Goal: Obtain resource: Download file/media

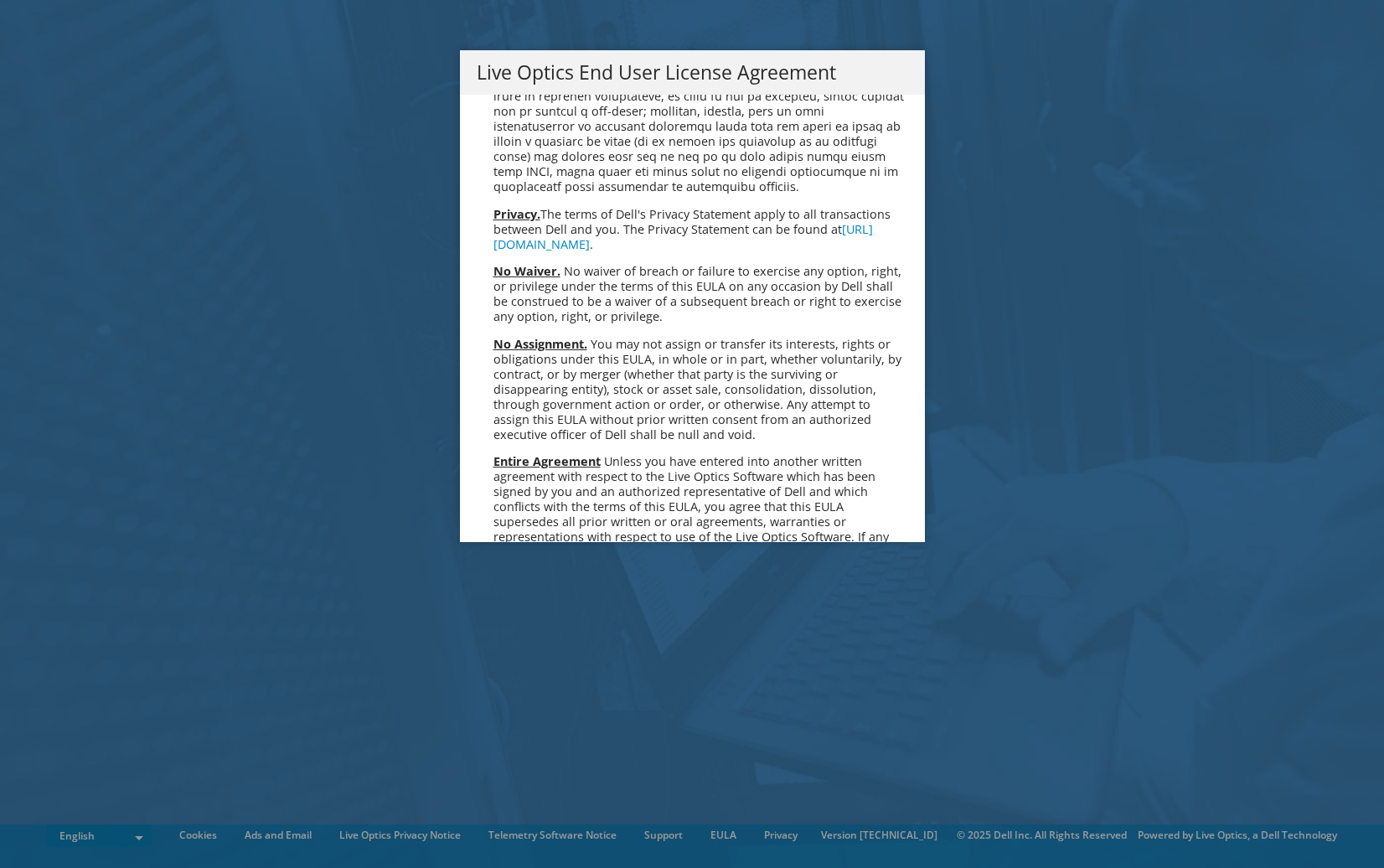
scroll to position [6333, 0]
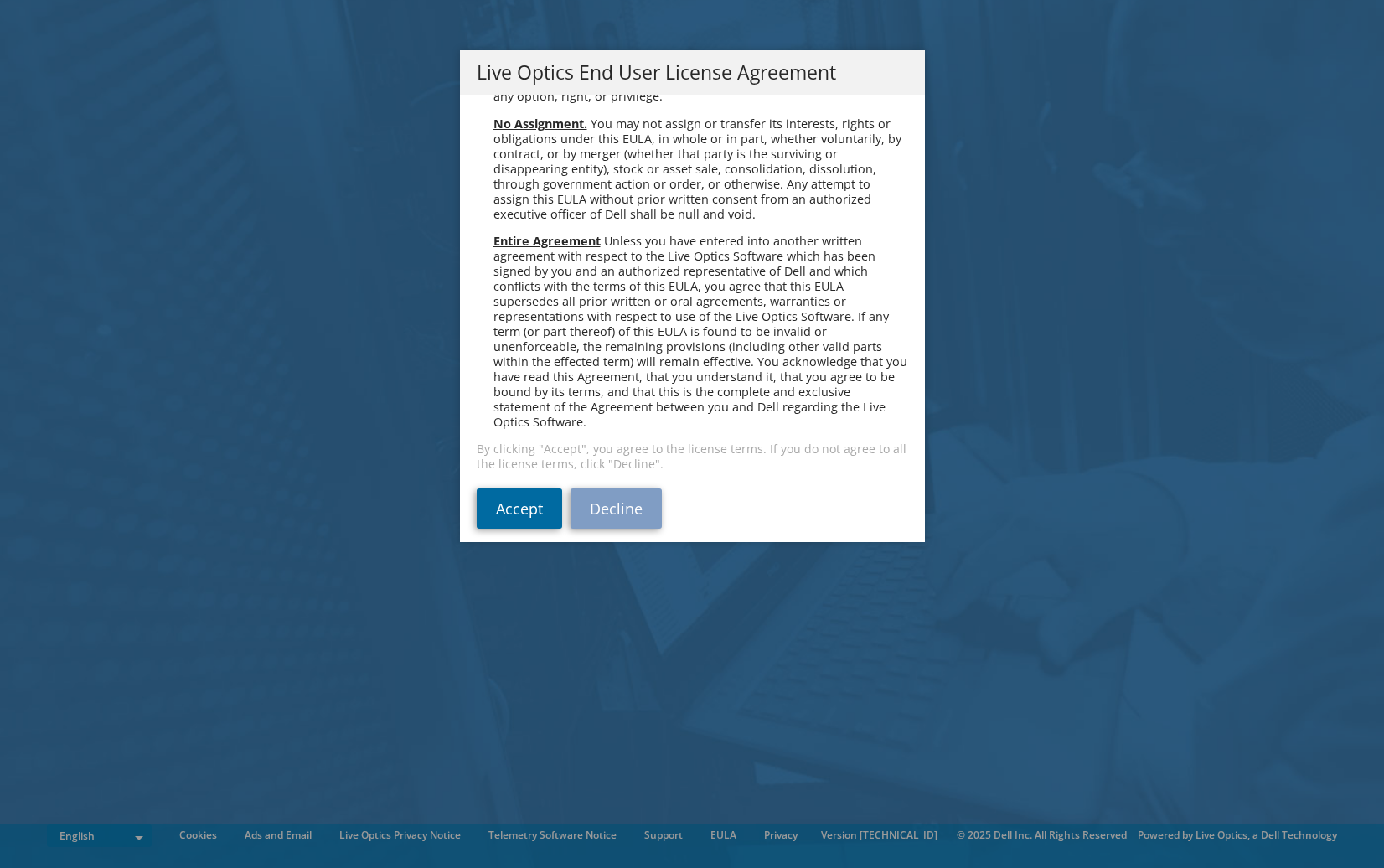
click at [530, 500] on link "Accept" at bounding box center [519, 508] width 85 height 41
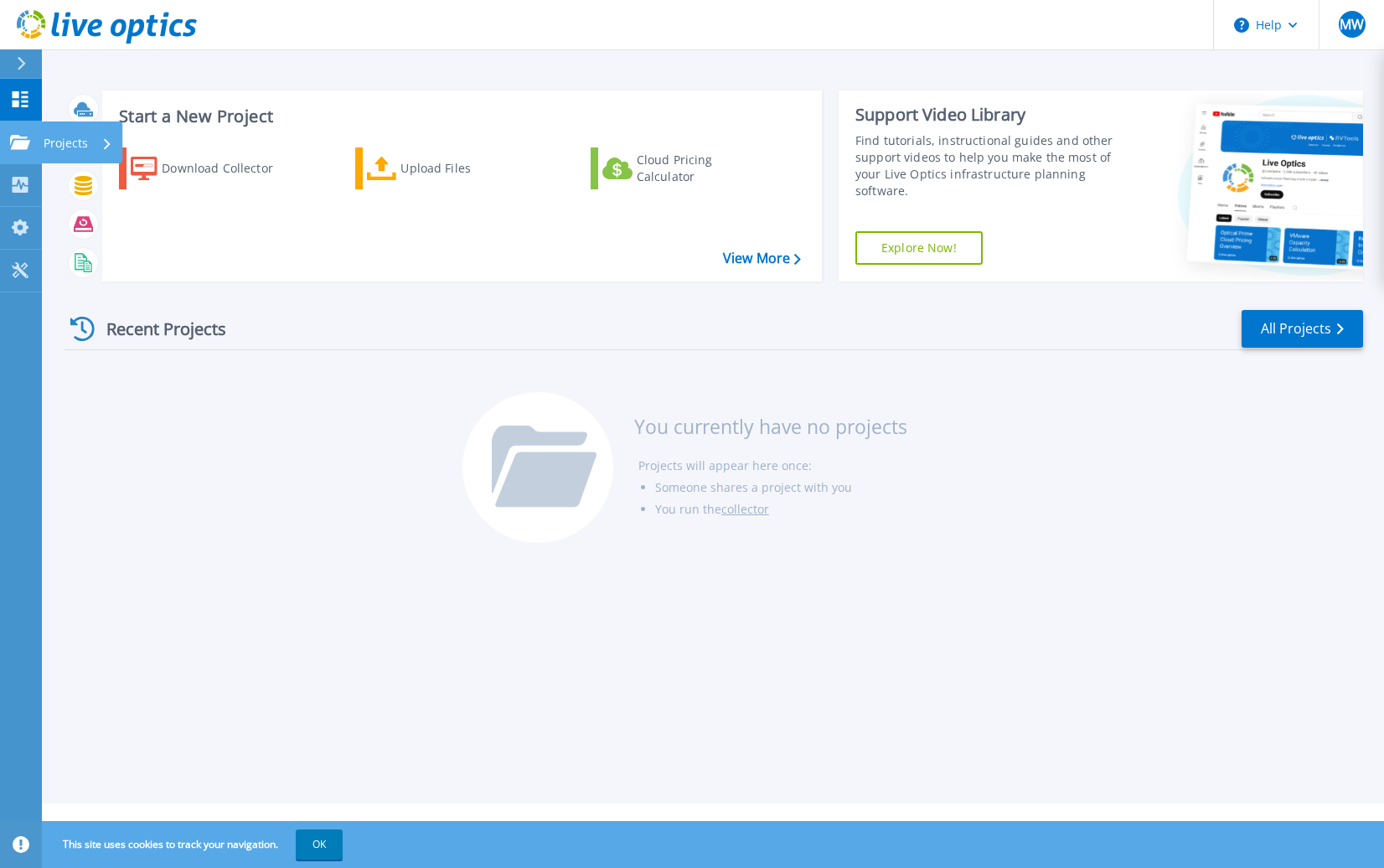
click at [20, 145] on icon at bounding box center [20, 142] width 20 height 14
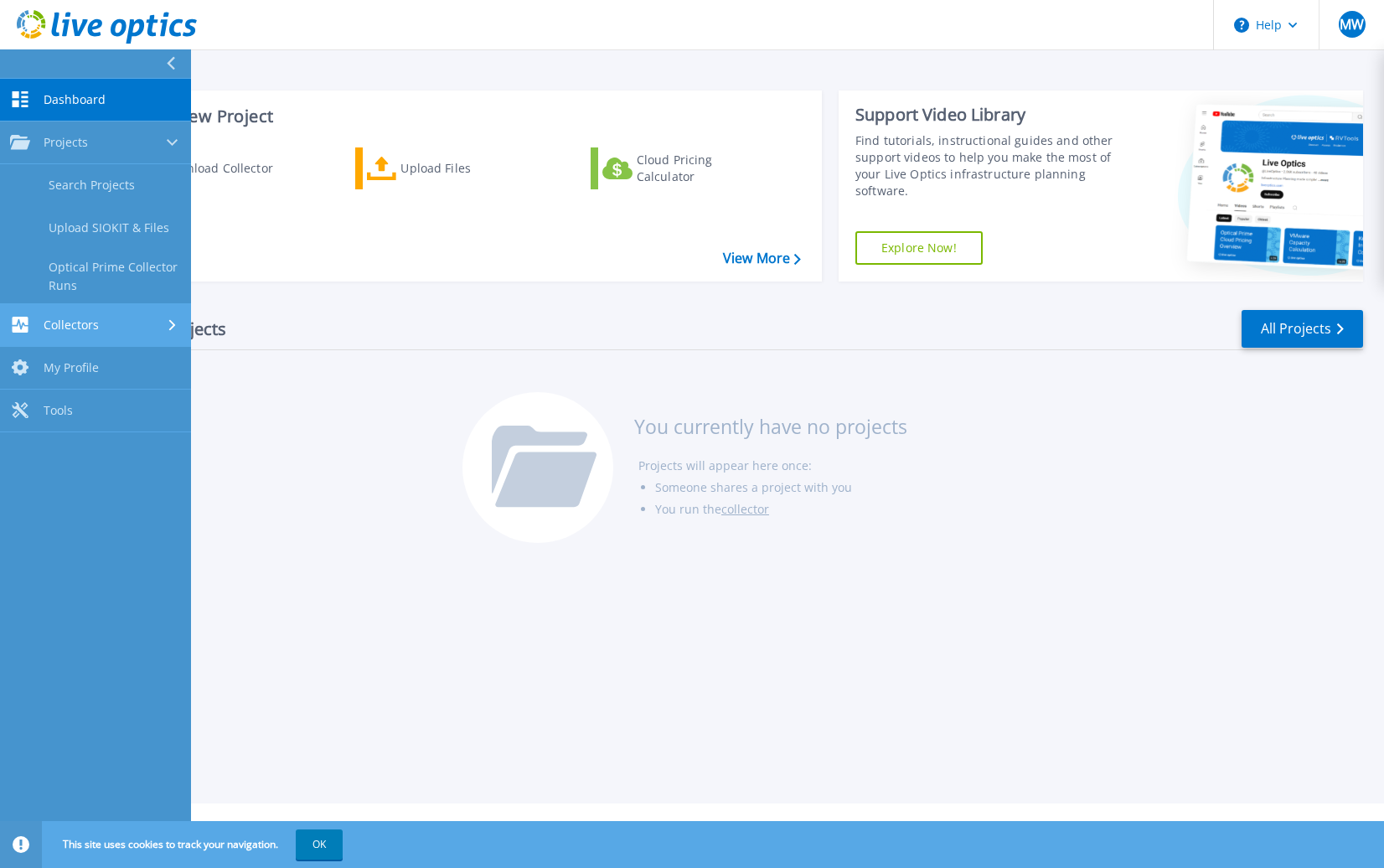
click at [71, 330] on span "Collectors" at bounding box center [71, 324] width 56 height 15
click at [70, 311] on span "My Profile" at bounding box center [71, 313] width 56 height 15
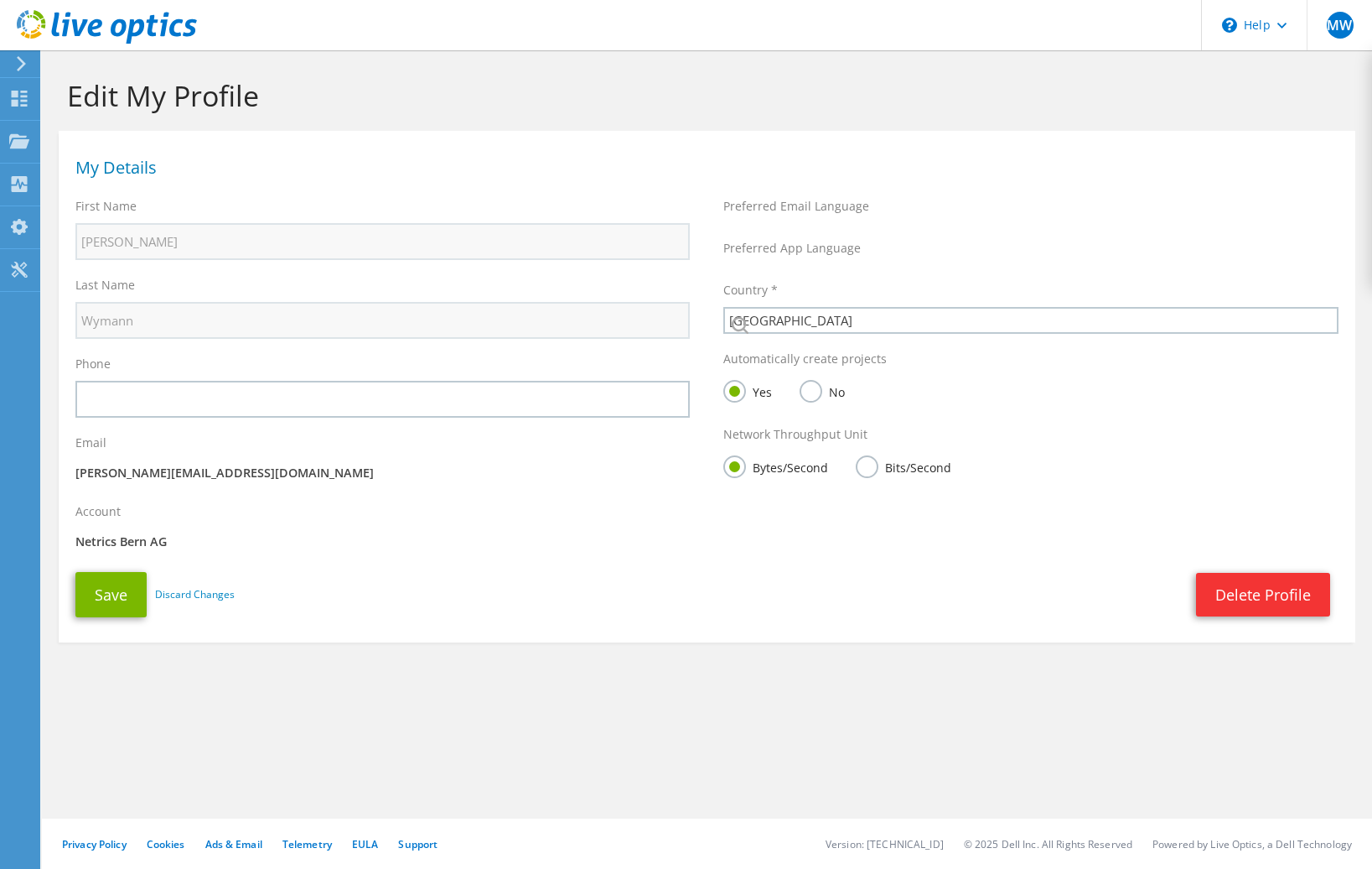
select select "42"
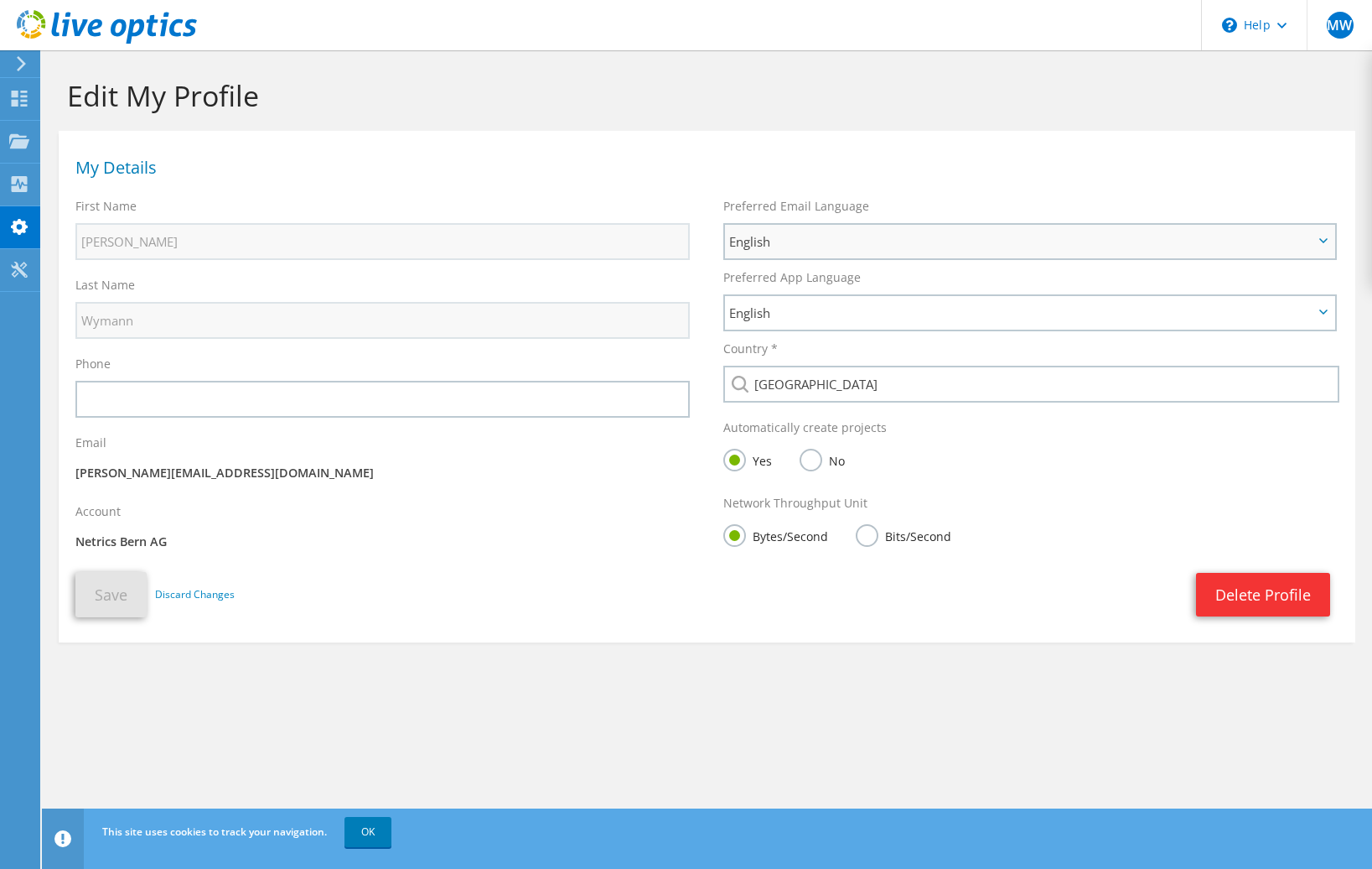
click at [793, 242] on span "English" at bounding box center [1021, 241] width 584 height 20
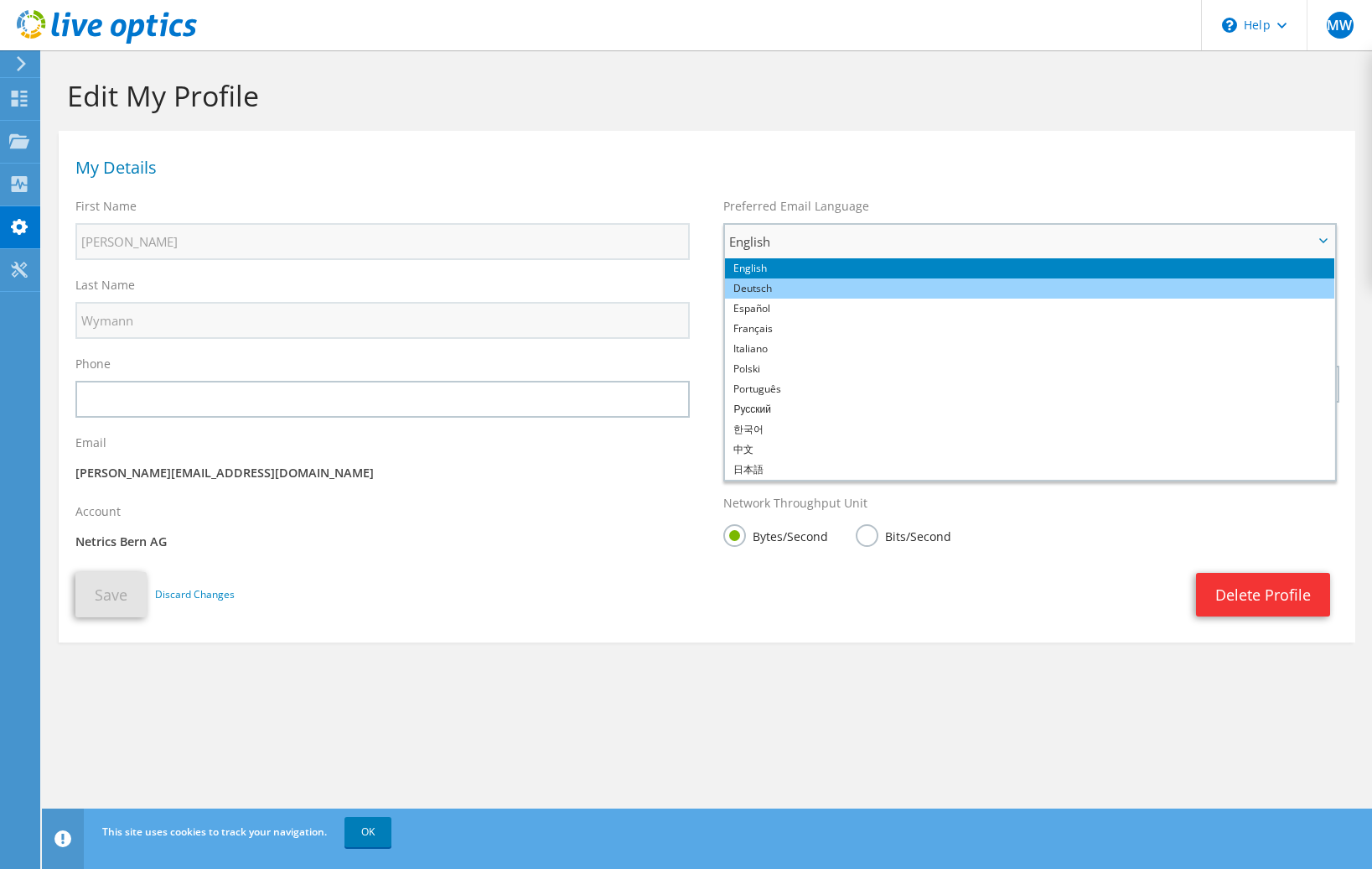
click at [767, 292] on li "Deutsch" at bounding box center [1029, 288] width 609 height 20
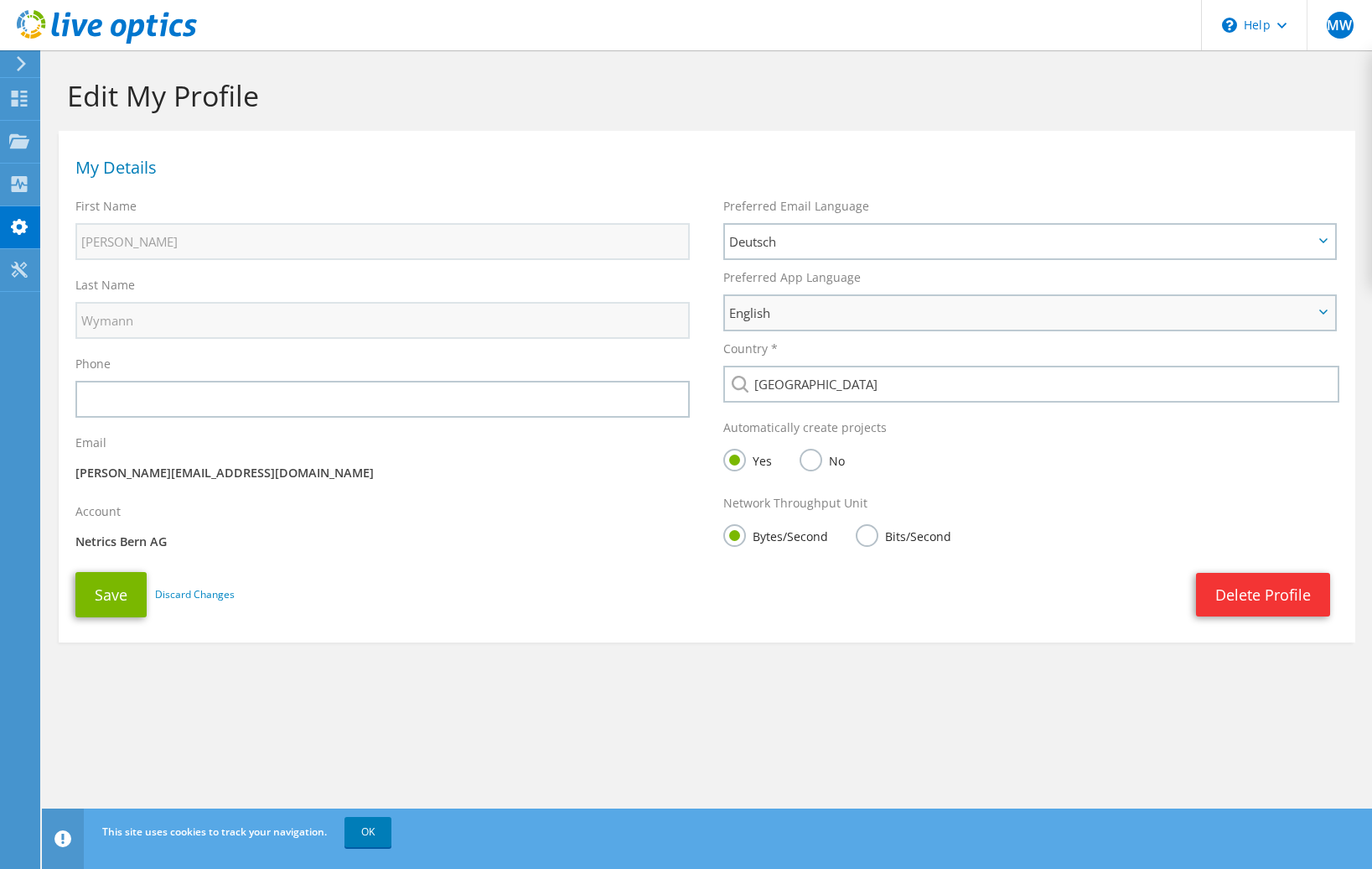
click at [775, 310] on span "English" at bounding box center [1021, 313] width 584 height 20
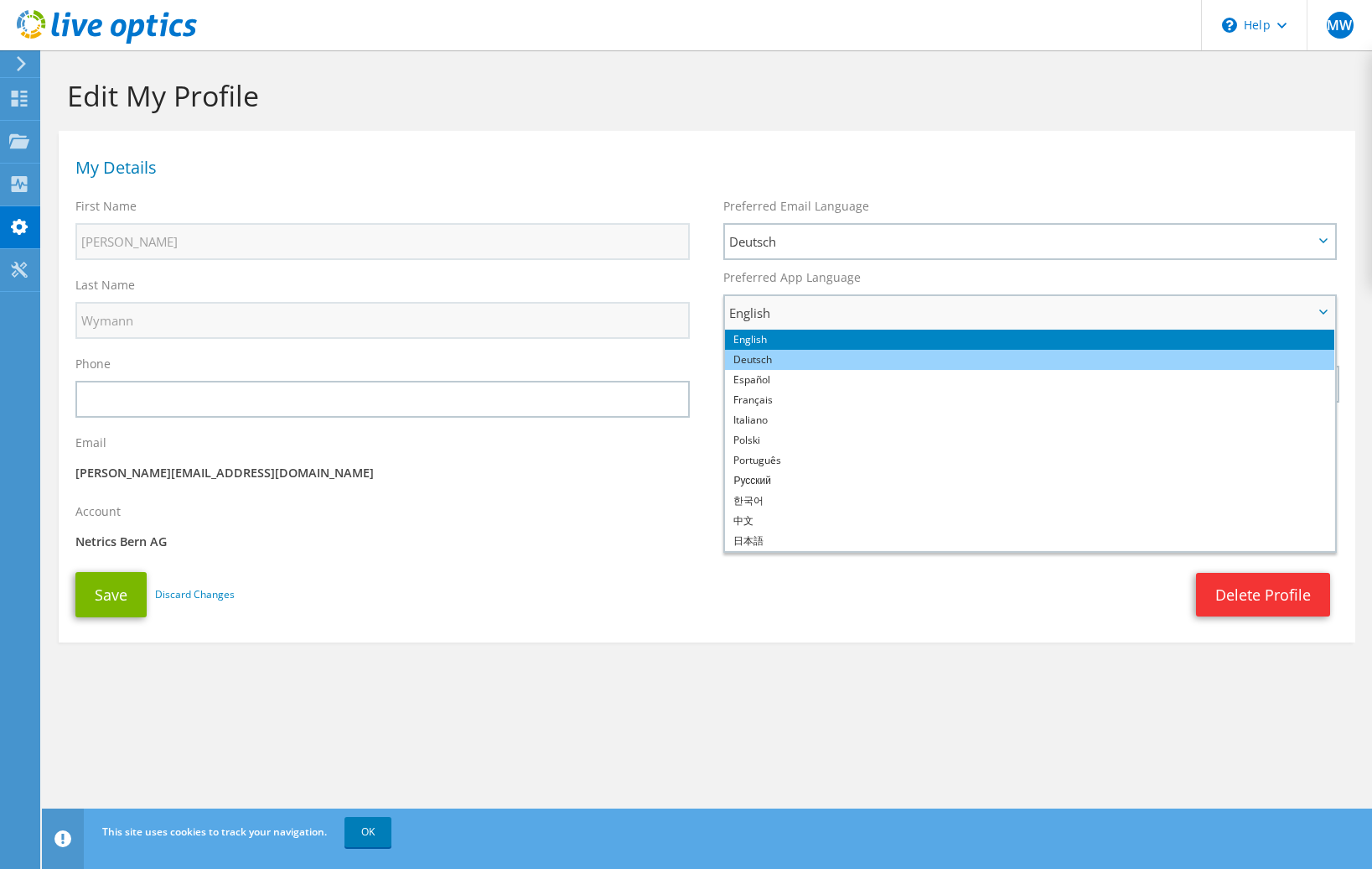
click at [771, 356] on li "Deutsch" at bounding box center [1029, 360] width 609 height 20
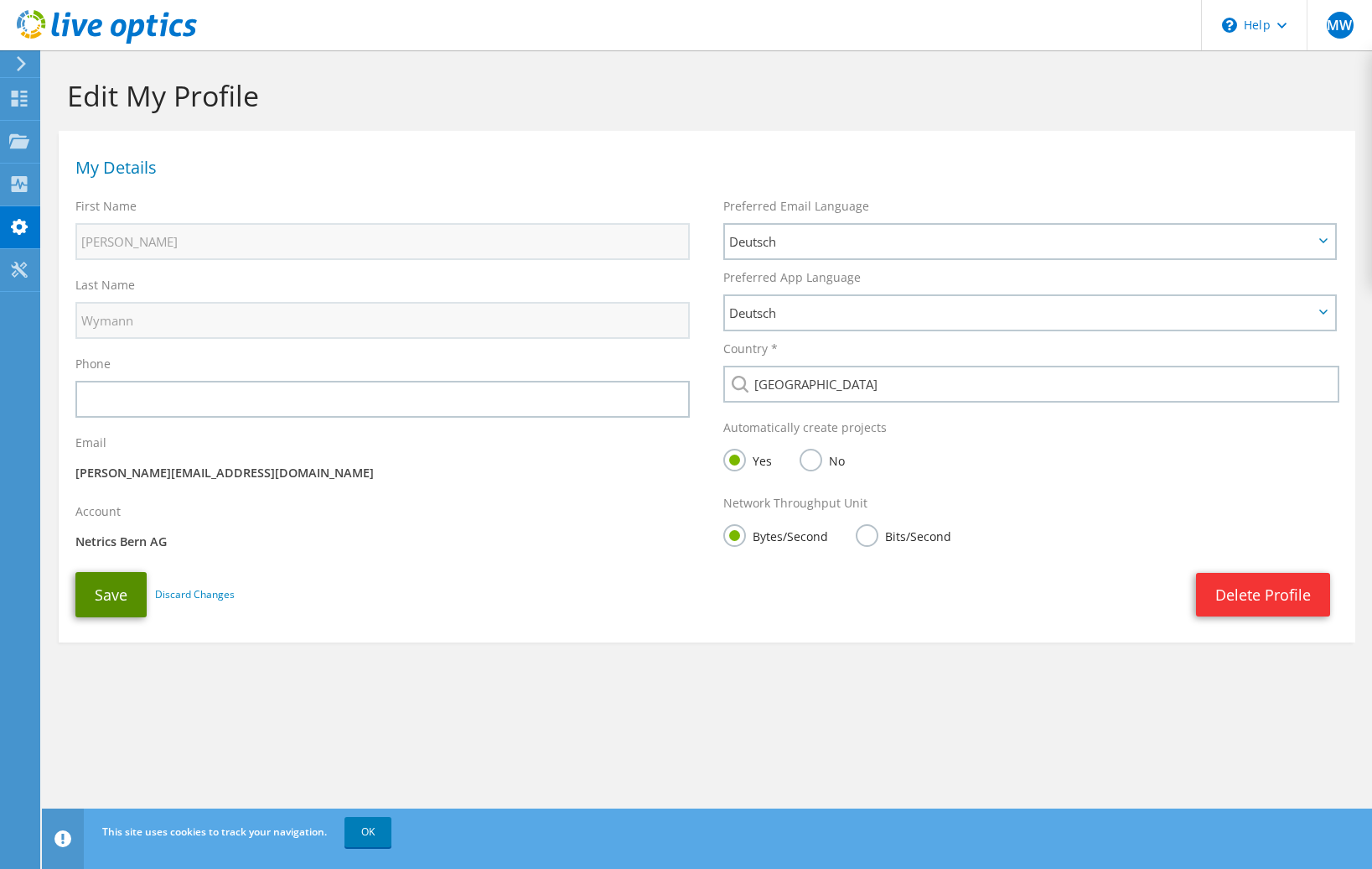
click at [133, 601] on button "Save" at bounding box center [111, 595] width 71 height 46
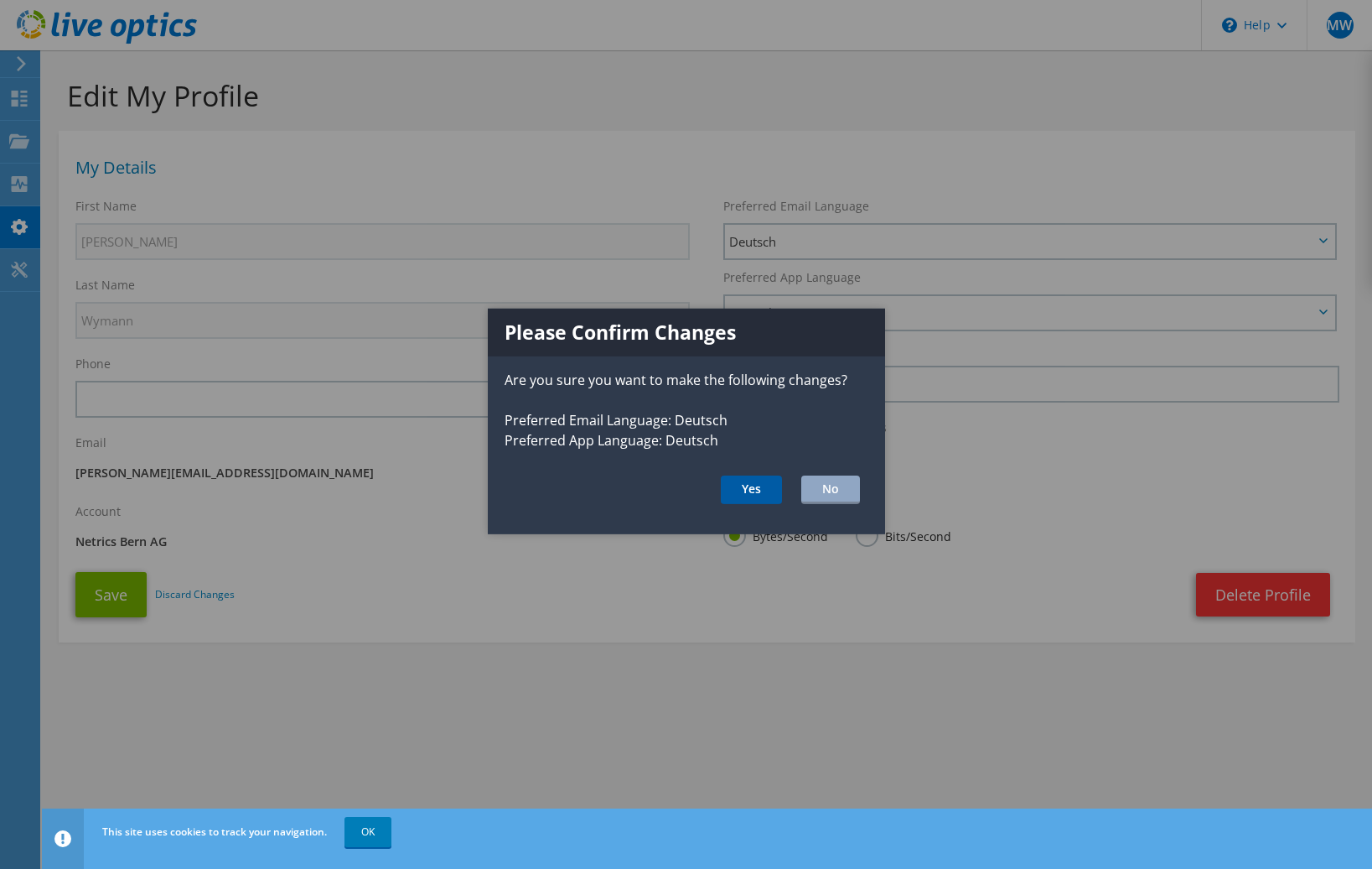
click at [751, 490] on button "Yes" at bounding box center [752, 490] width 62 height 29
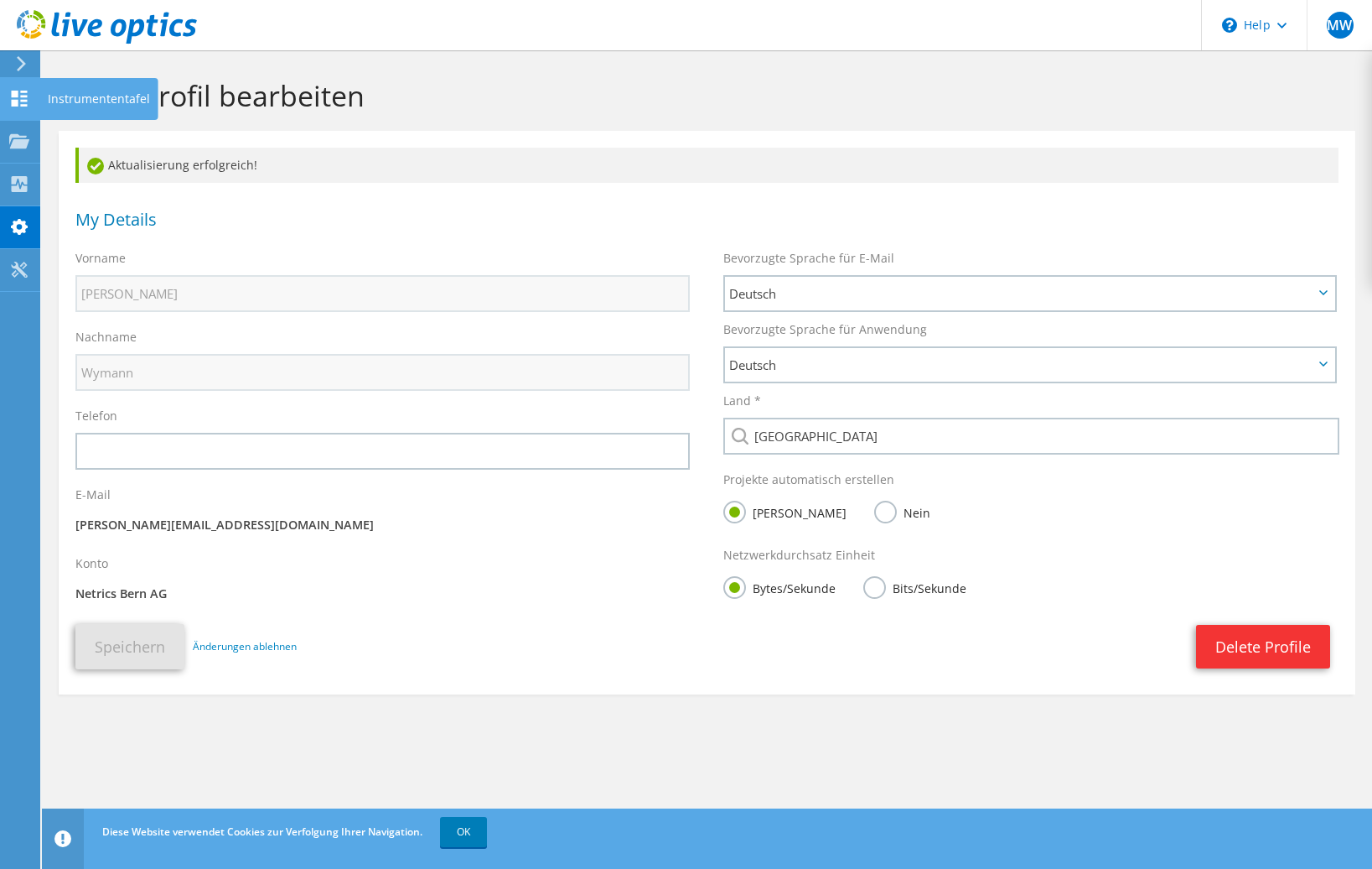
click at [19, 94] on icon at bounding box center [19, 98] width 20 height 16
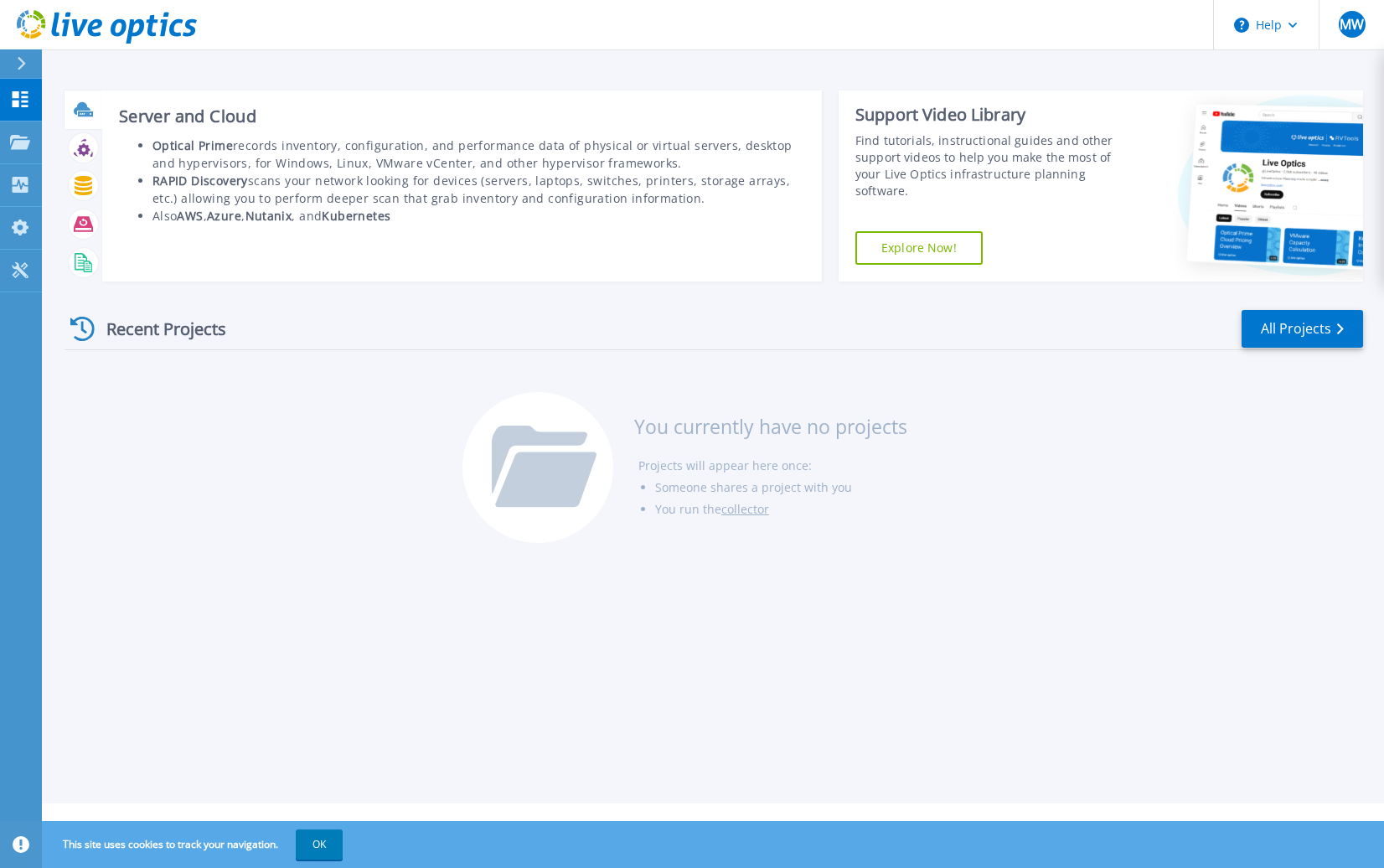
click at [83, 113] on icon at bounding box center [85, 113] width 15 height 5
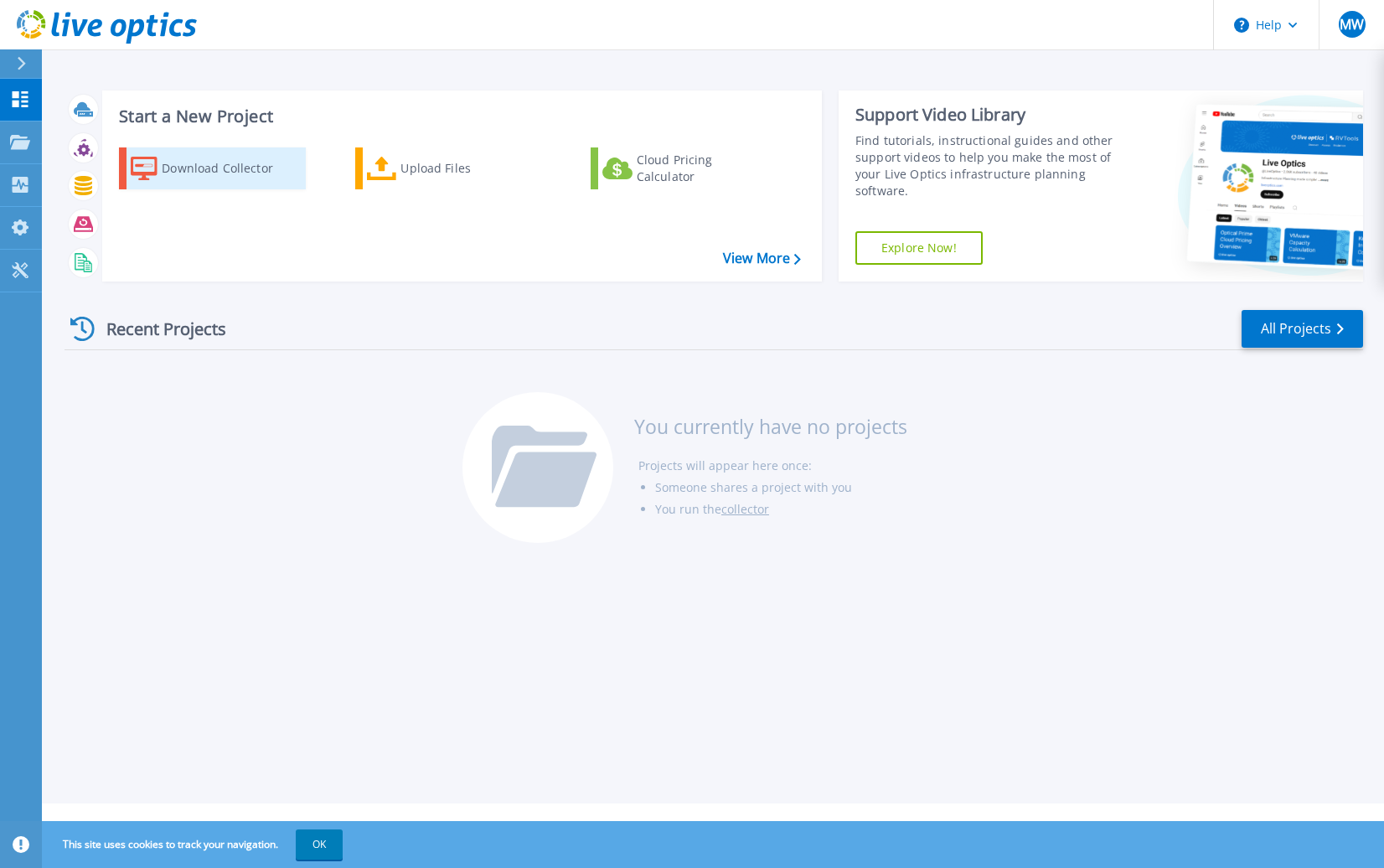
click at [226, 170] on div "Download Collector" at bounding box center [228, 169] width 134 height 34
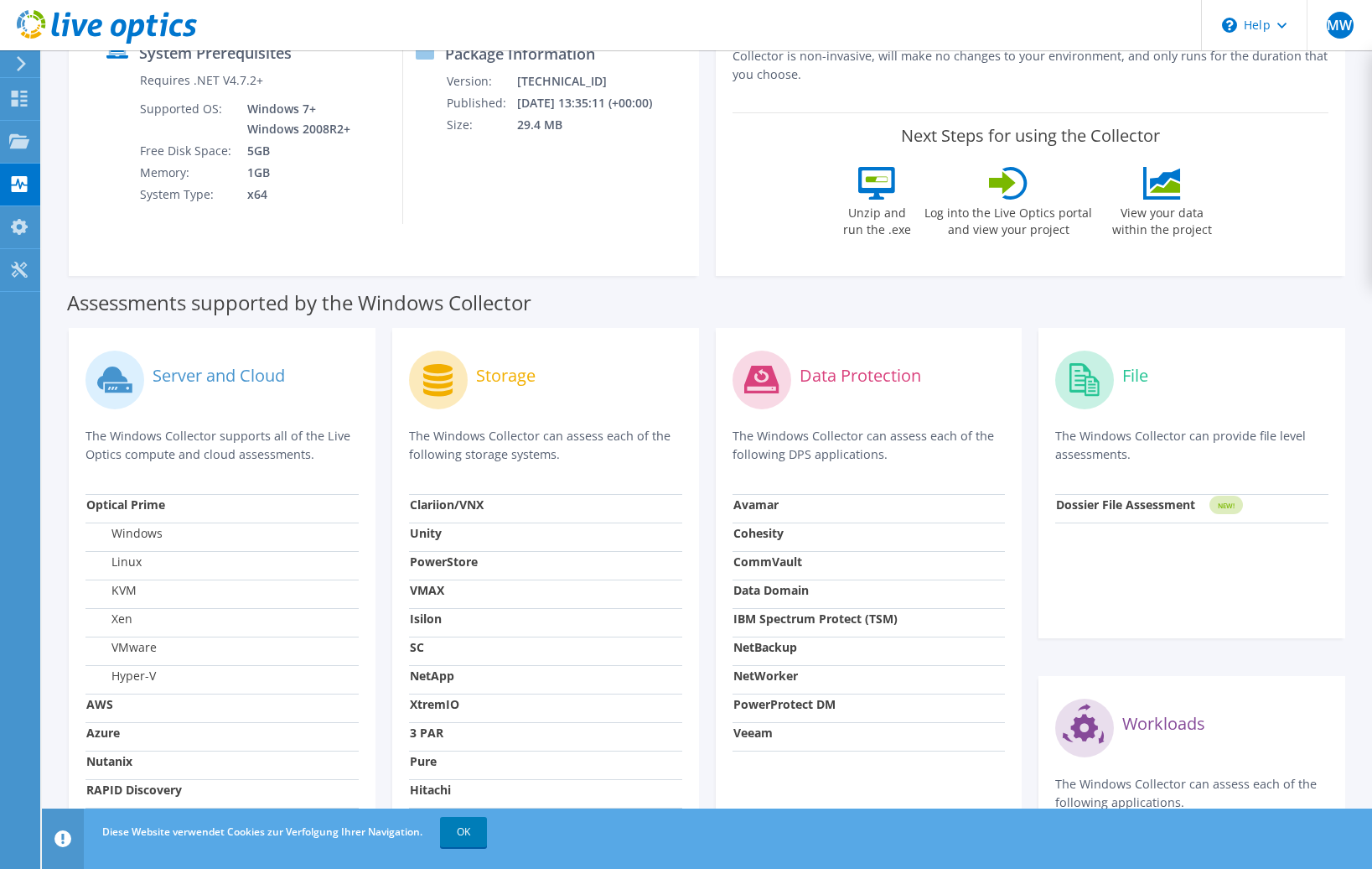
scroll to position [83, 0]
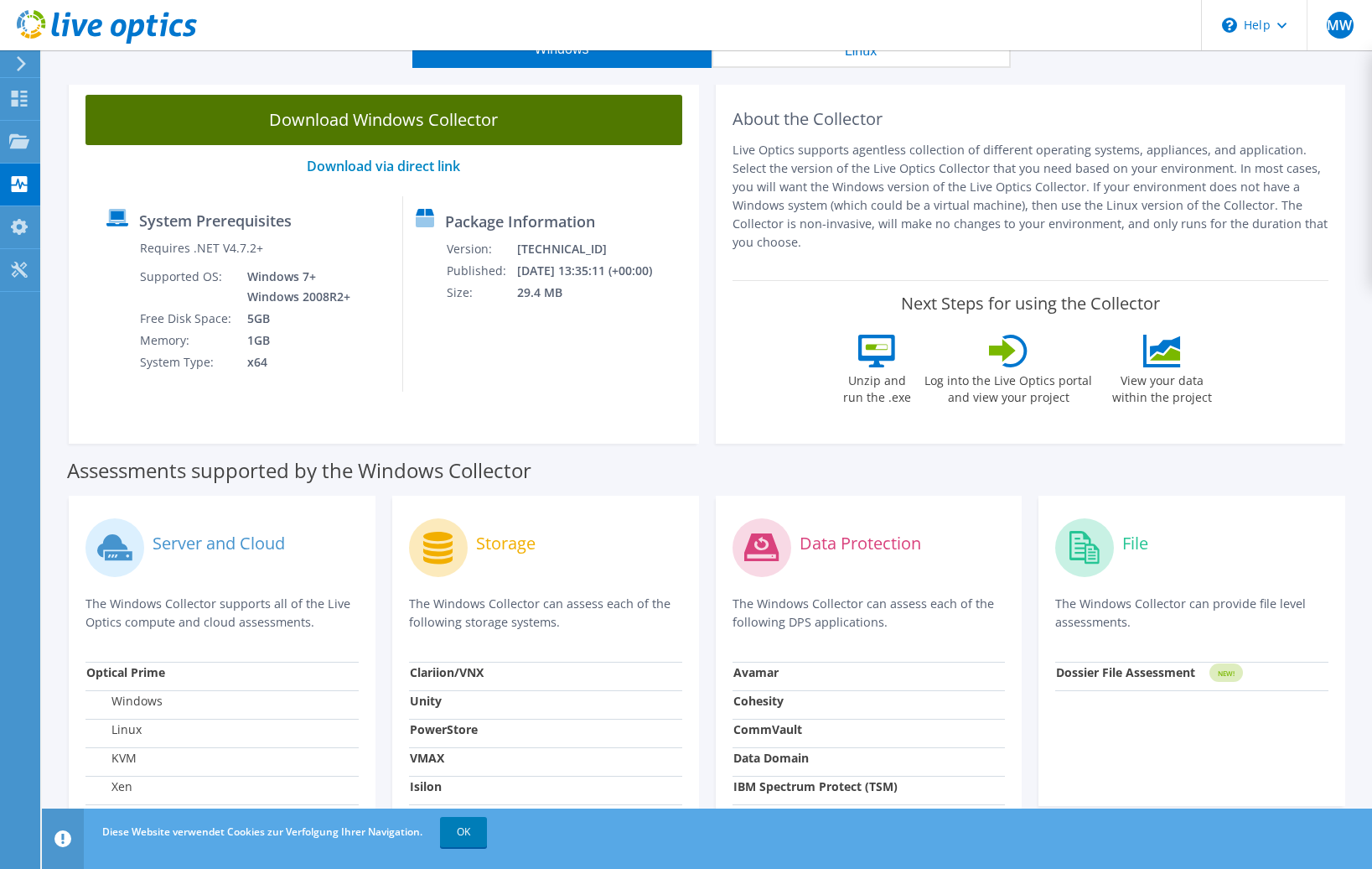
click at [427, 124] on link "Download Windows Collector" at bounding box center [383, 119] width 597 height 51
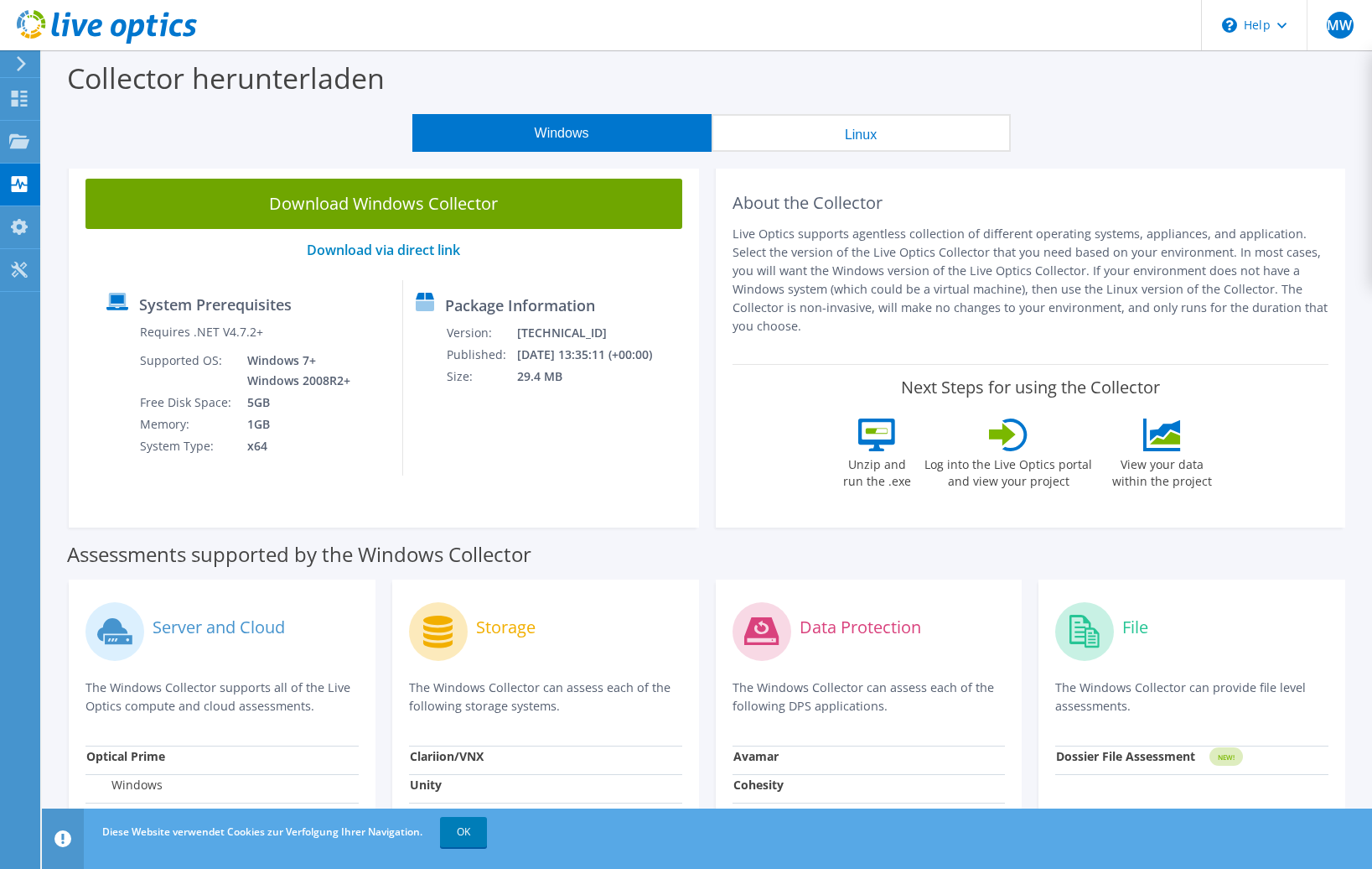
click at [262, 128] on div "Windows Linux" at bounding box center [711, 133] width 1304 height 38
click at [20, 99] on icon at bounding box center [19, 98] width 20 height 16
click at [21, 147] on use at bounding box center [19, 140] width 20 height 14
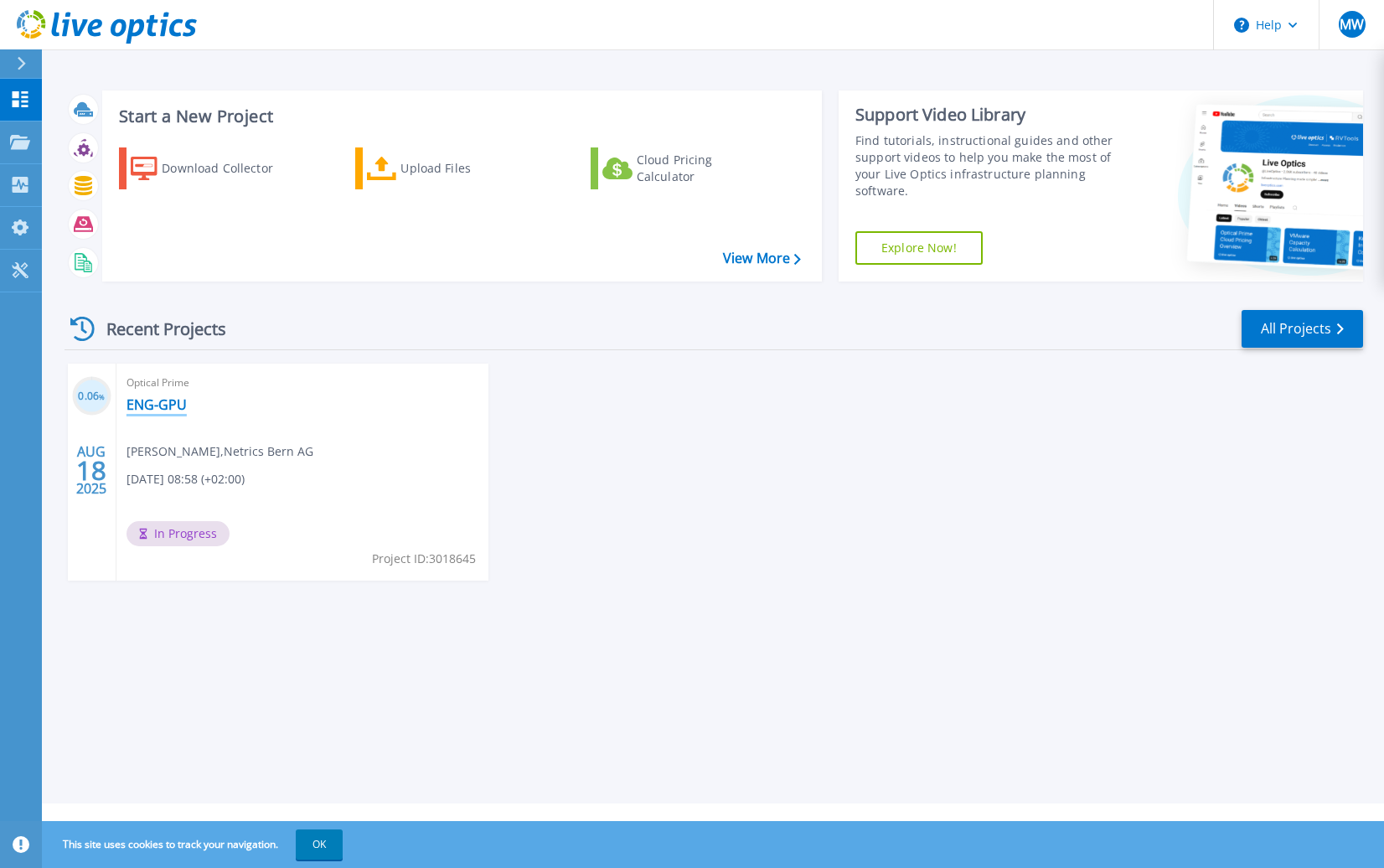
click at [161, 402] on link "ENG-GPU" at bounding box center [156, 404] width 61 height 17
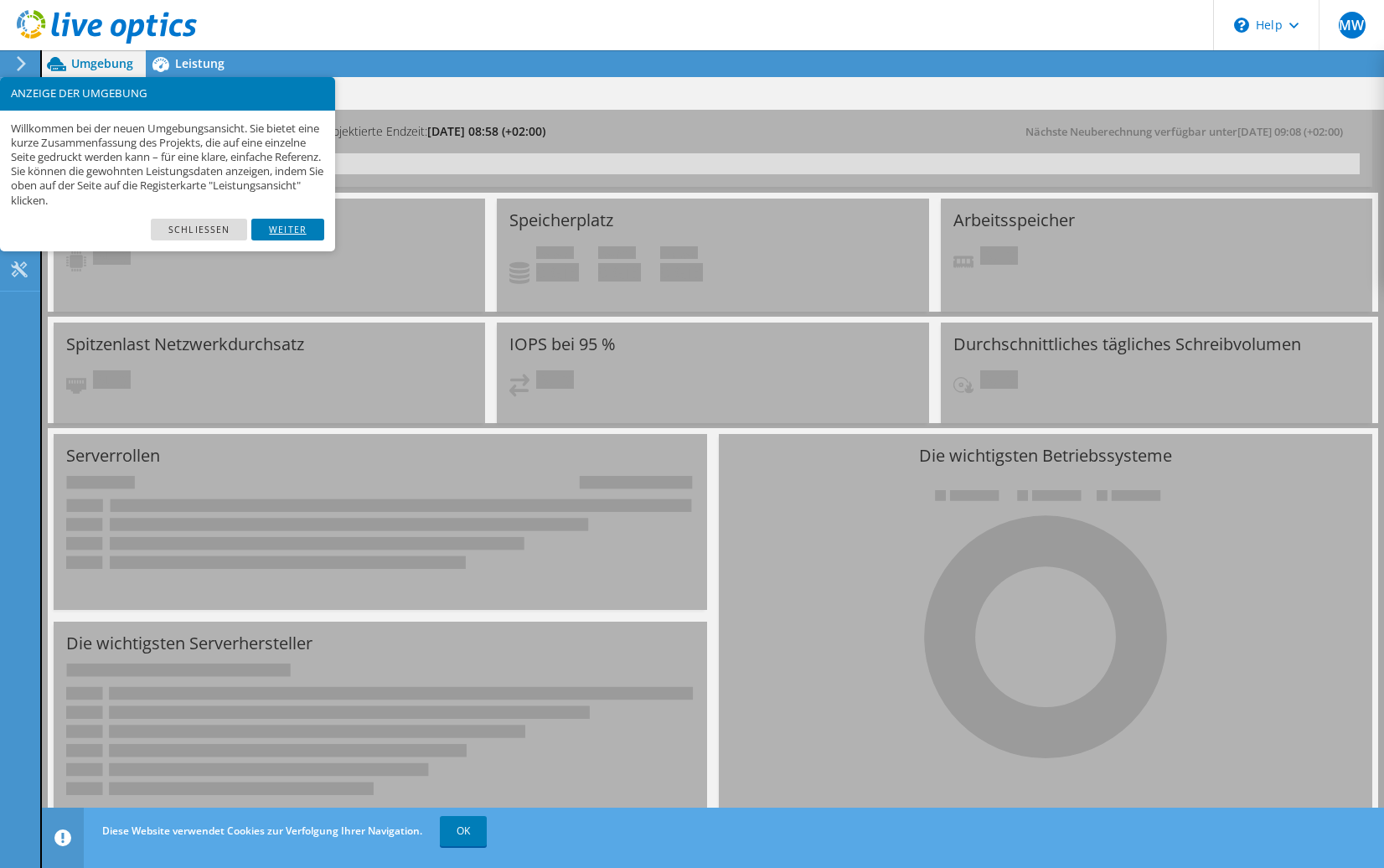
click at [279, 234] on link "Weiter" at bounding box center [287, 229] width 72 height 22
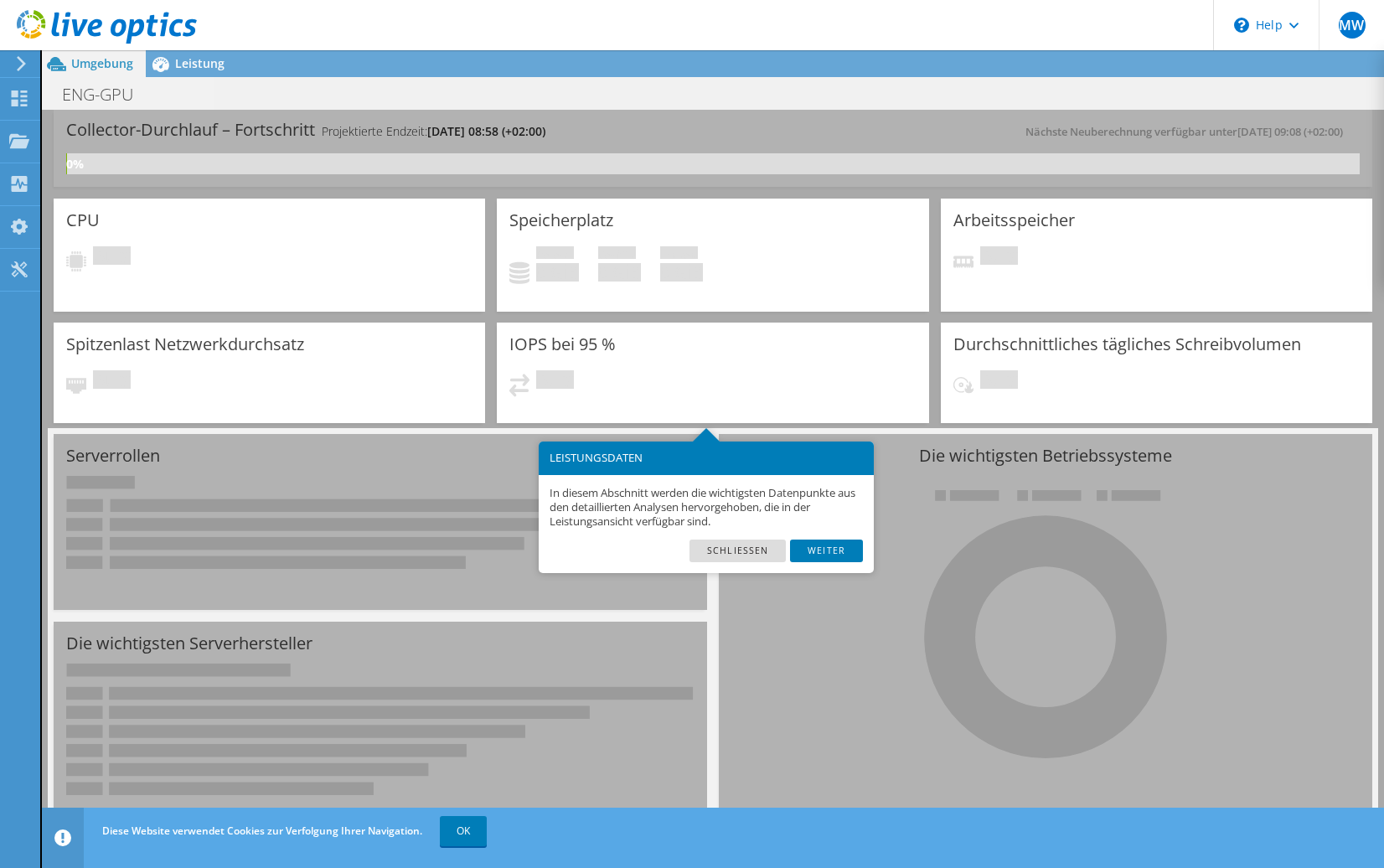
scroll to position [67, 0]
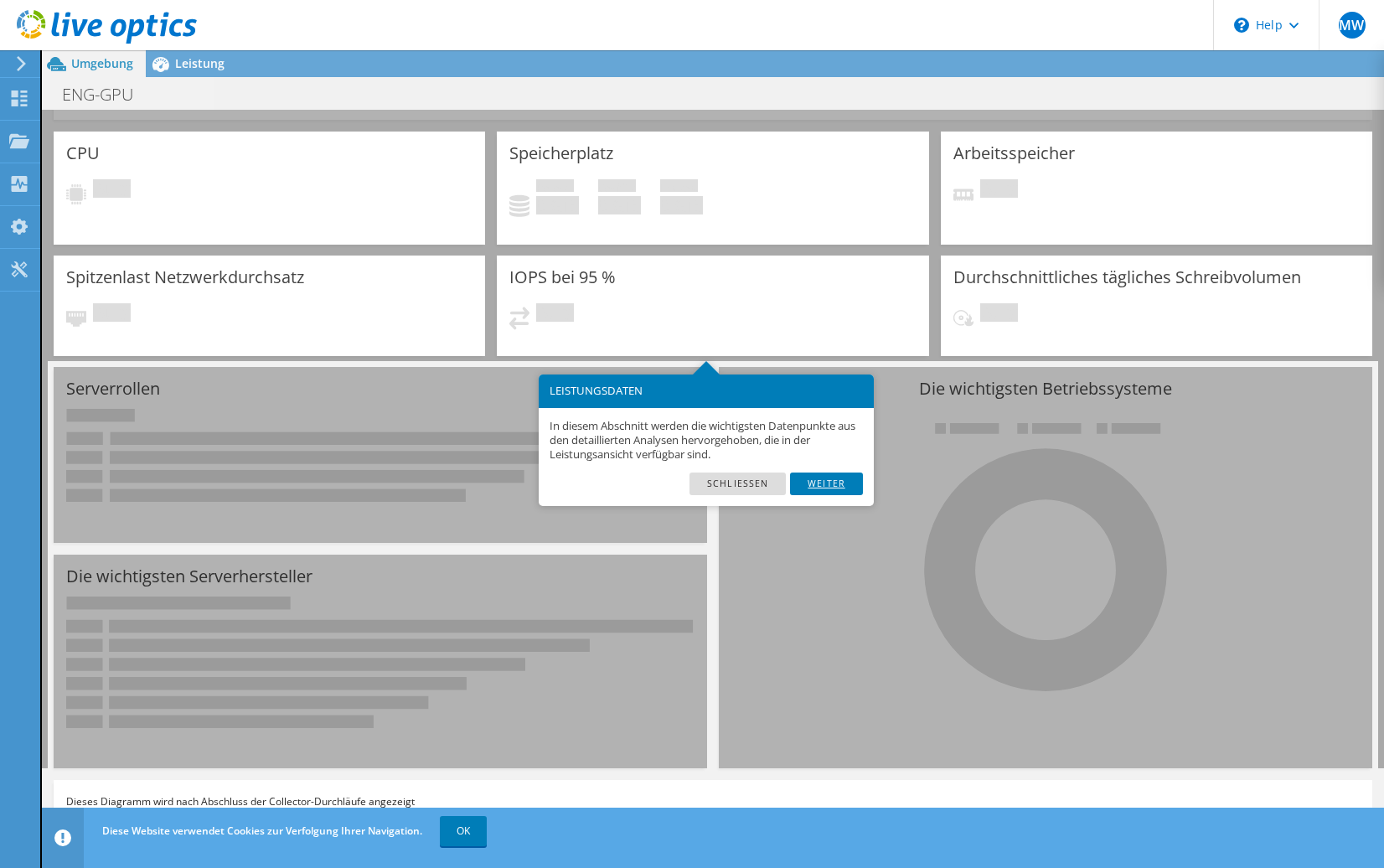
click at [820, 487] on link "Weiter" at bounding box center [825, 483] width 72 height 22
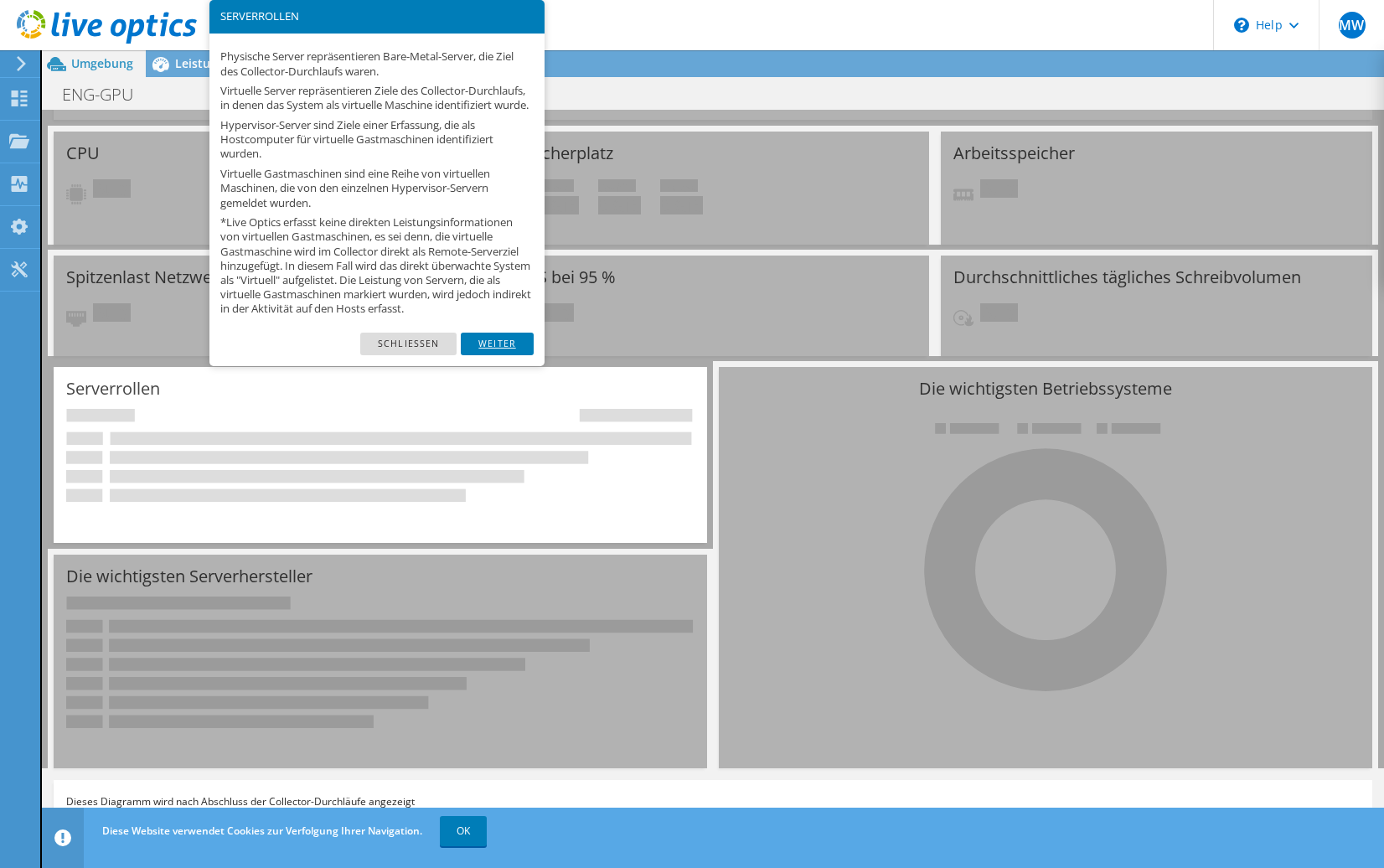
click at [503, 354] on link "Weiter" at bounding box center [496, 343] width 72 height 22
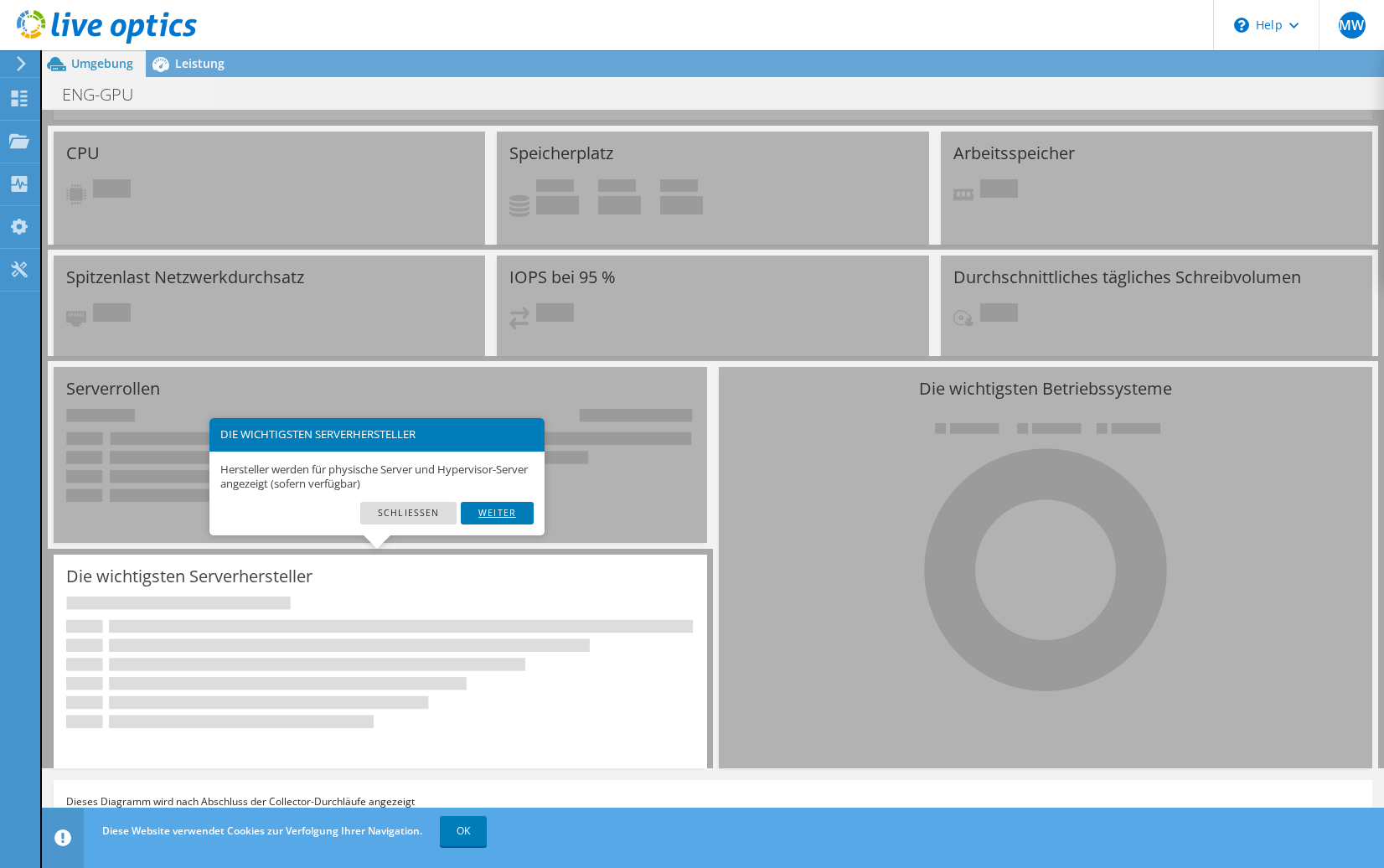
click at [497, 514] on link "Weiter" at bounding box center [496, 513] width 72 height 22
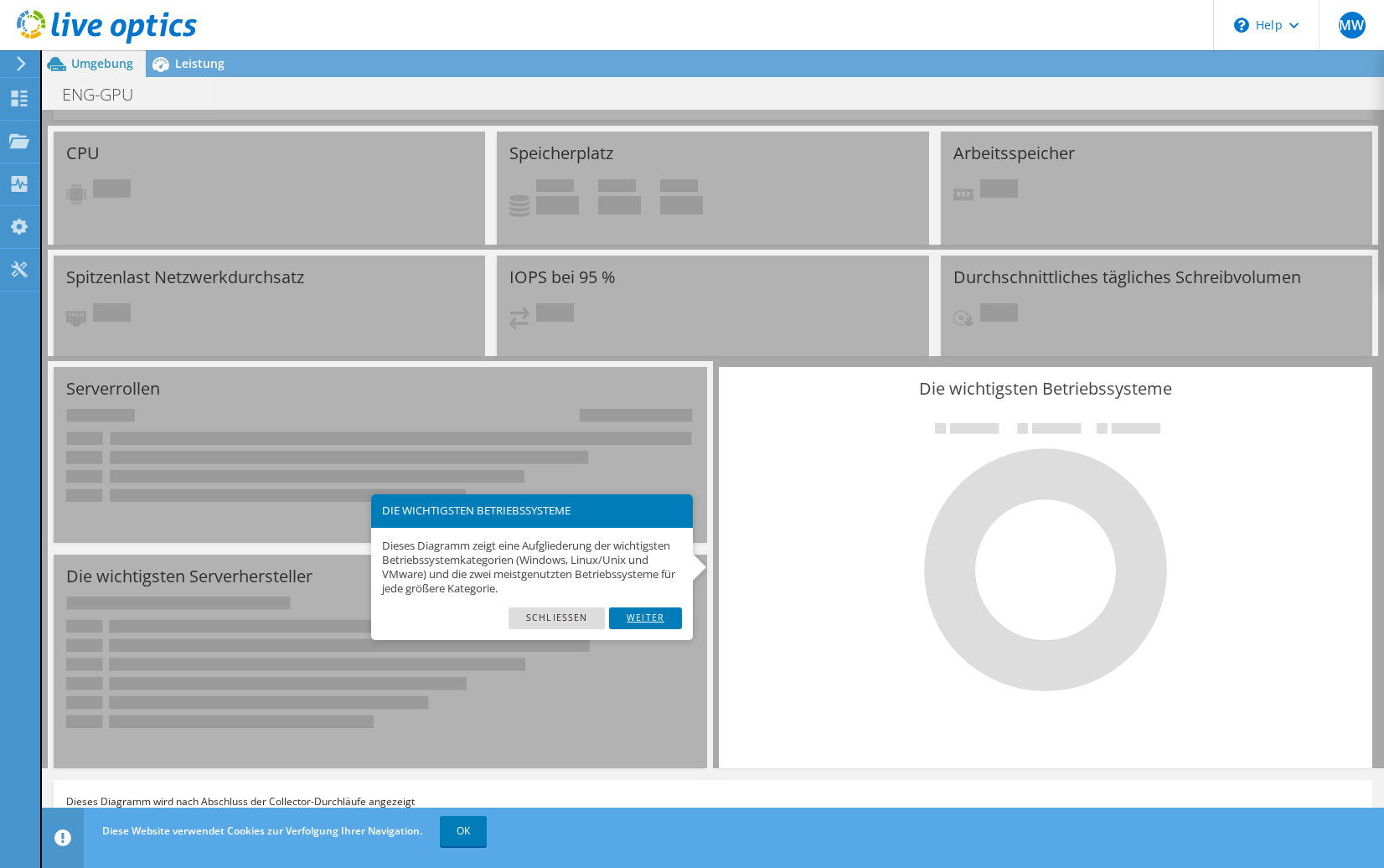
click at [646, 621] on link "Weiter" at bounding box center [645, 618] width 72 height 22
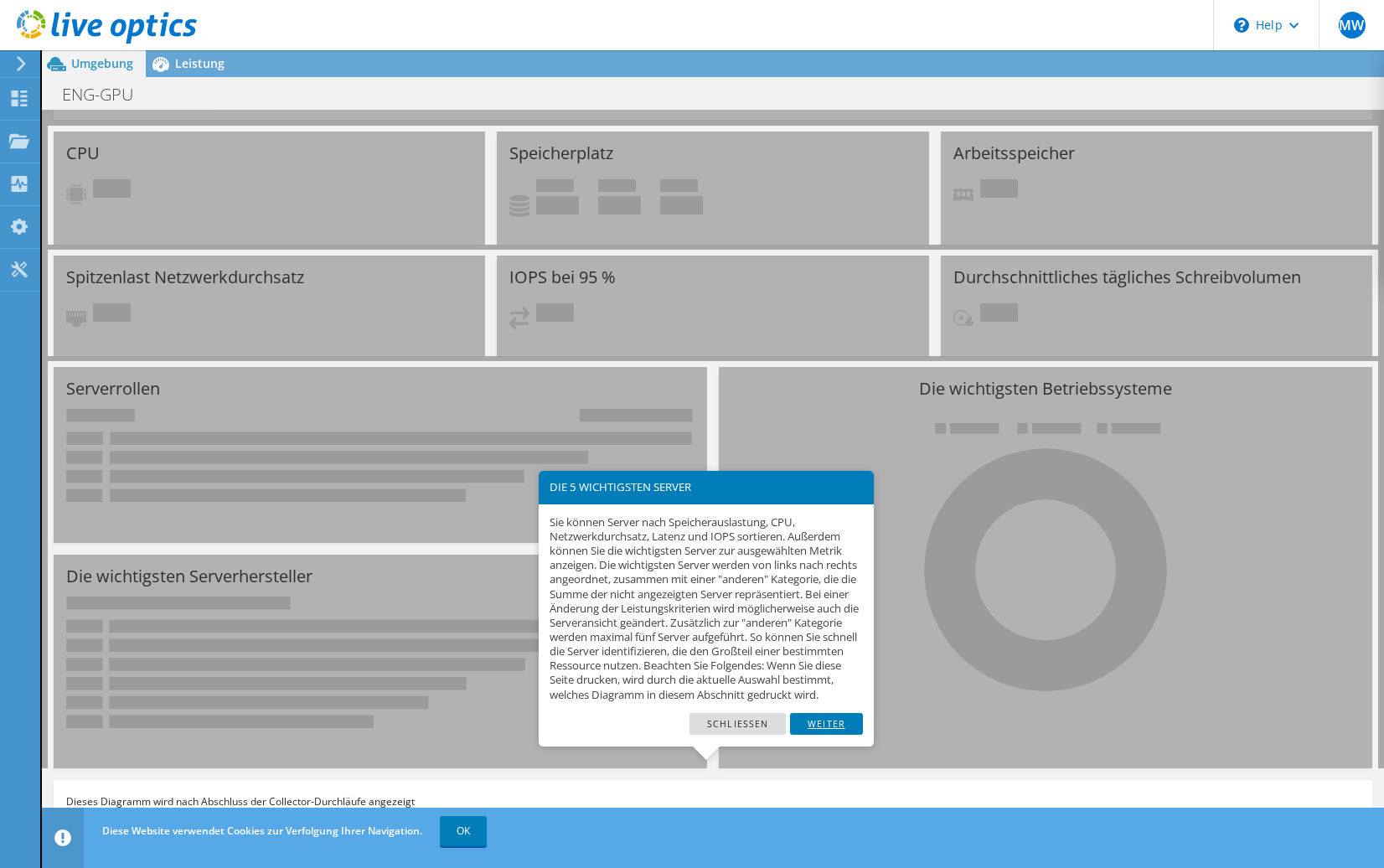
click at [837, 734] on link "Weiter" at bounding box center [825, 723] width 72 height 22
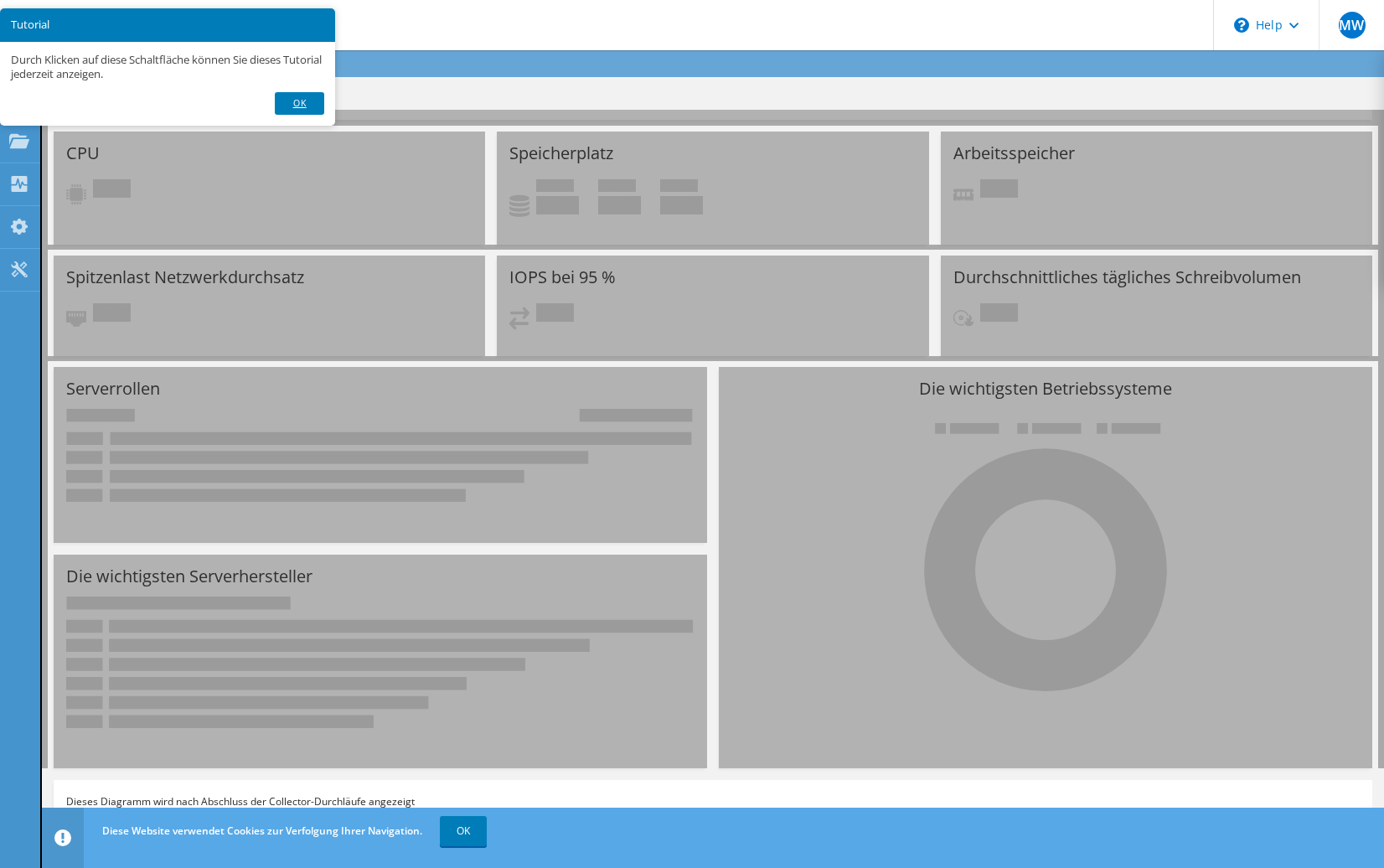
click at [309, 106] on link "Ok" at bounding box center [299, 103] width 49 height 22
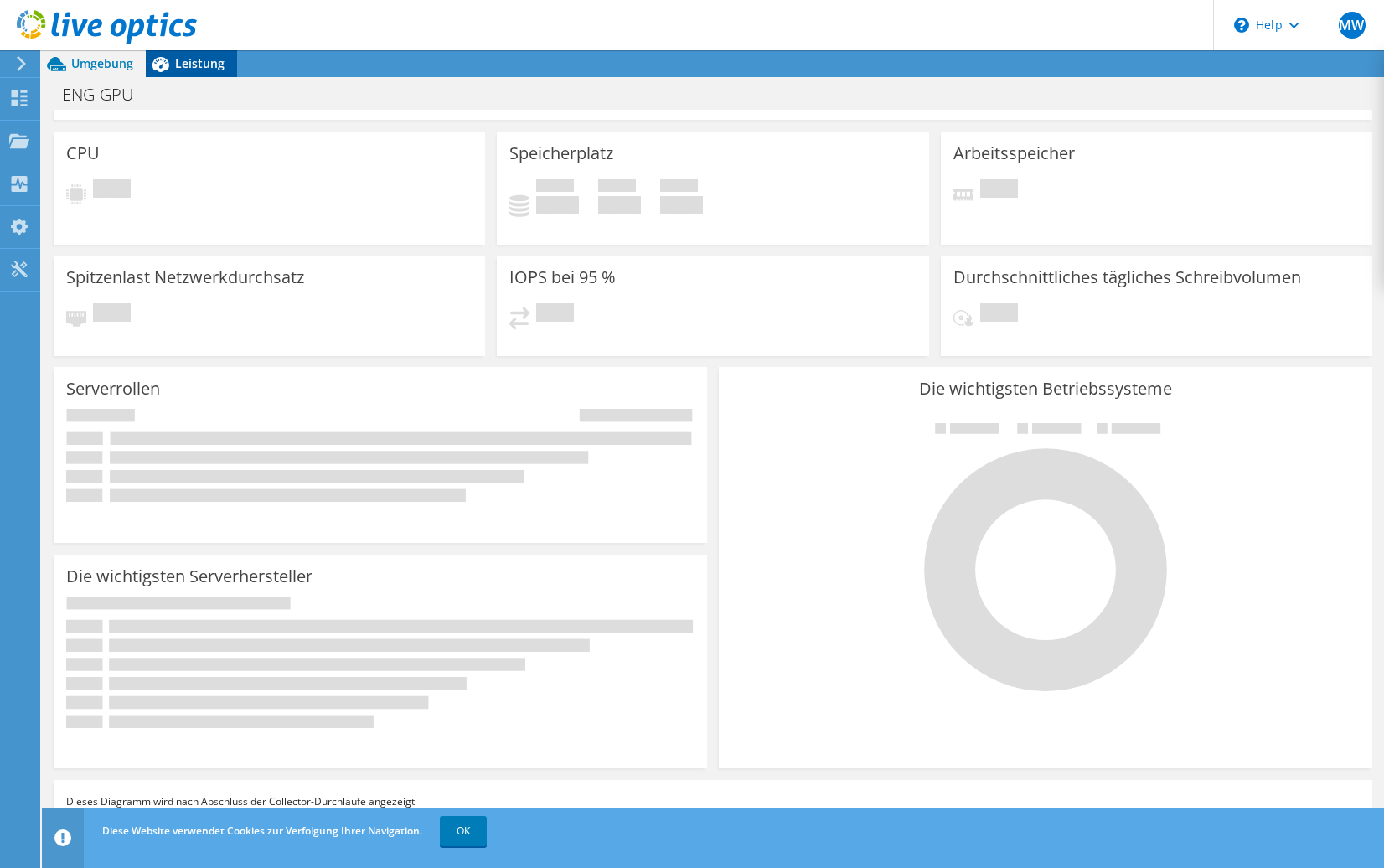
click at [181, 65] on span "Leistung" at bounding box center [199, 63] width 50 height 16
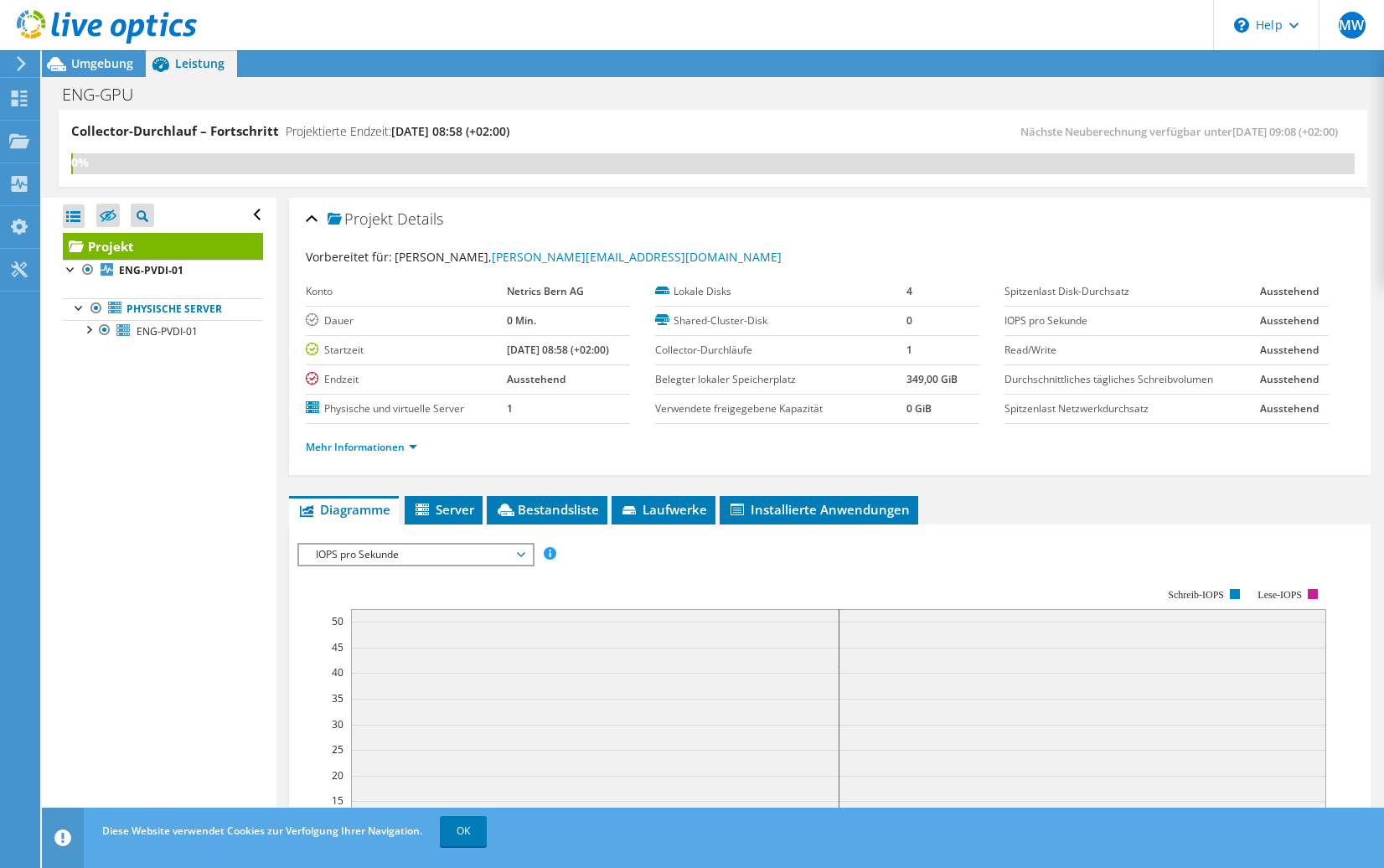
scroll to position [83, 0]
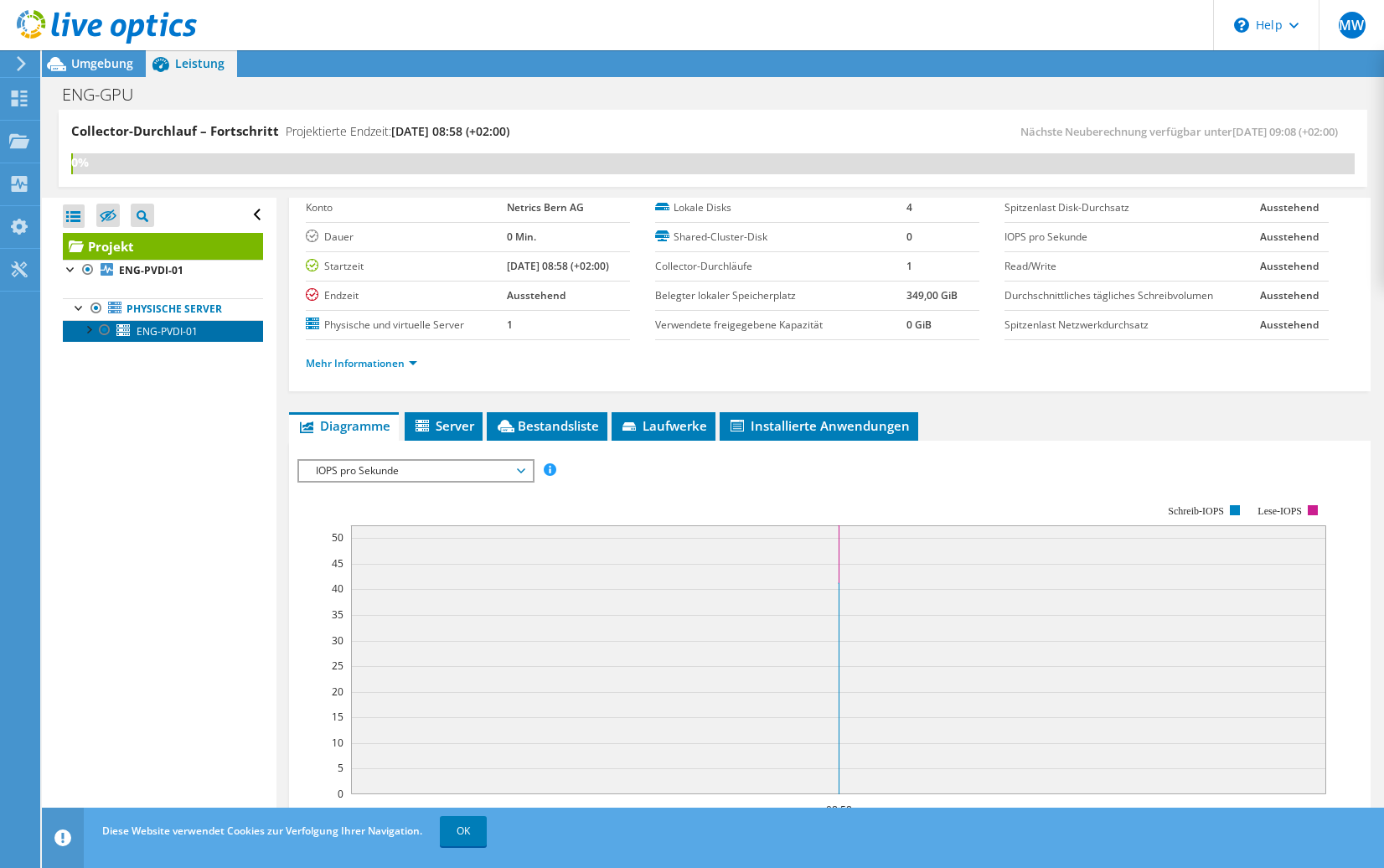
click at [159, 336] on span "ENG-PVDI-01" at bounding box center [168, 331] width 62 height 14
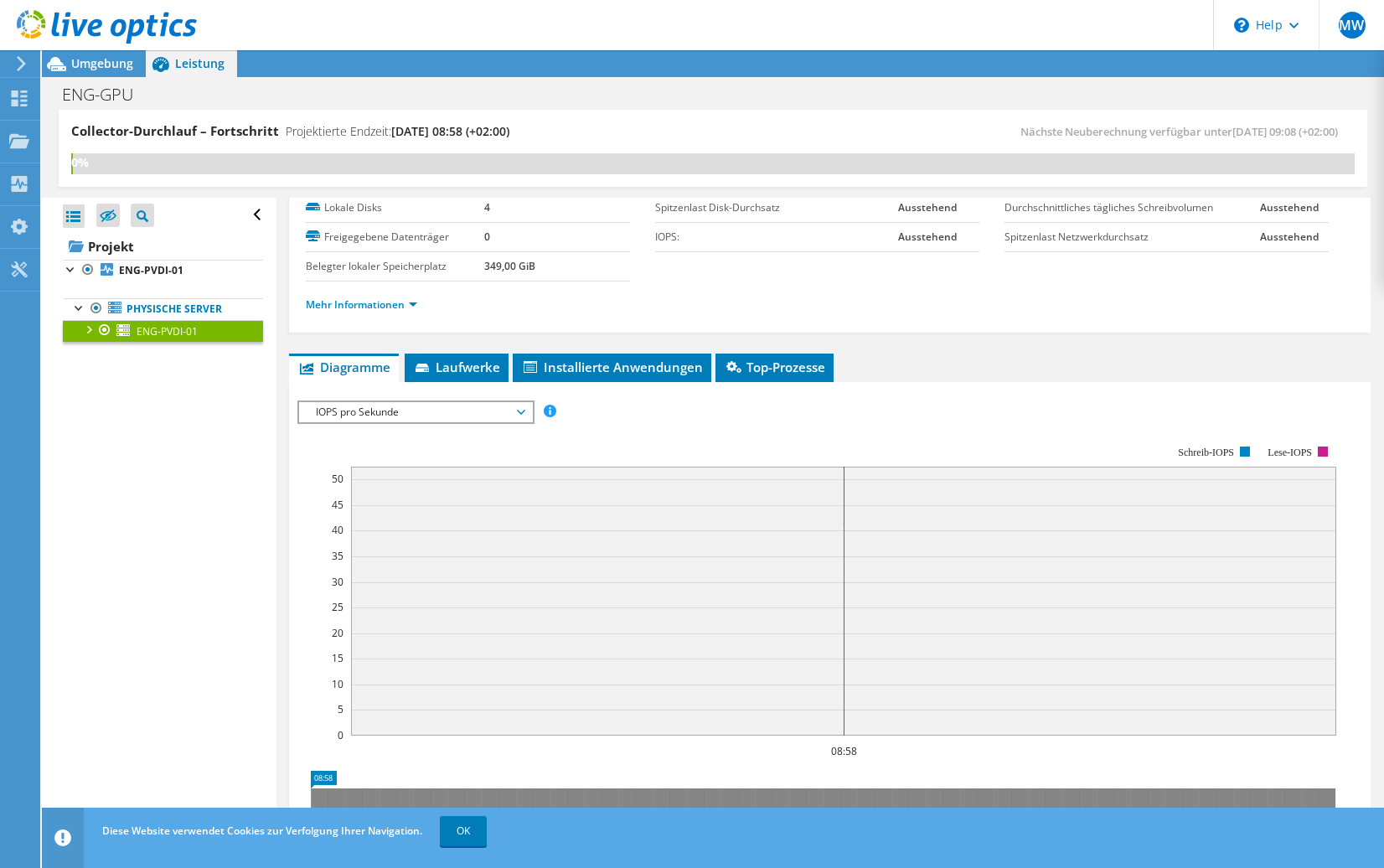
click at [82, 330] on div at bounding box center [87, 328] width 17 height 17
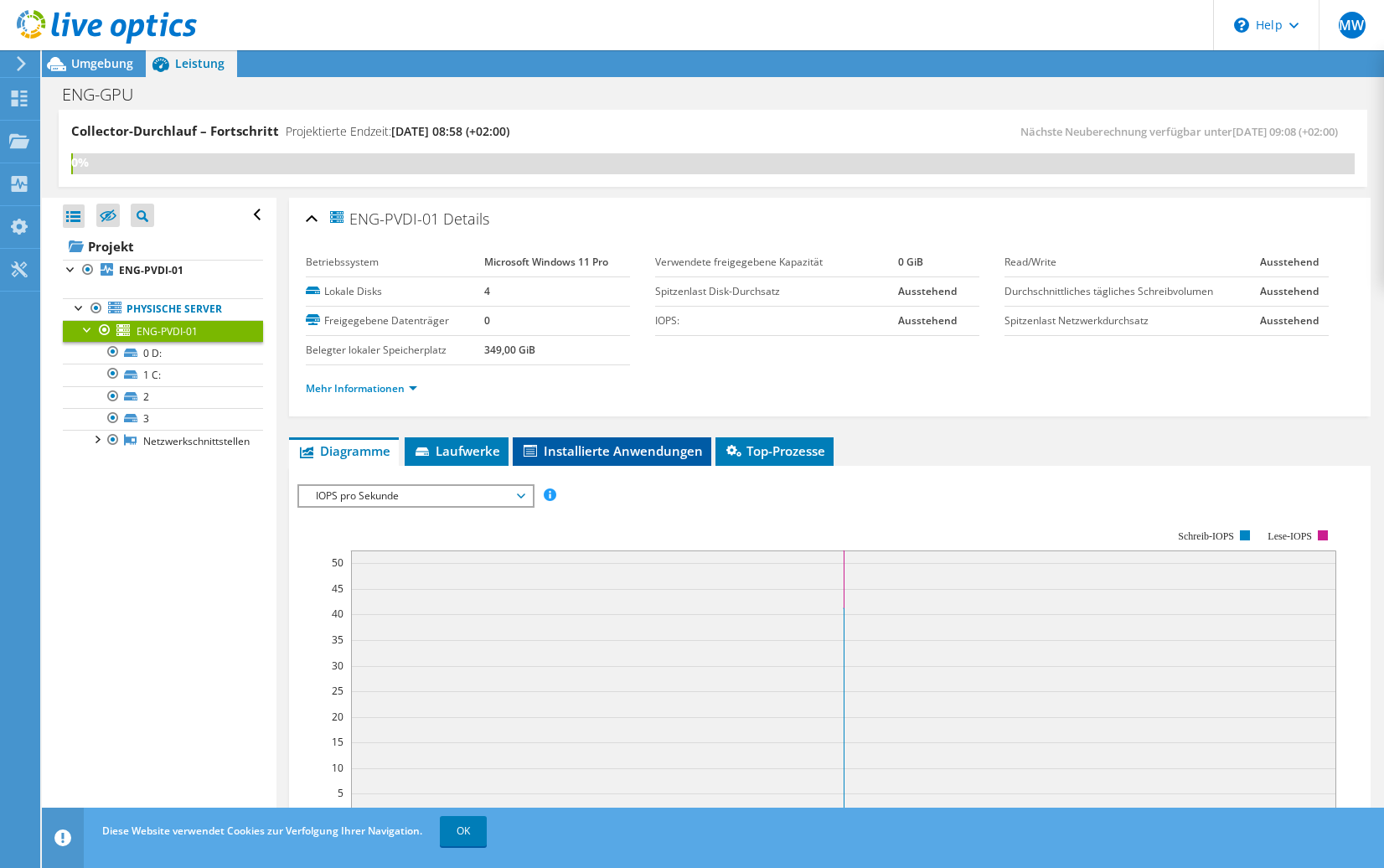
click at [658, 449] on span "Installierte Anwendungen" at bounding box center [611, 450] width 182 height 17
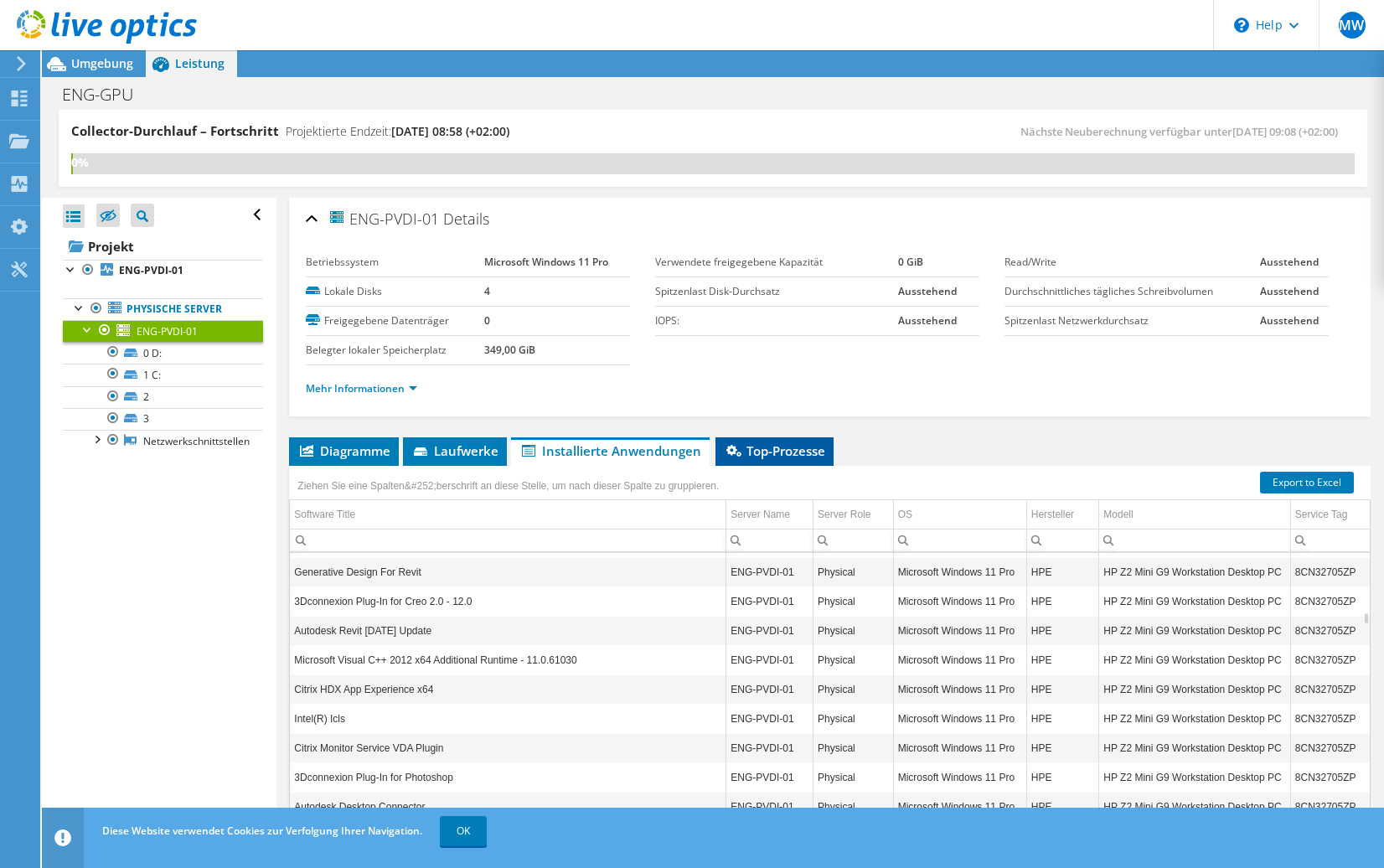
click at [783, 450] on span "Top-Prozesse" at bounding box center [774, 450] width 101 height 17
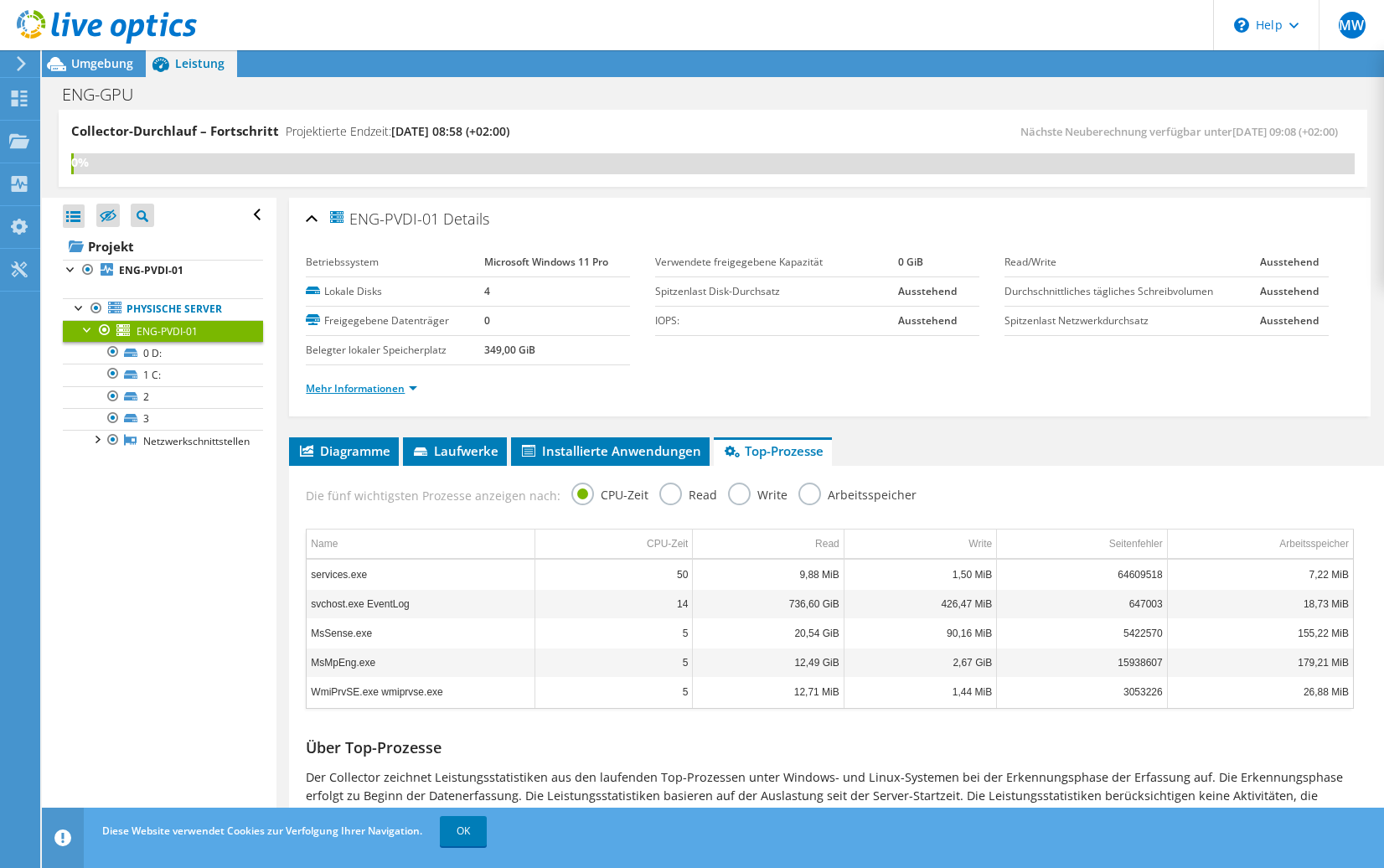
click at [411, 390] on link "Mehr Informationen" at bounding box center [361, 388] width 111 height 14
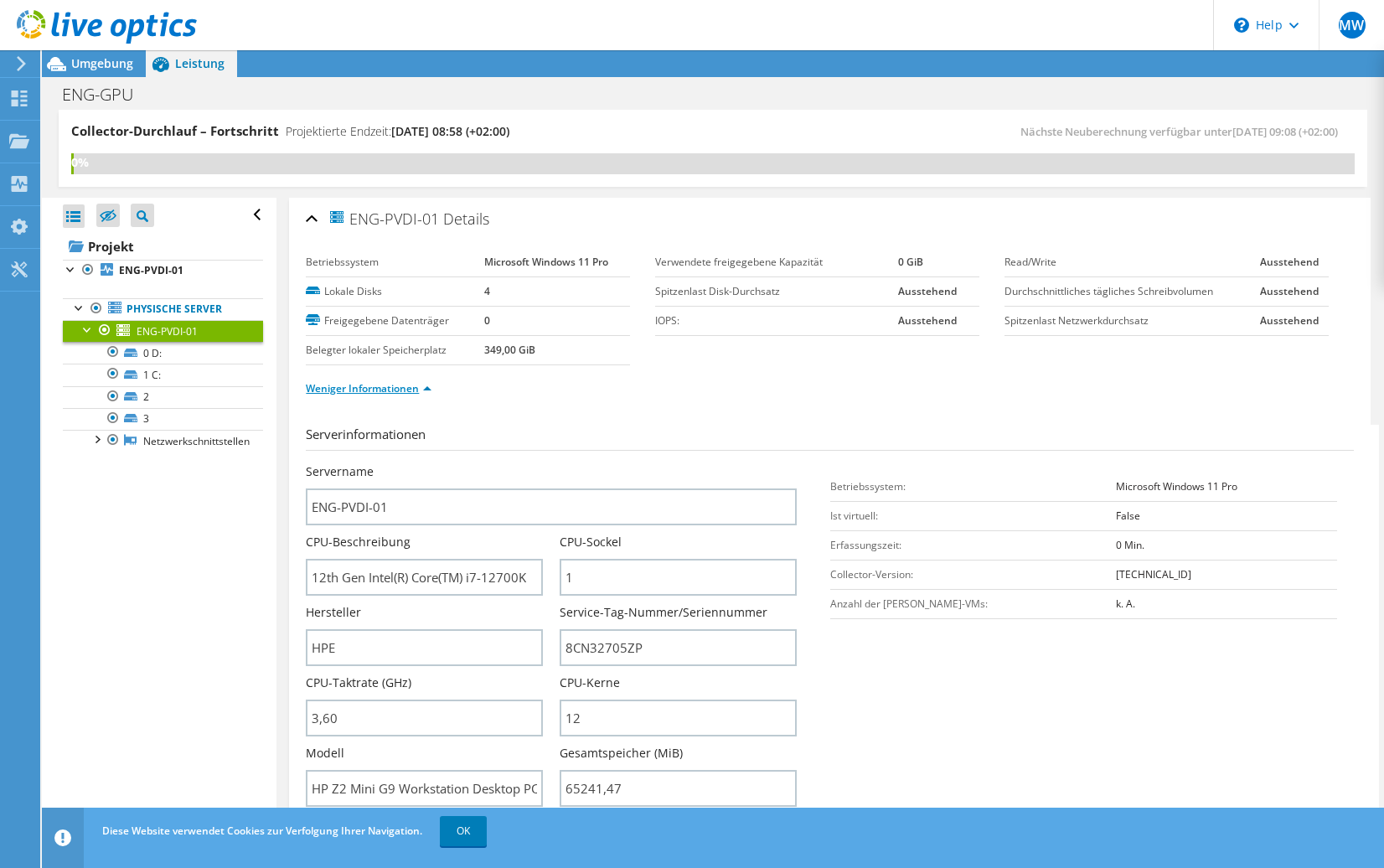
click at [411, 387] on link "Weniger Informationen" at bounding box center [368, 388] width 126 height 14
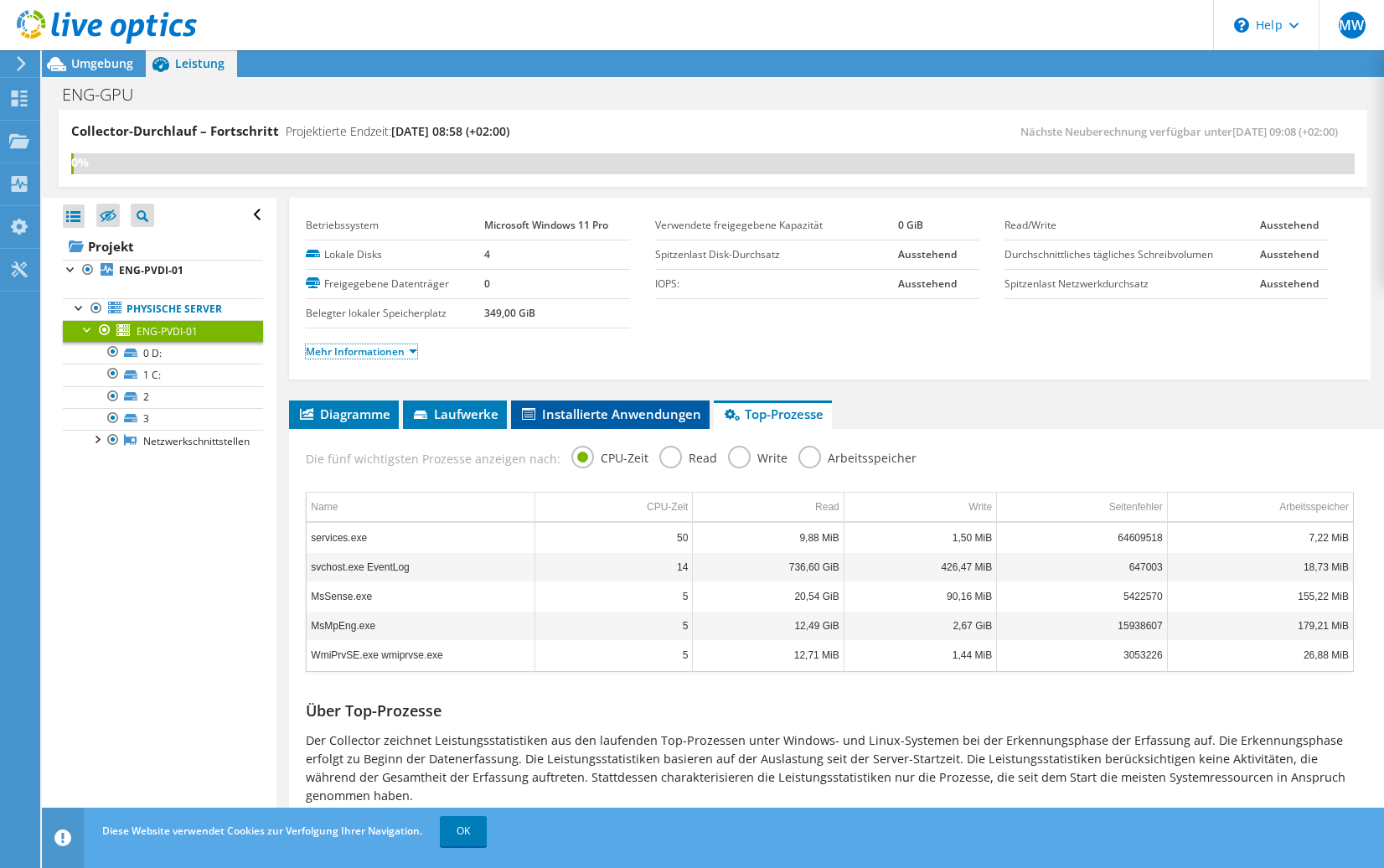
scroll to position [57, 0]
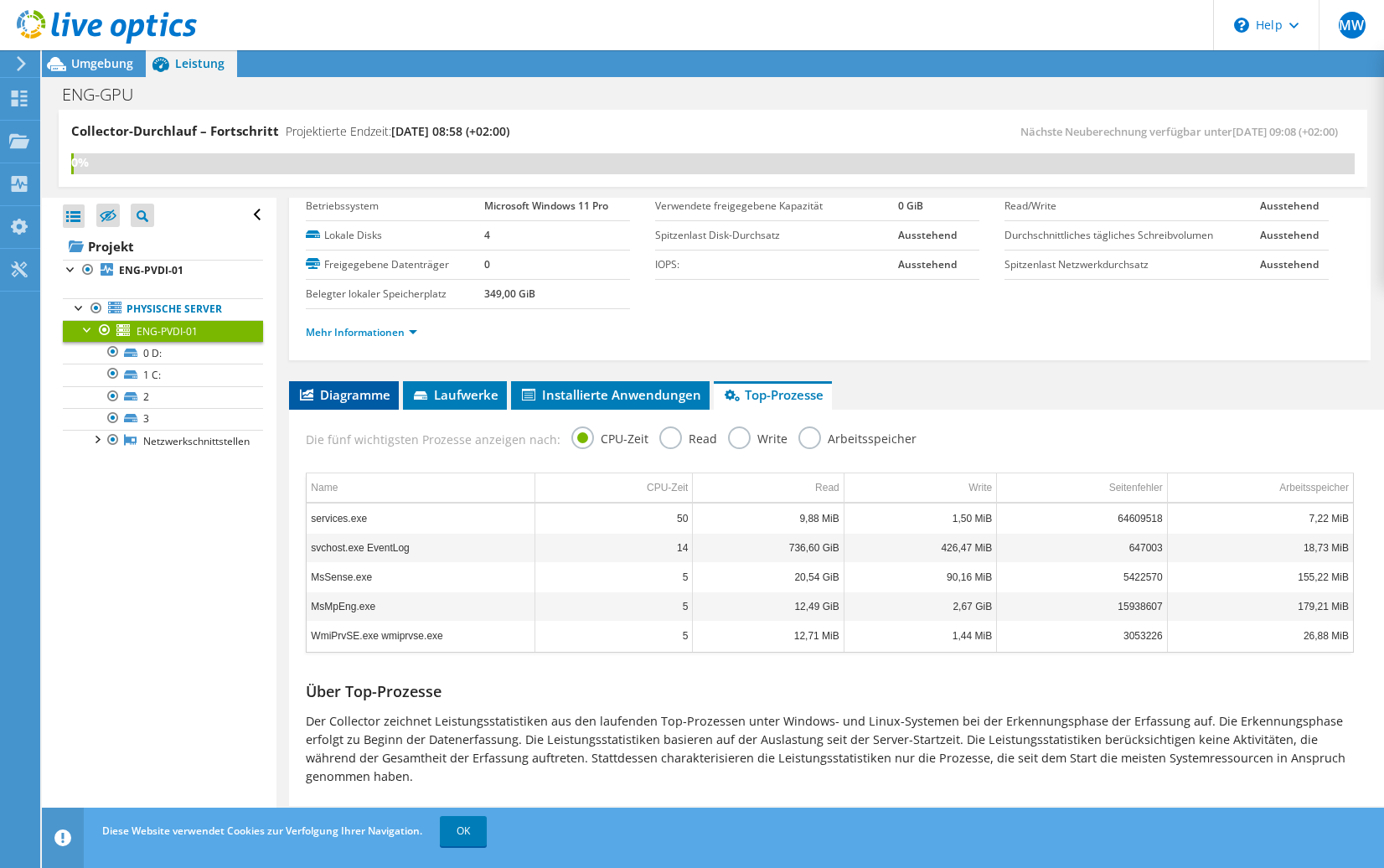
click at [347, 394] on span "Diagramme" at bounding box center [344, 394] width 93 height 17
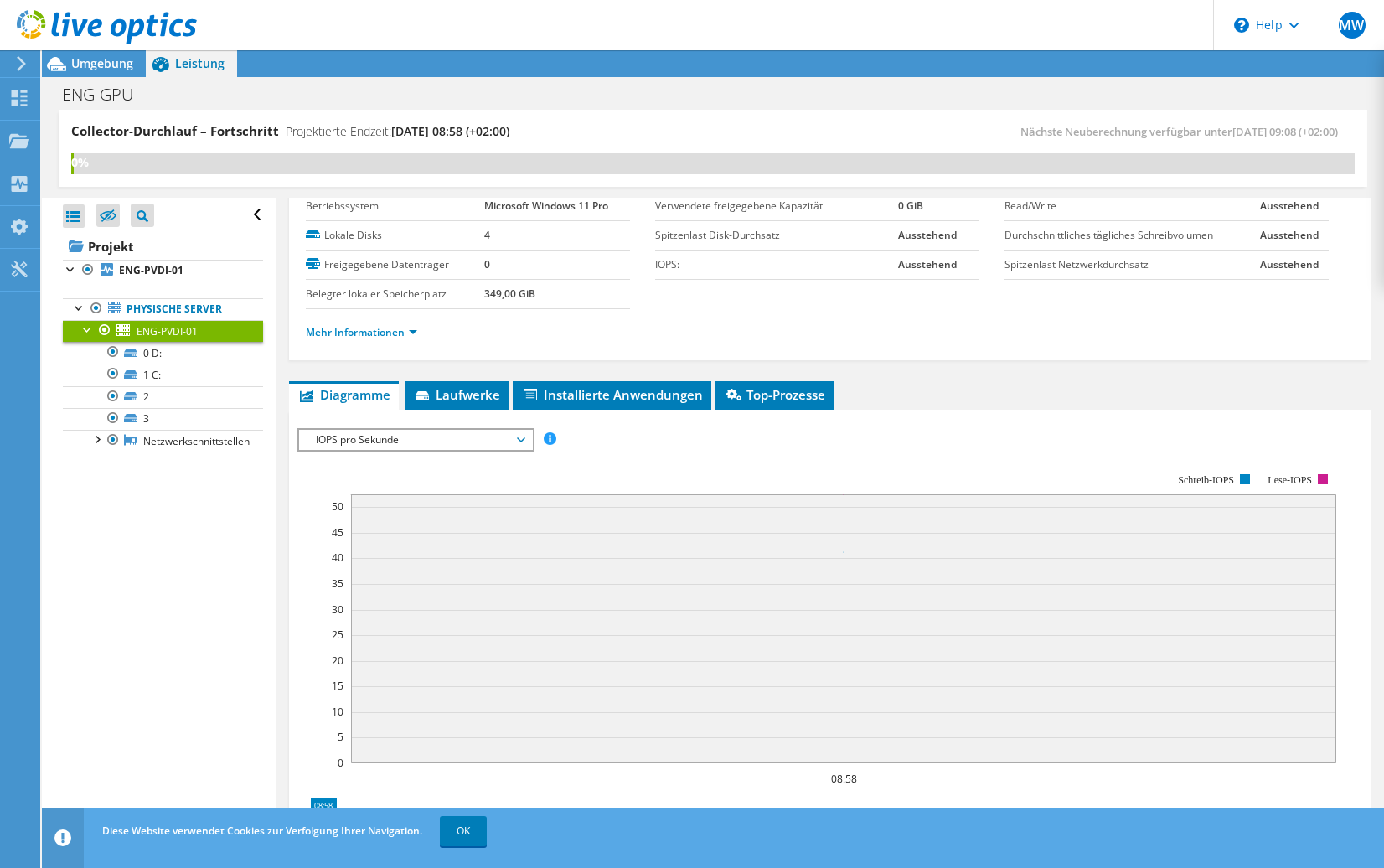
click at [517, 439] on span "IOPS pro Sekunde" at bounding box center [415, 439] width 215 height 20
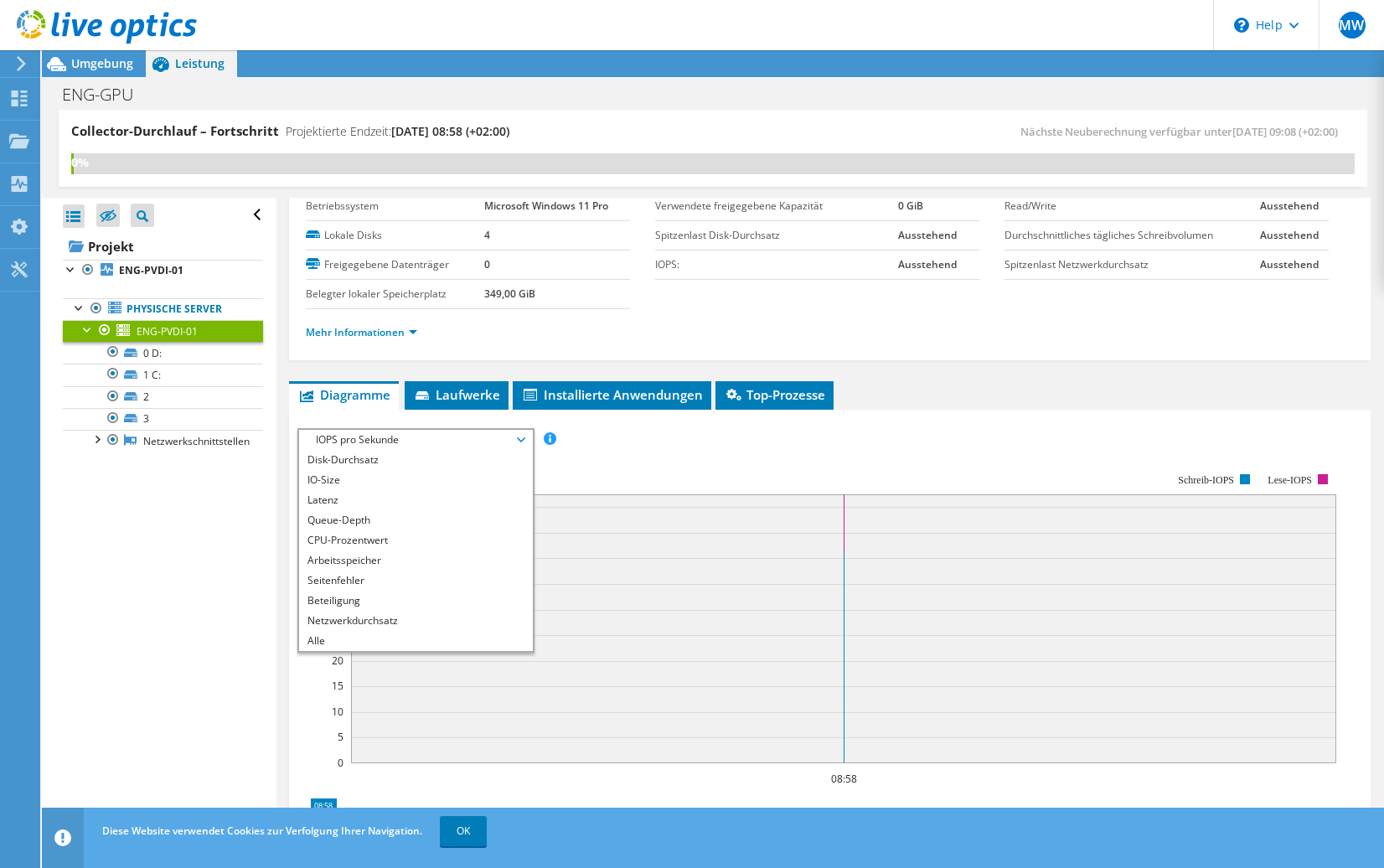
scroll to position [0, 0]
click at [363, 458] on li "IOPS pro Sekunde" at bounding box center [415, 459] width 232 height 20
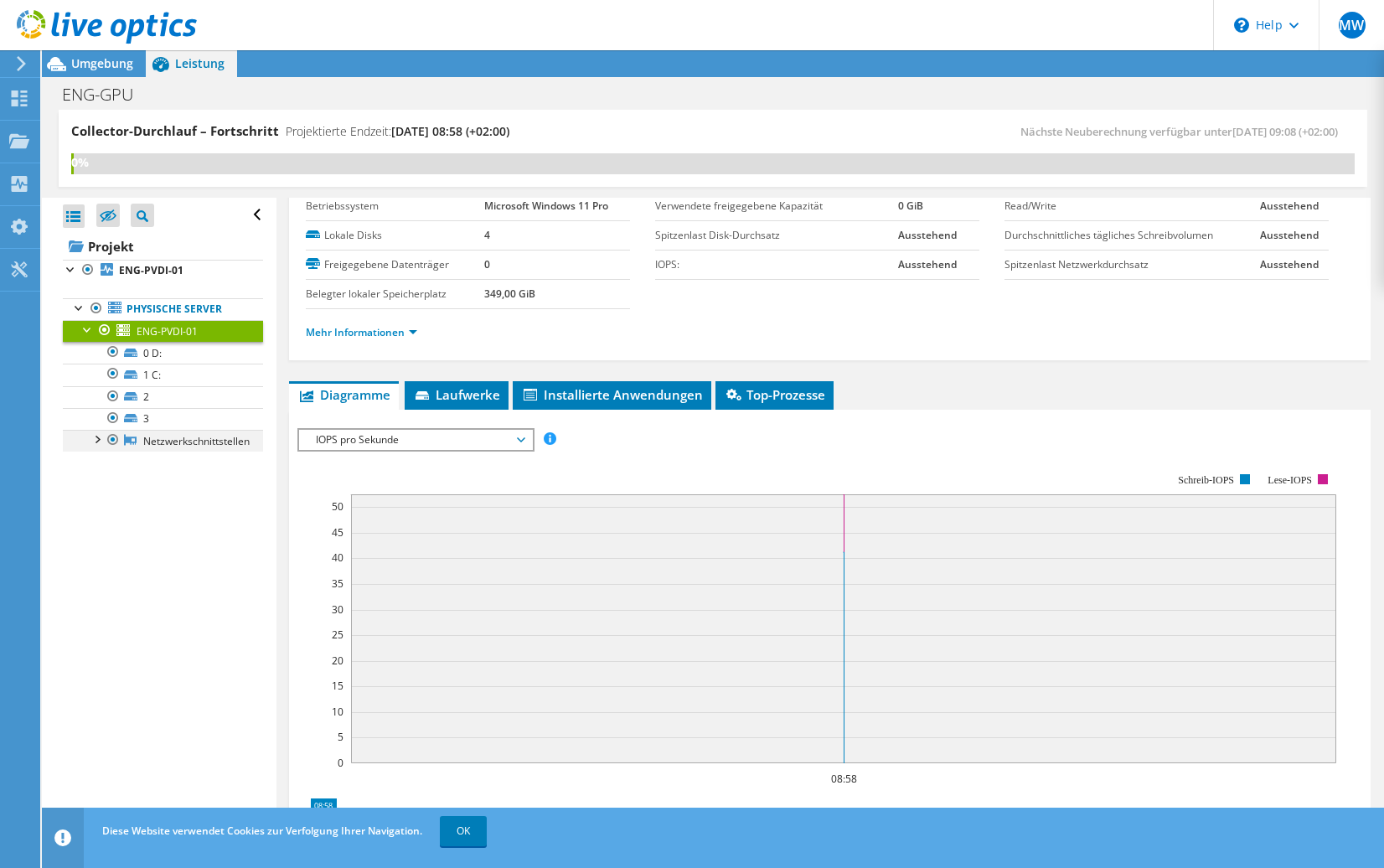
click at [95, 438] on div at bounding box center [96, 437] width 17 height 17
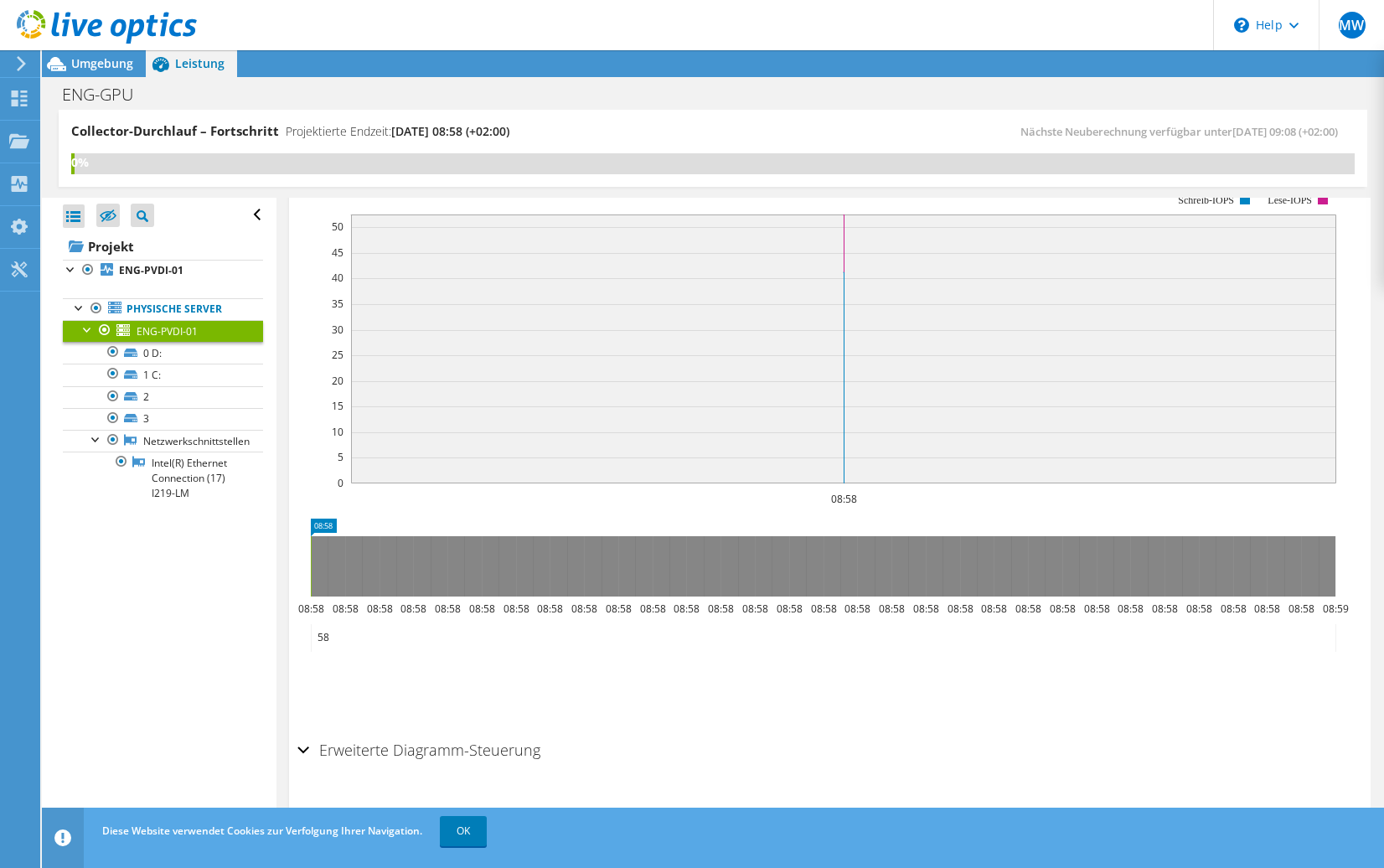
scroll to position [349, 0]
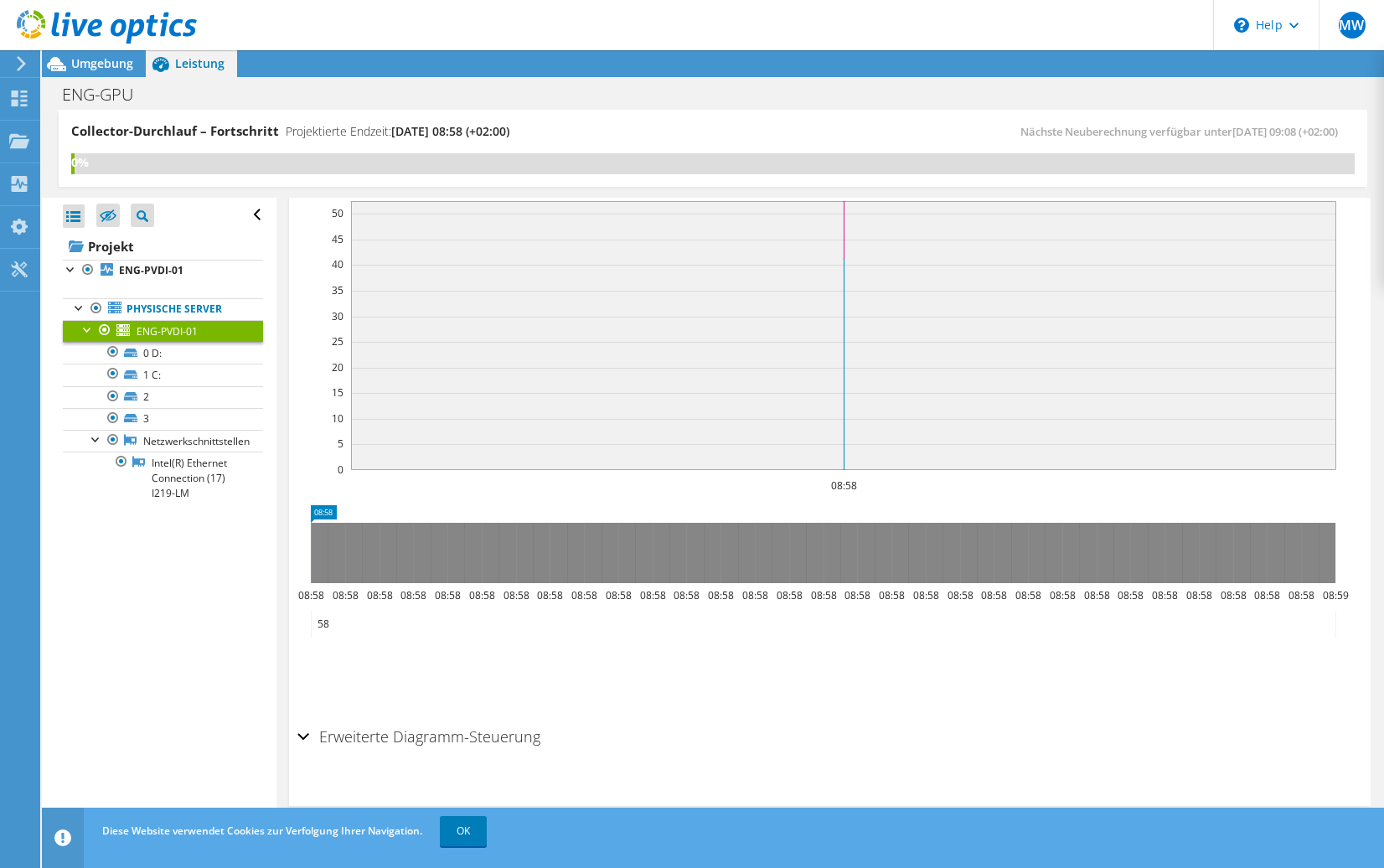
click at [304, 739] on div "Erweiterte Diagramm-Steuerung" at bounding box center [829, 737] width 1065 height 36
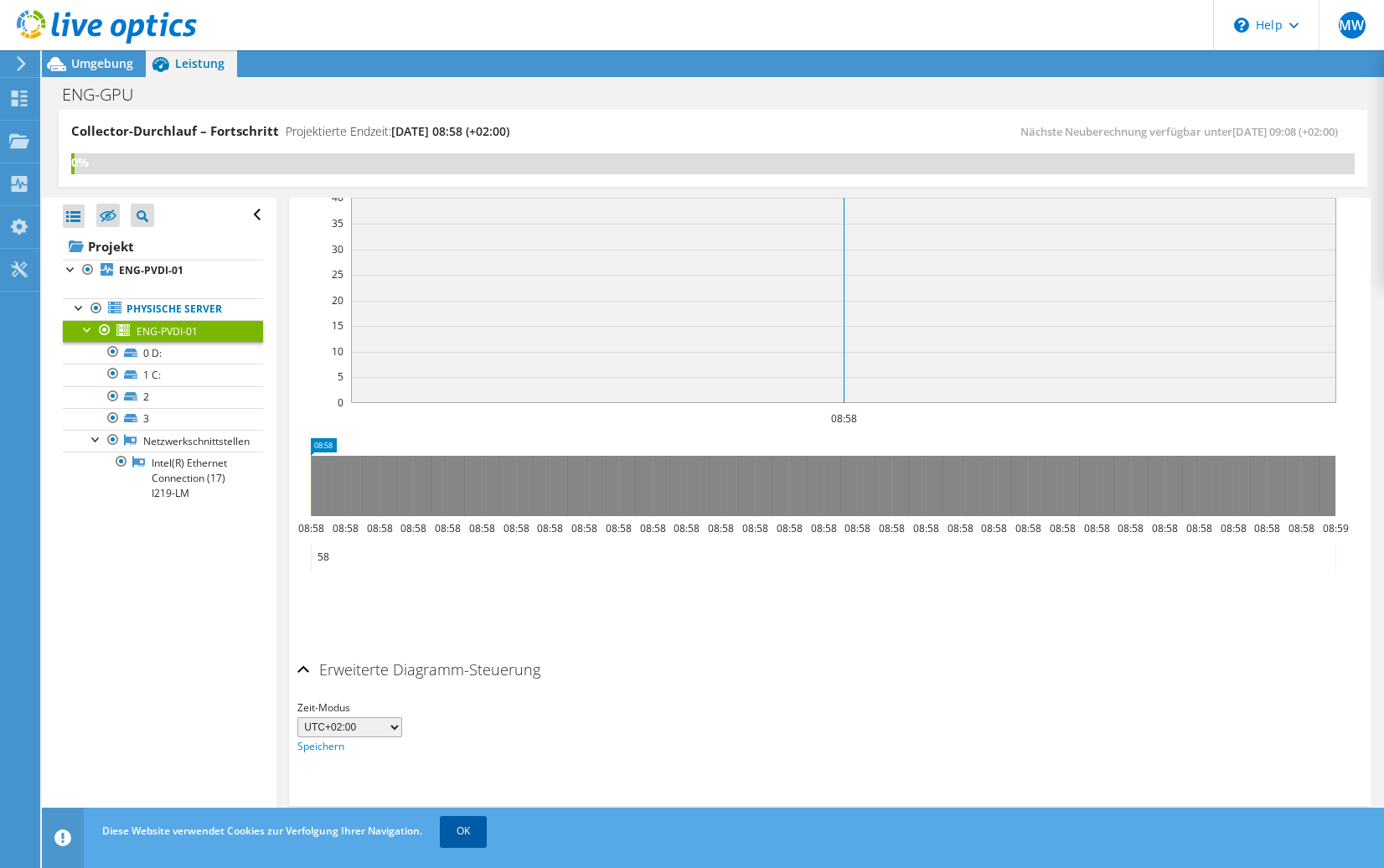
click at [461, 831] on link "OK" at bounding box center [462, 830] width 47 height 30
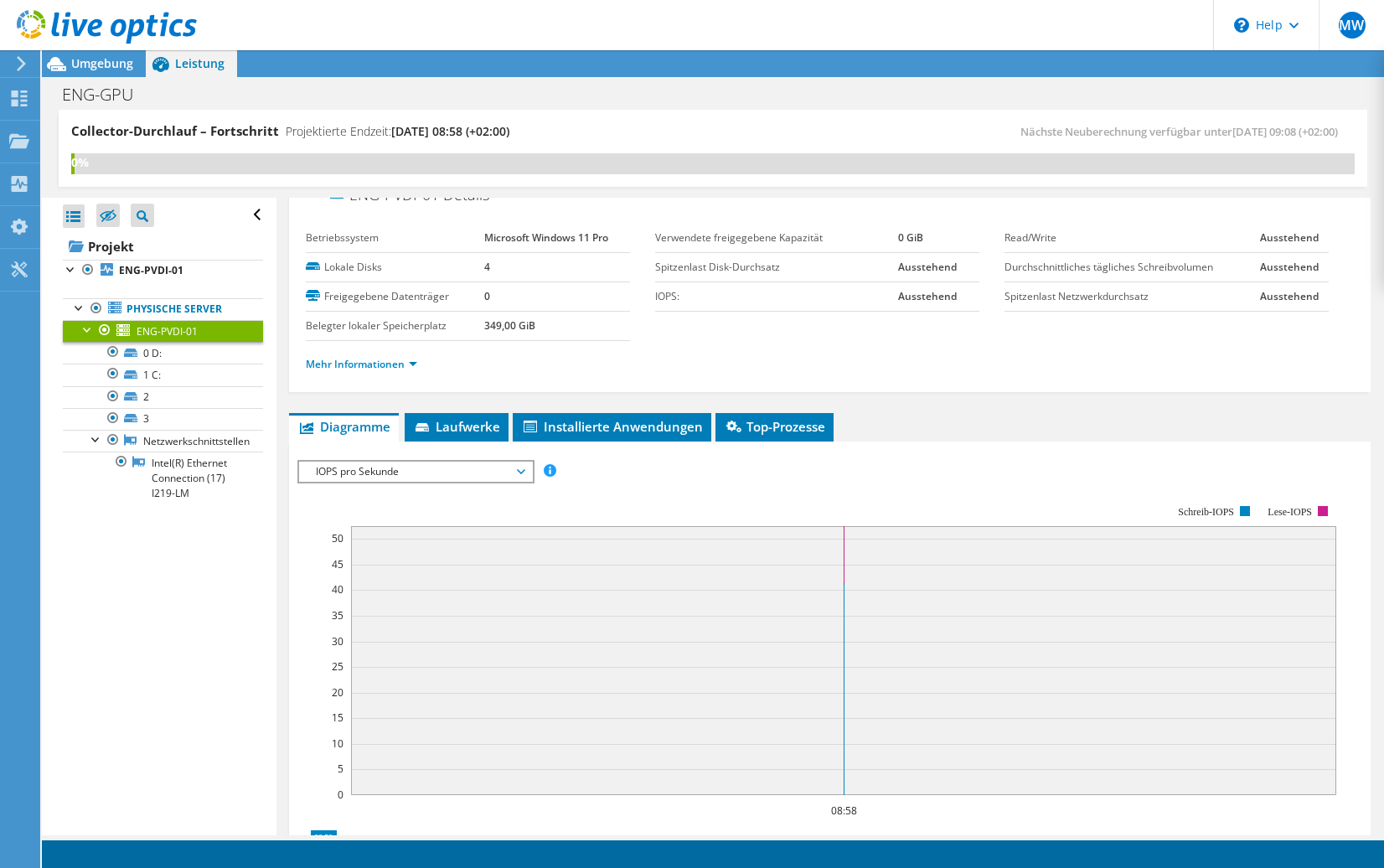
scroll to position [0, 0]
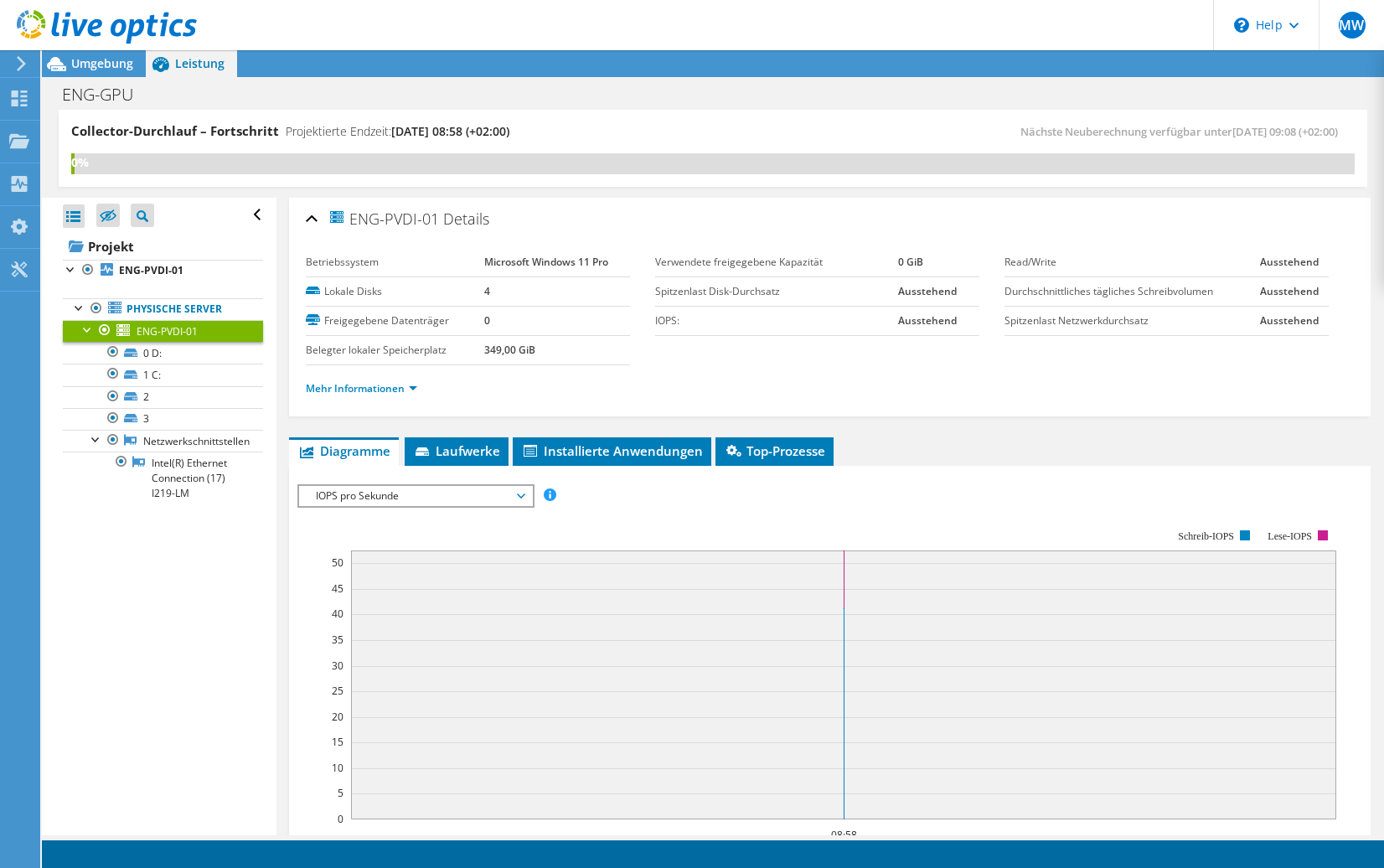
click at [398, 499] on span "IOPS pro Sekunde" at bounding box center [415, 496] width 215 height 20
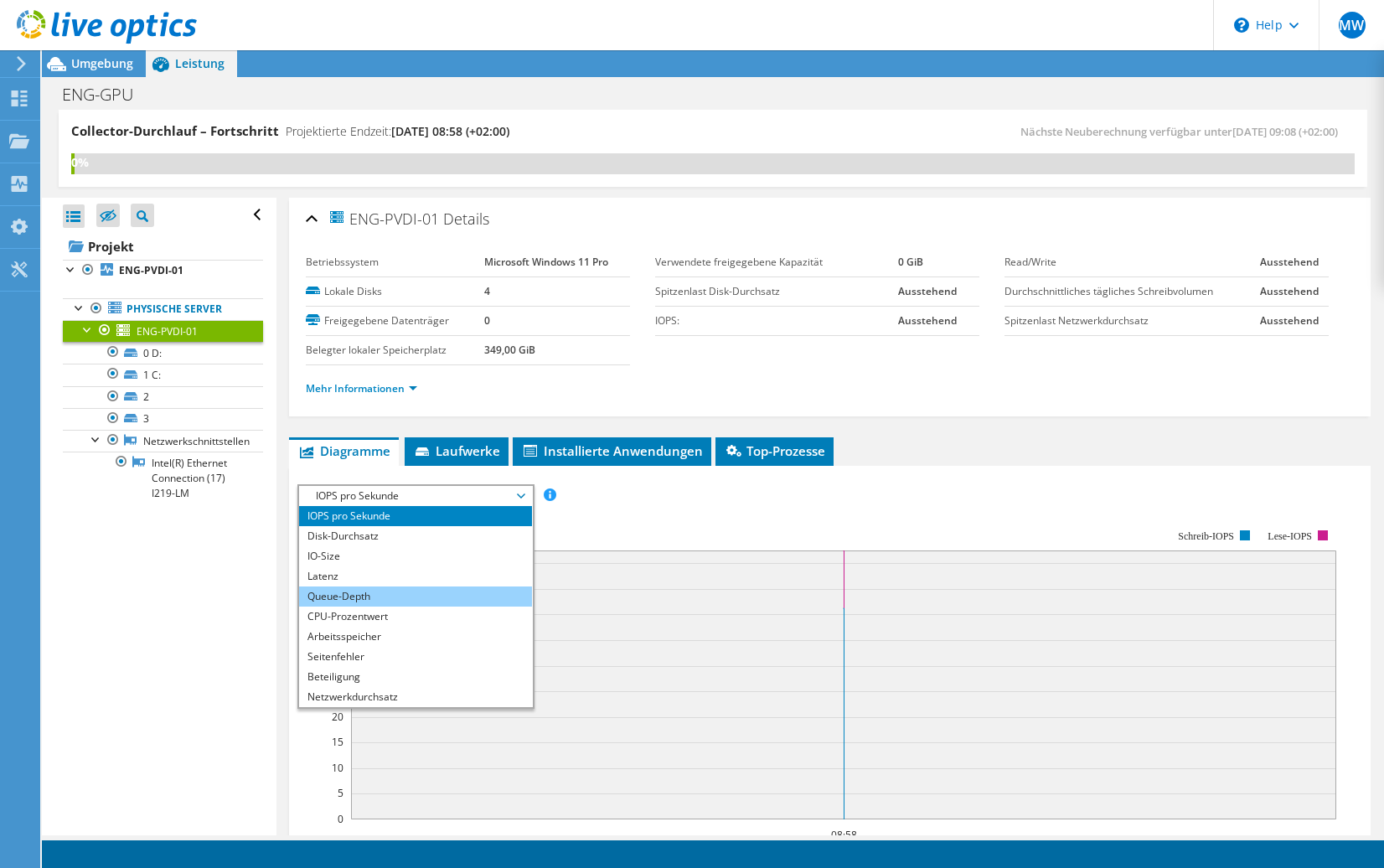
click at [366, 598] on li "Queue-Depth" at bounding box center [415, 596] width 232 height 20
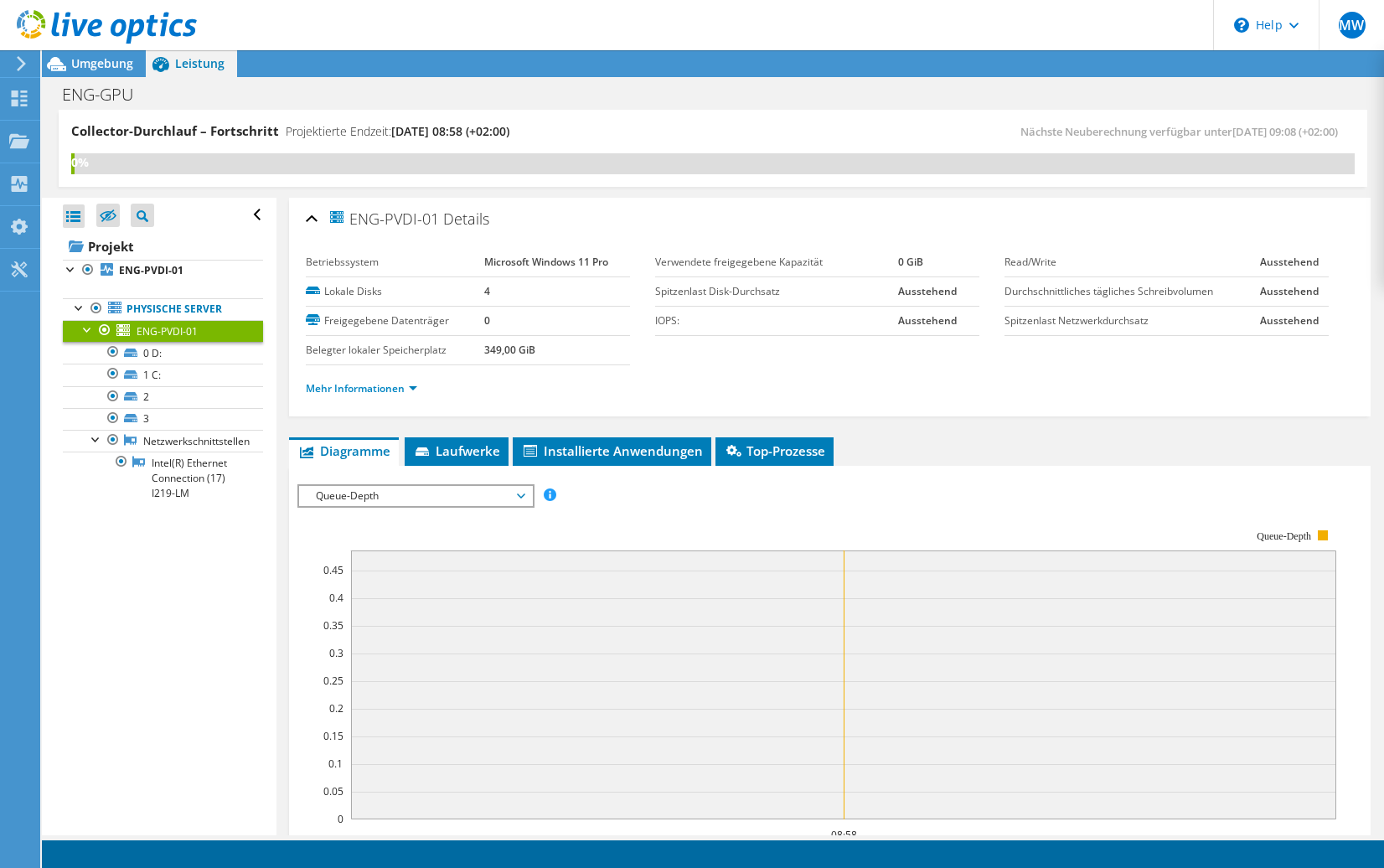
click at [409, 502] on span "Queue-Depth" at bounding box center [415, 496] width 215 height 20
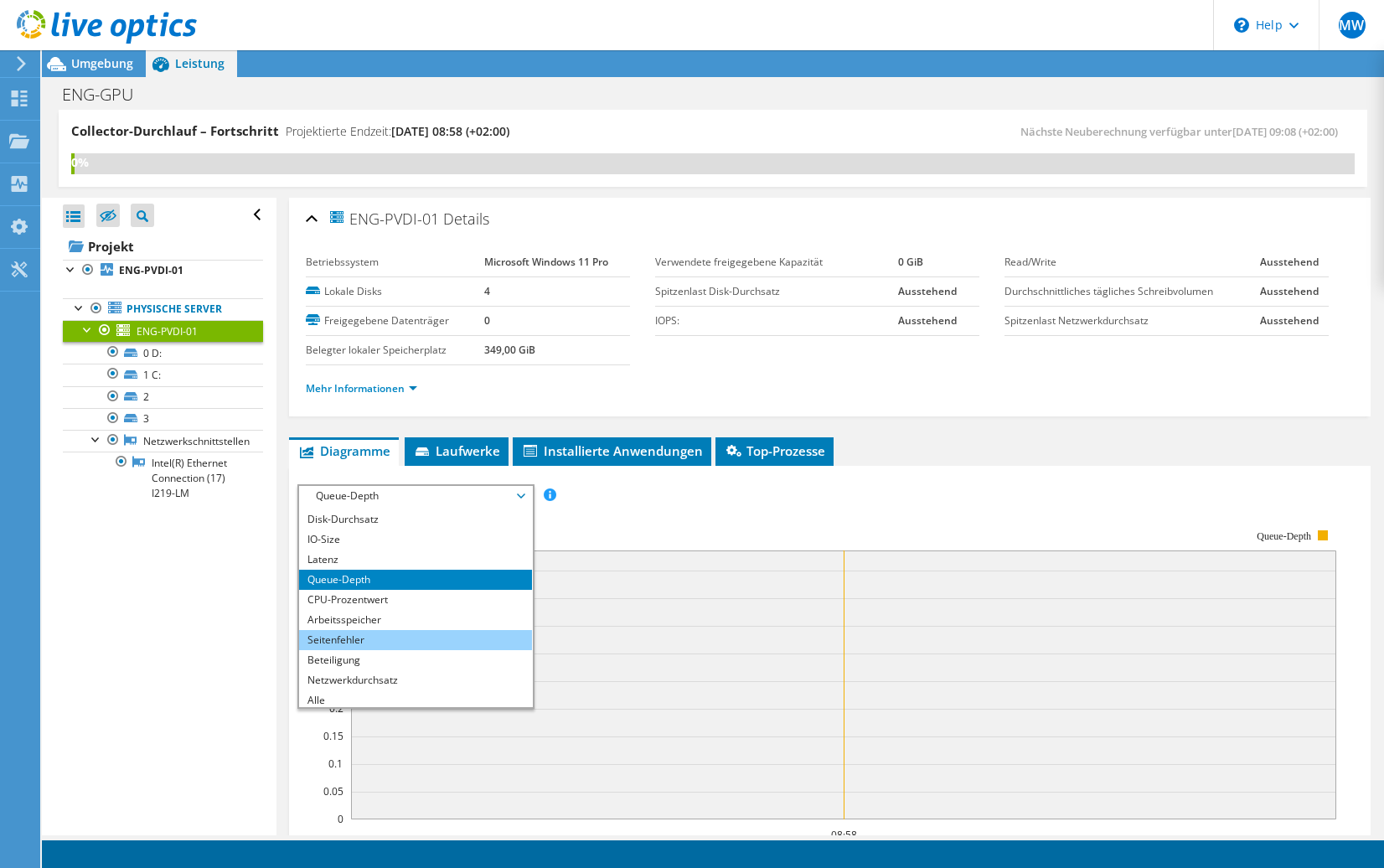
scroll to position [20, 0]
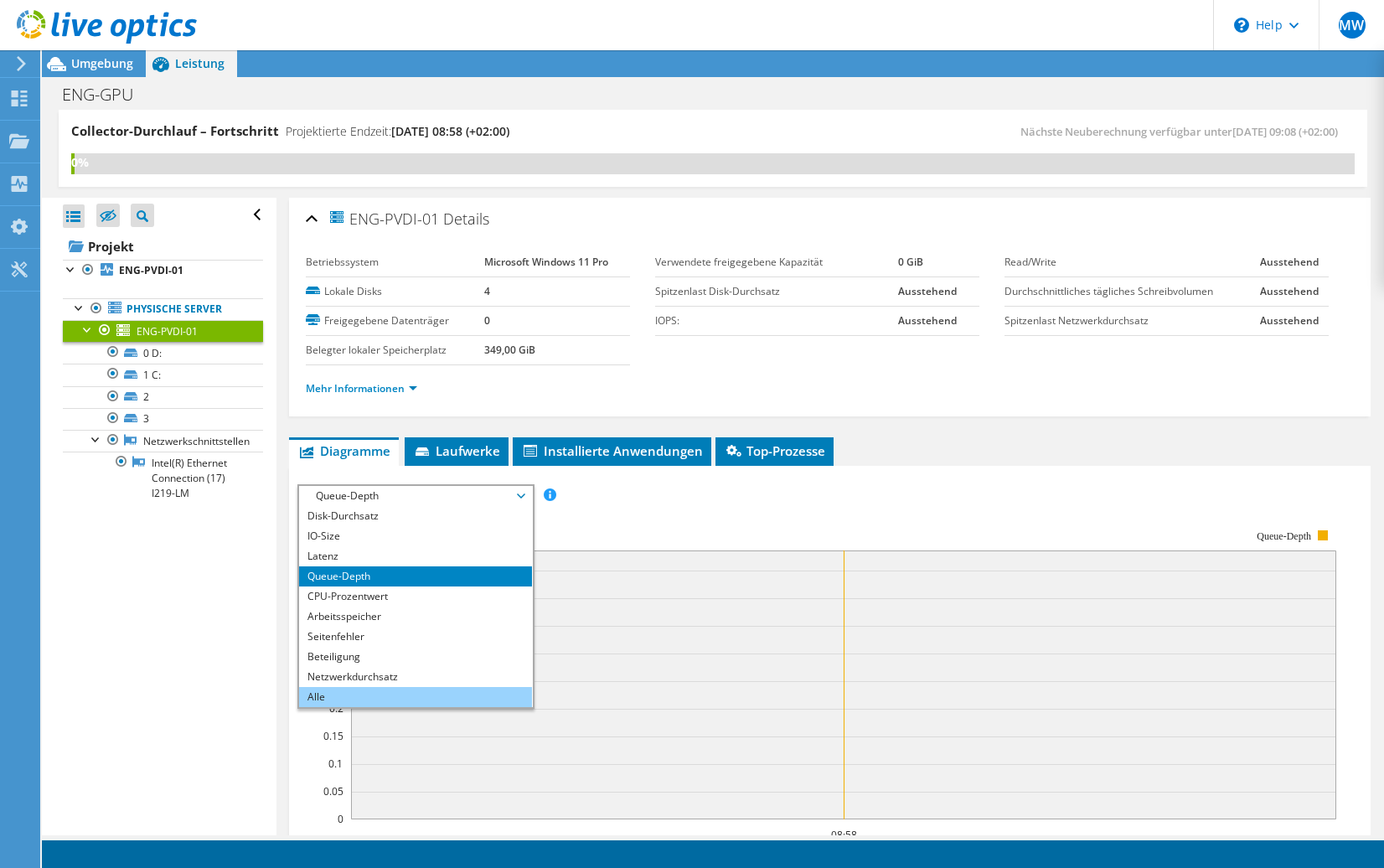
click at [327, 697] on li "Alle" at bounding box center [415, 696] width 232 height 20
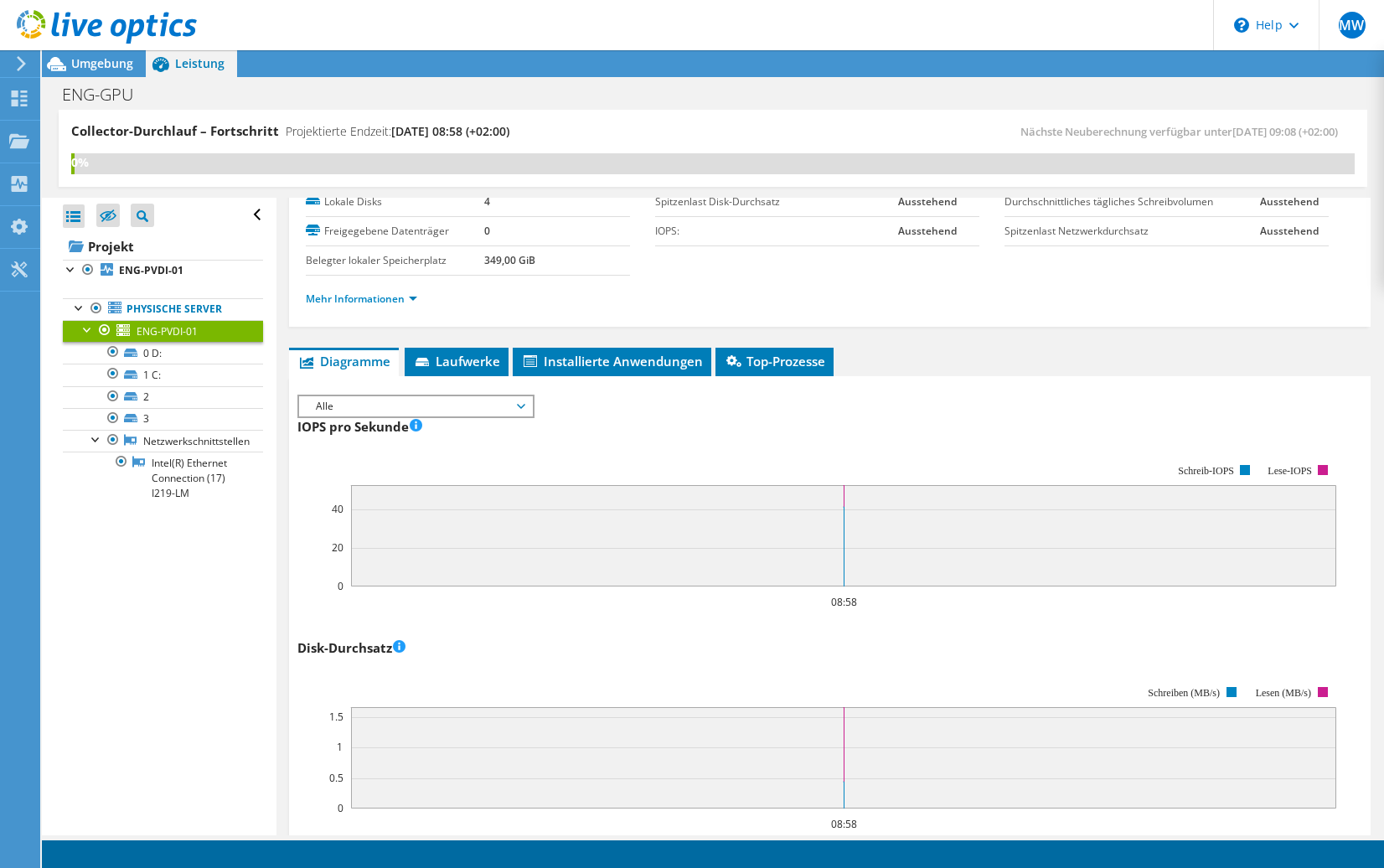
scroll to position [0, 0]
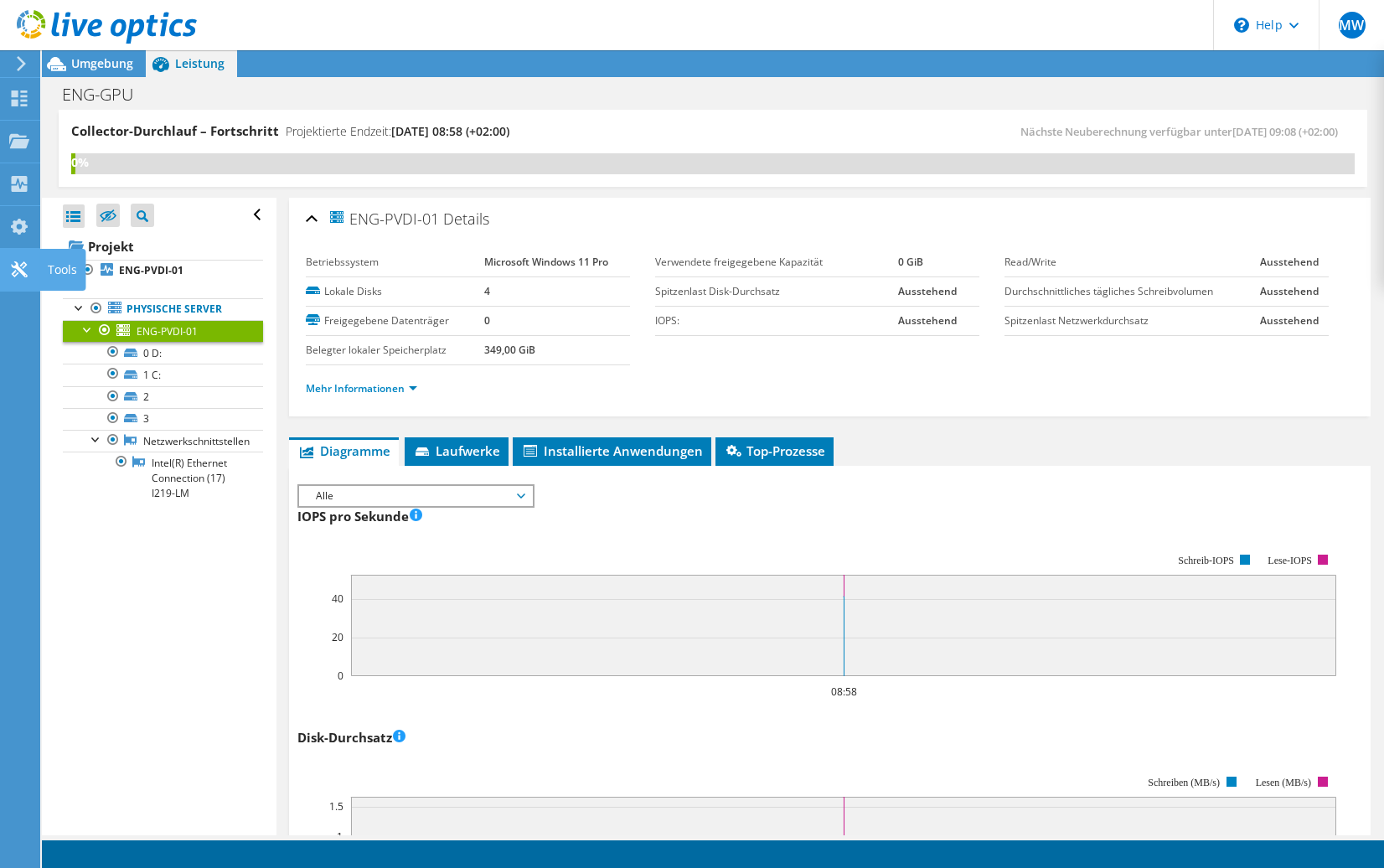
click at [22, 265] on use at bounding box center [19, 269] width 16 height 16
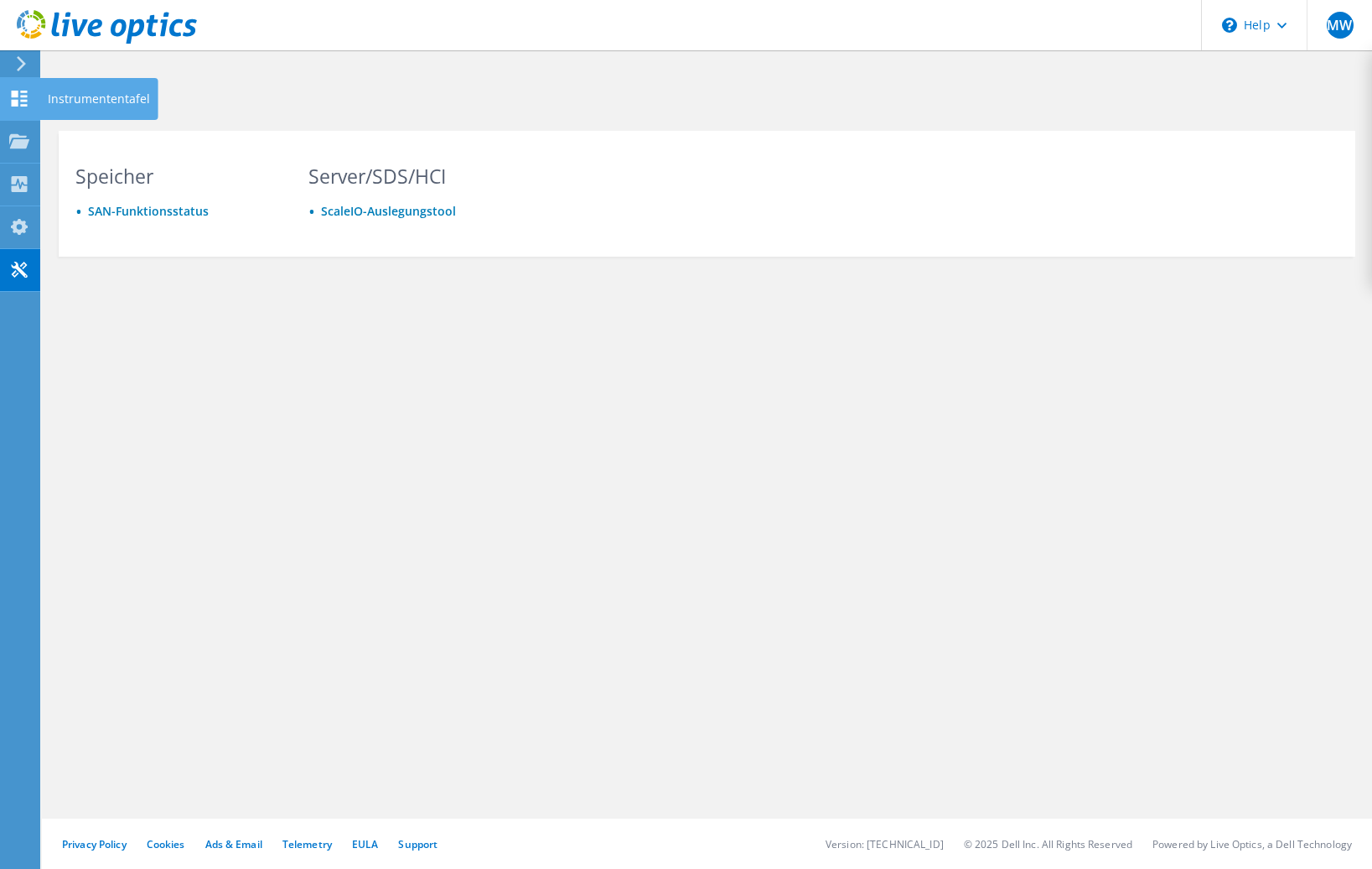
click at [15, 100] on use at bounding box center [20, 98] width 16 height 16
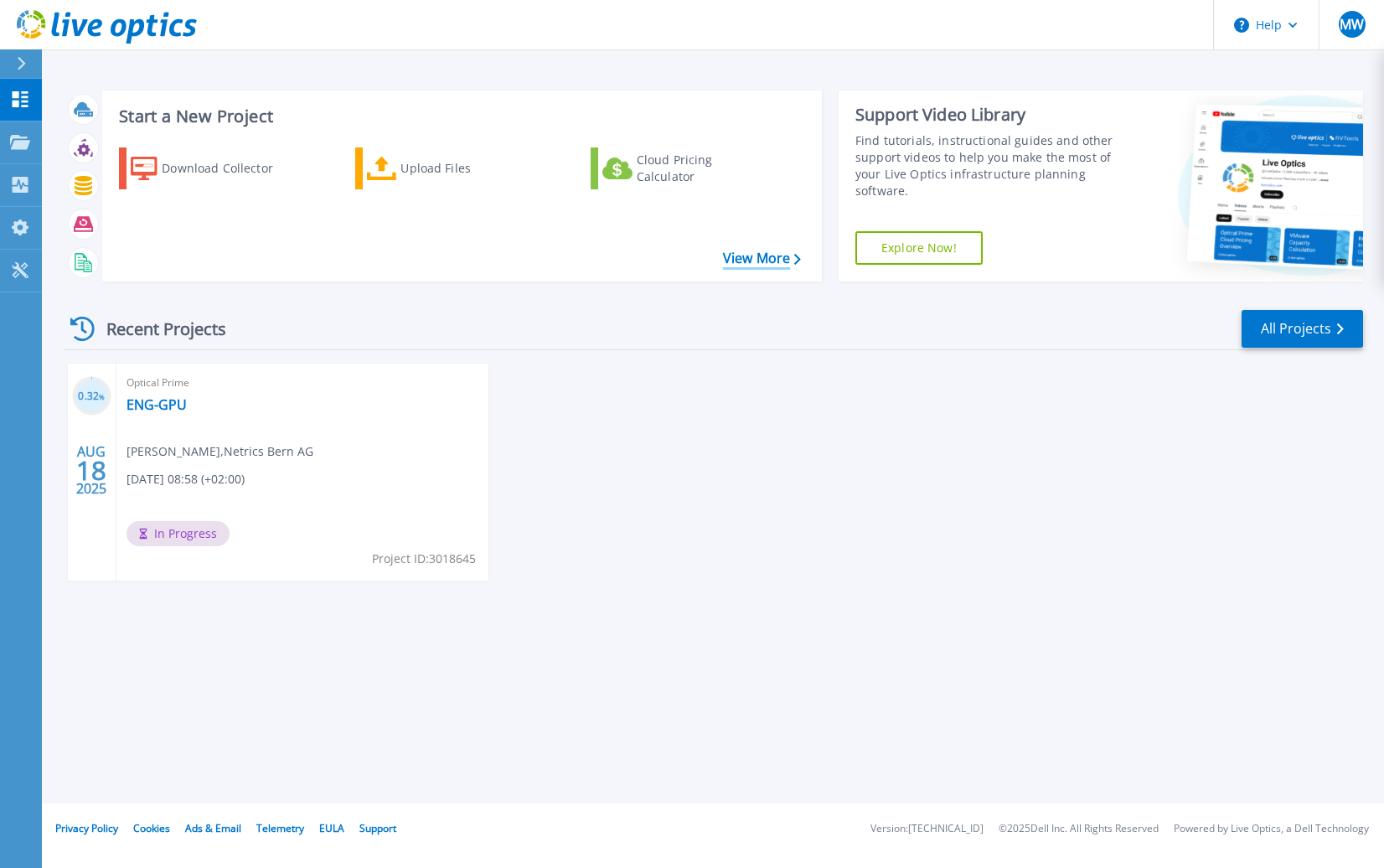
click at [756, 255] on link "View More" at bounding box center [762, 258] width 78 height 16
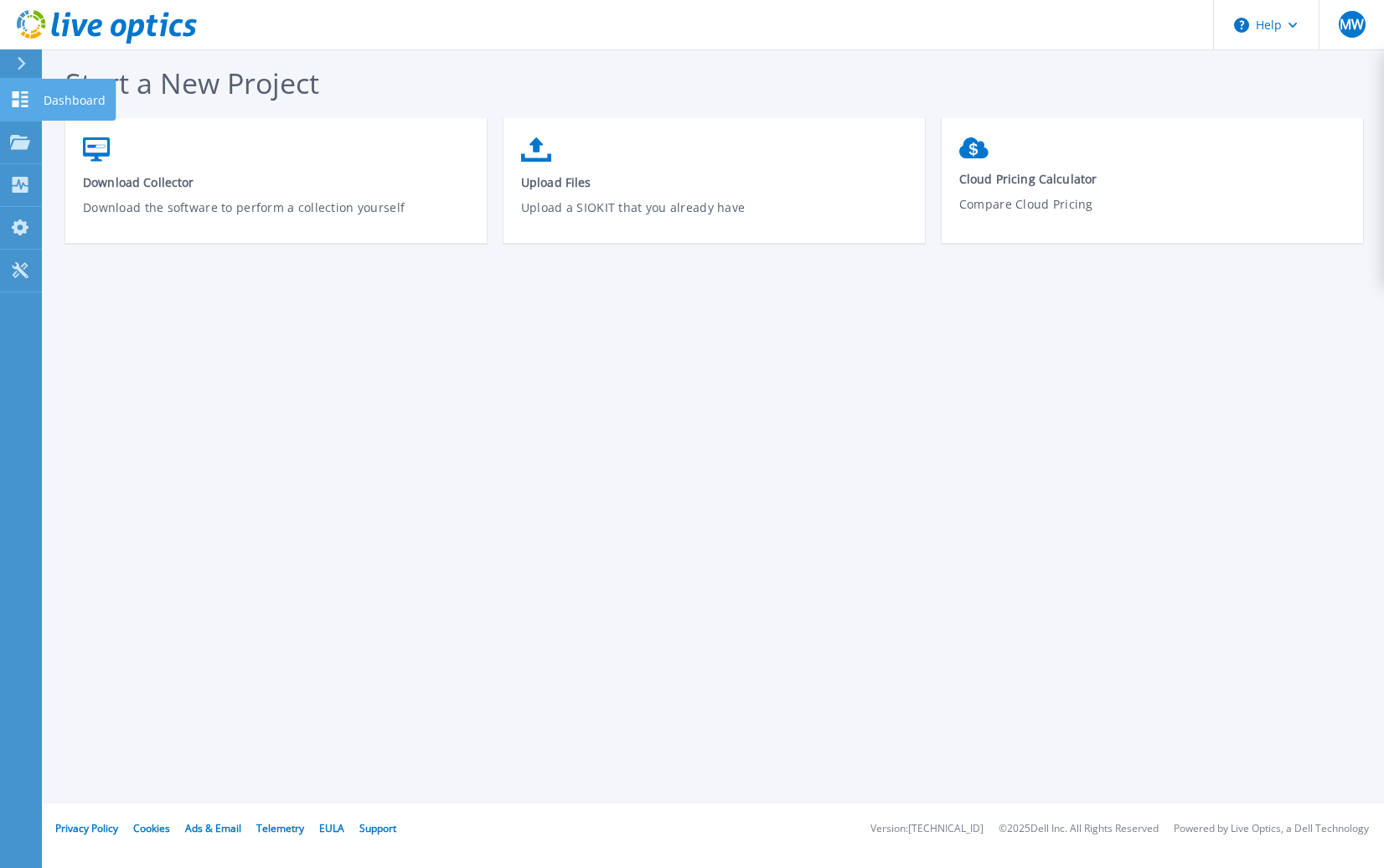
click at [13, 96] on icon at bounding box center [21, 99] width 16 height 16
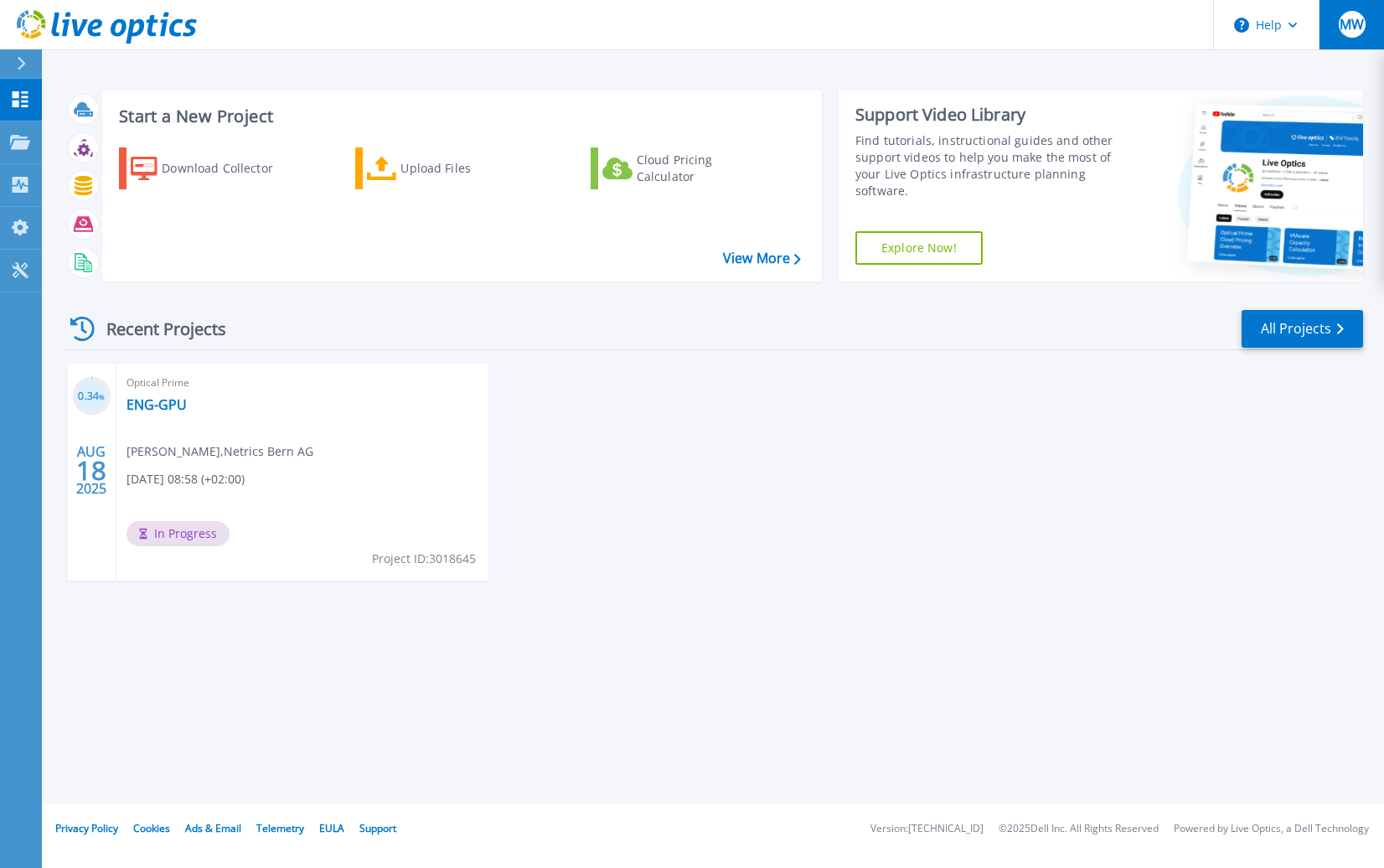
click at [1346, 24] on span "MW" at bounding box center [1351, 25] width 24 height 14
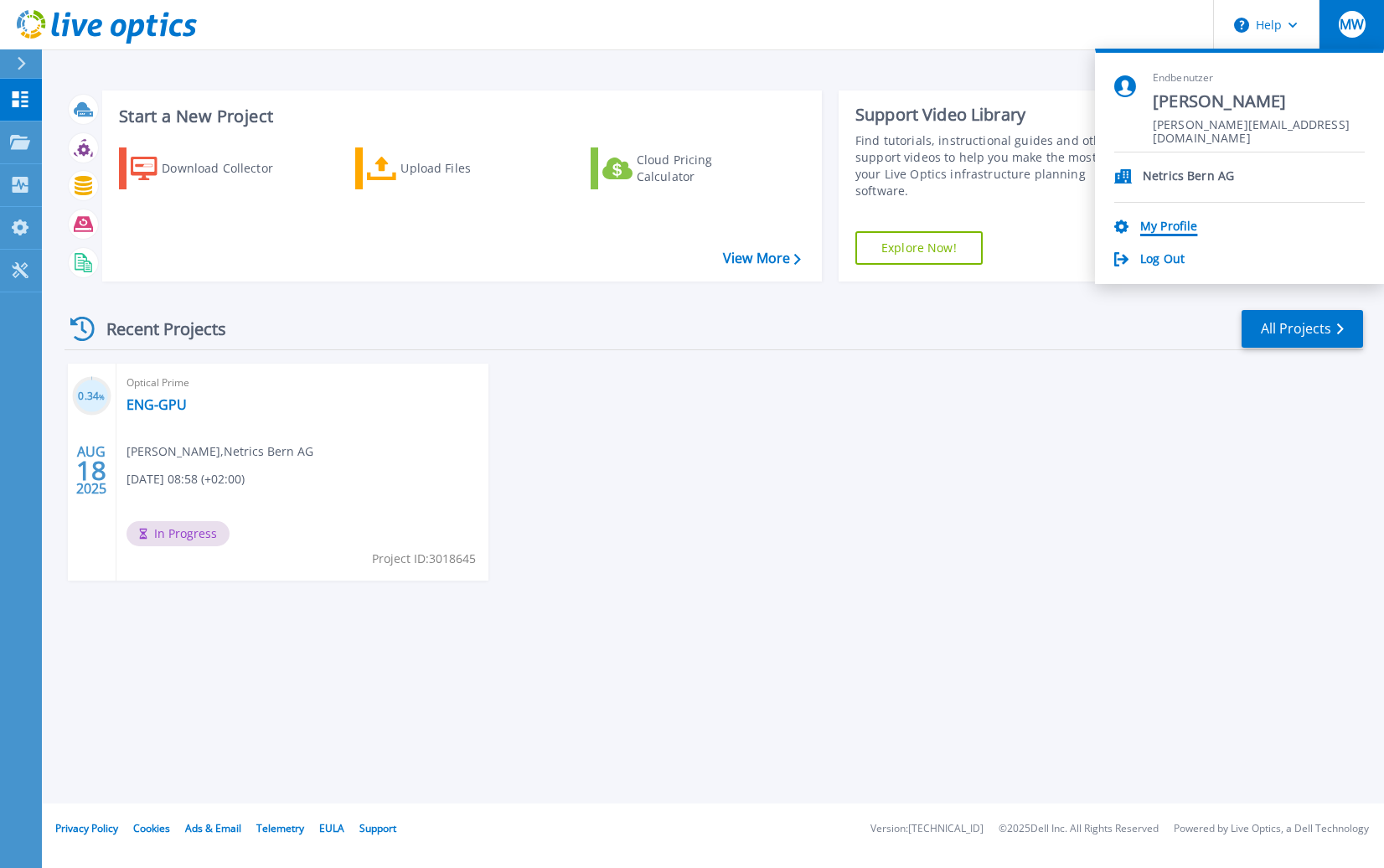
click at [1166, 224] on link "My Profile" at bounding box center [1168, 227] width 57 height 16
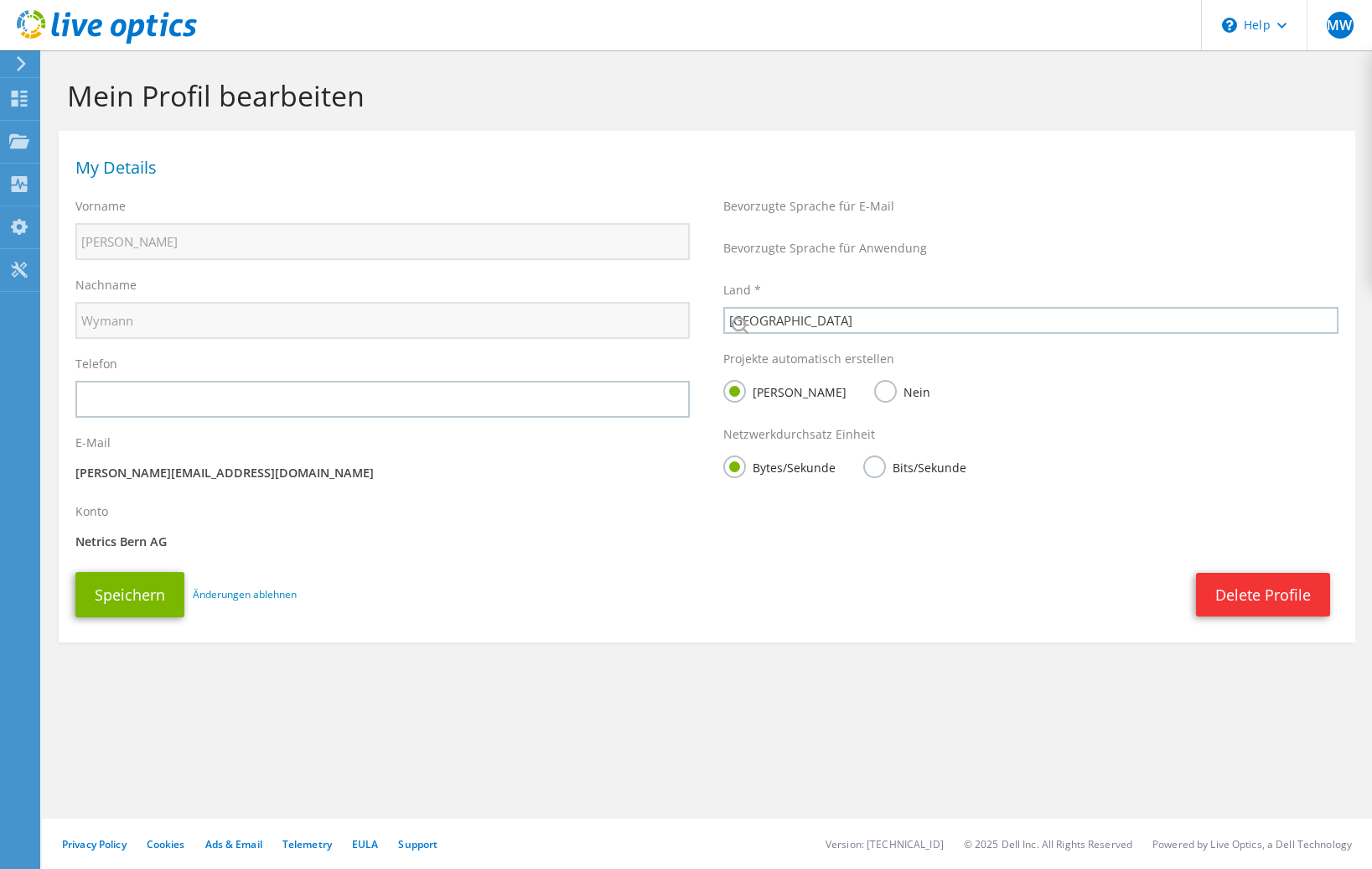
select select "42"
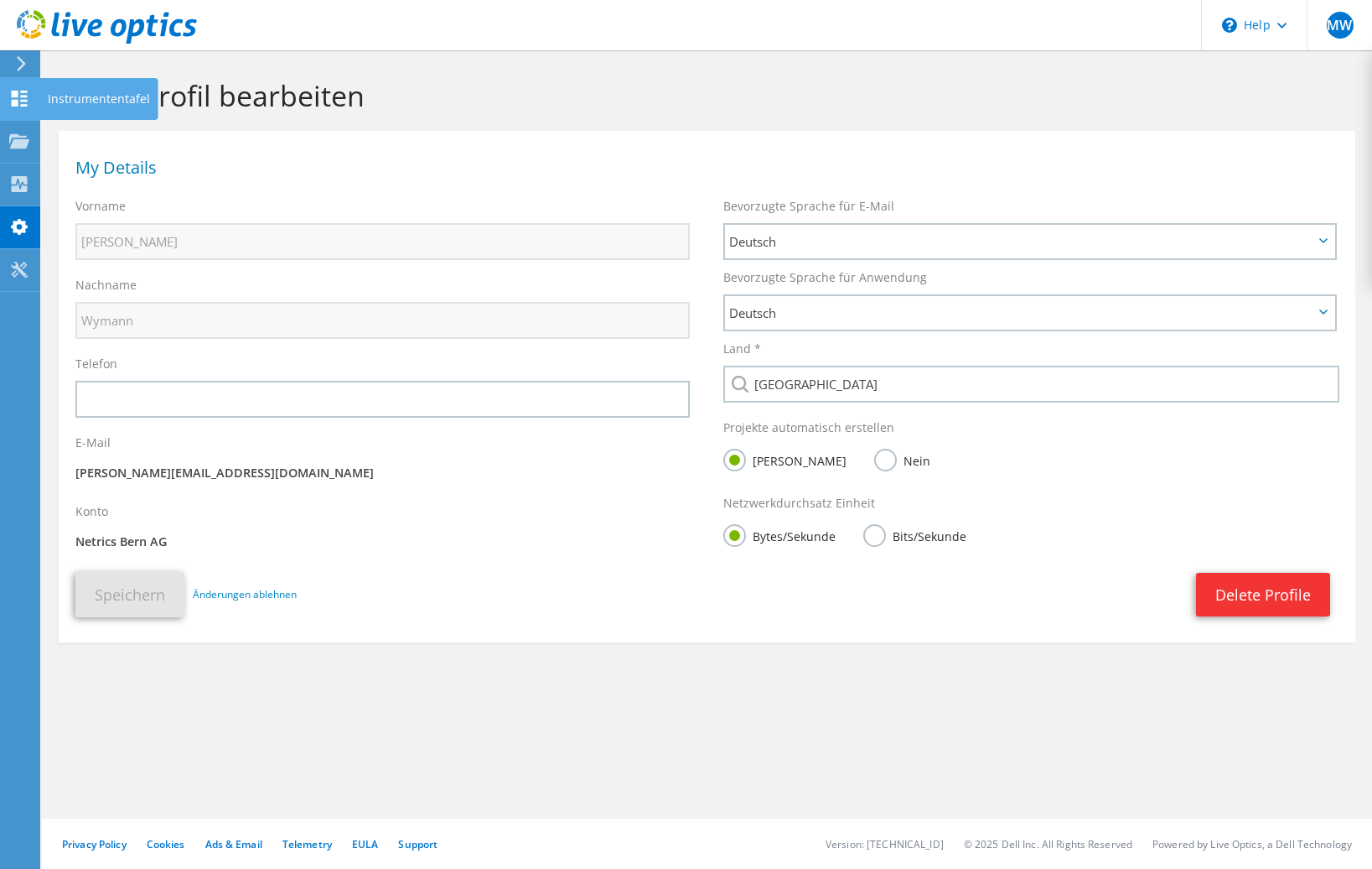
click at [24, 97] on icon at bounding box center [19, 98] width 20 height 16
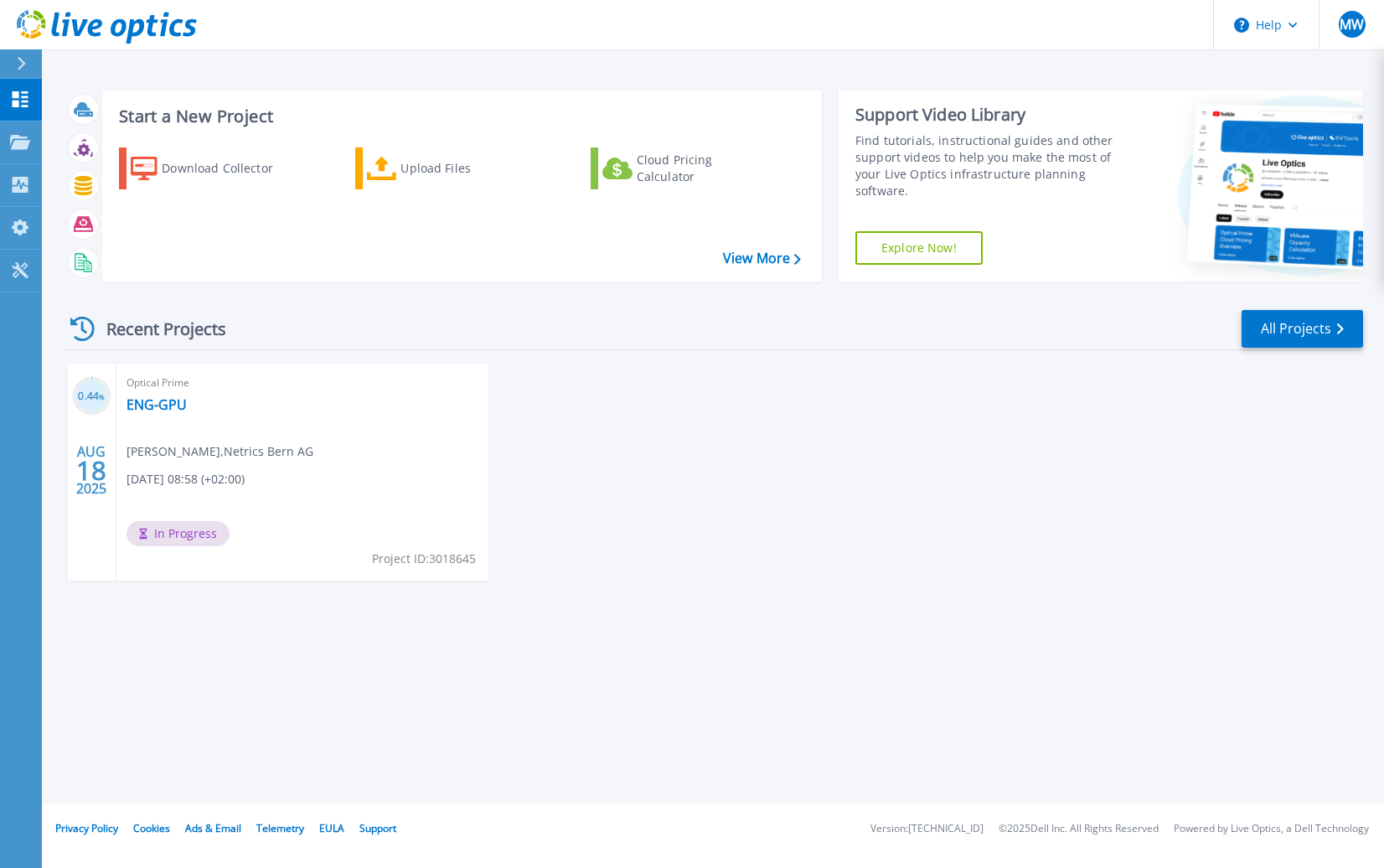
click at [758, 841] on footer "Privacy Policy Cookies Ads & Email Telemetry [PERSON_NAME] Support Version: [TE…" at bounding box center [712, 828] width 1343 height 51
click at [181, 492] on div "Optical Prime ENG-GPU Michael Wymann , Netrics Bern AG 08.18.2025, 08:58 (+02:0…" at bounding box center [302, 471] width 372 height 217
click at [772, 458] on div "0.44 % AUG 18 2025 Optical Prime ENG-GPU Michael Wymann , Netrics Bern AG 08.18…" at bounding box center [706, 488] width 1312 height 250
click at [183, 534] on span "In Progress" at bounding box center [178, 533] width 103 height 25
click at [362, 479] on div "Optical Prime ENG-GPU Michael Wymann , Netrics Bern AG 08.18.2025, 08:58 (+02:0…" at bounding box center [302, 471] width 372 height 217
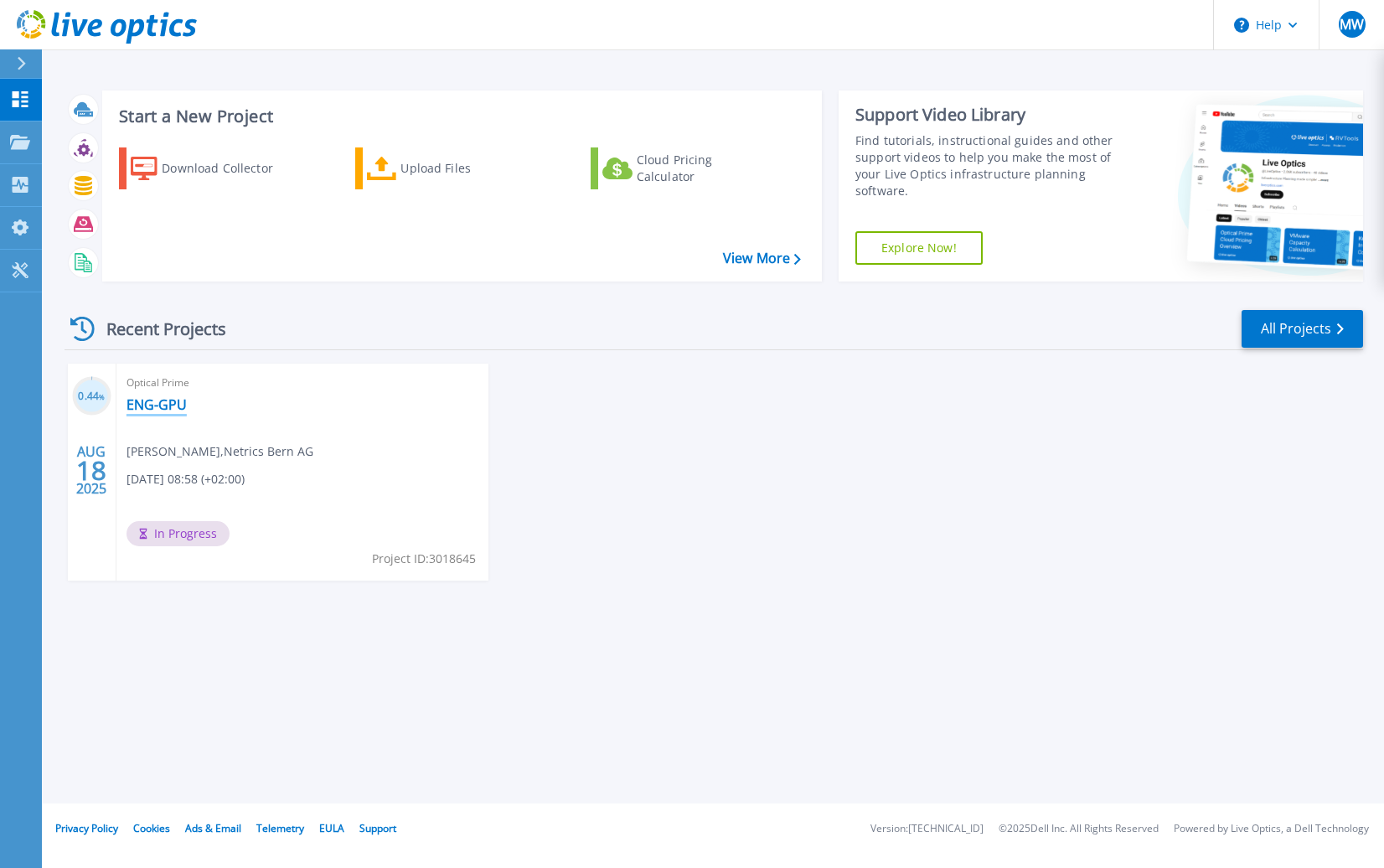
click at [149, 404] on link "ENG-GPU" at bounding box center [156, 404] width 61 height 17
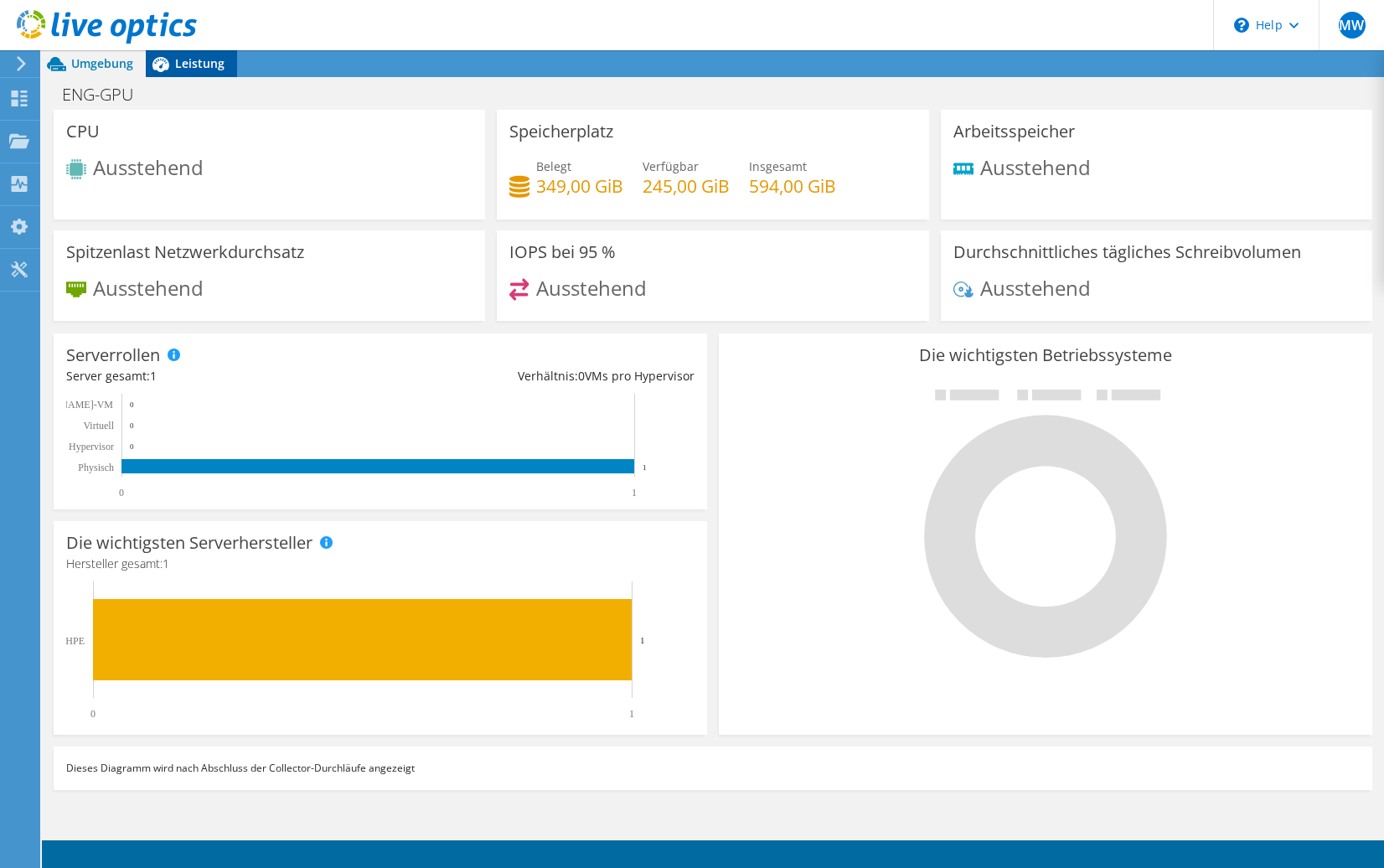
click at [191, 65] on span "Leistung" at bounding box center [199, 63] width 50 height 16
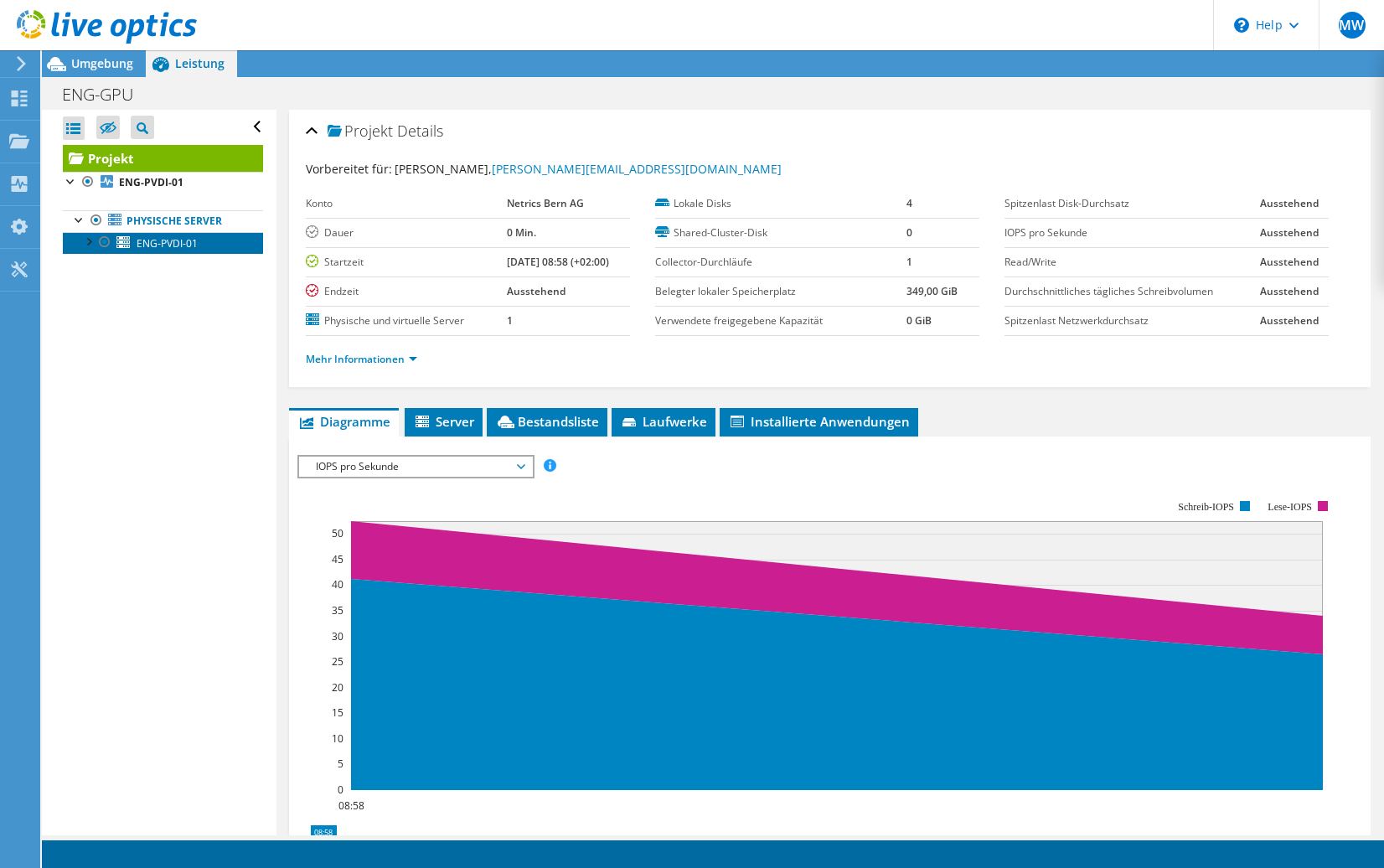
click at [159, 246] on span "ENG-PVDI-01" at bounding box center [168, 243] width 62 height 14
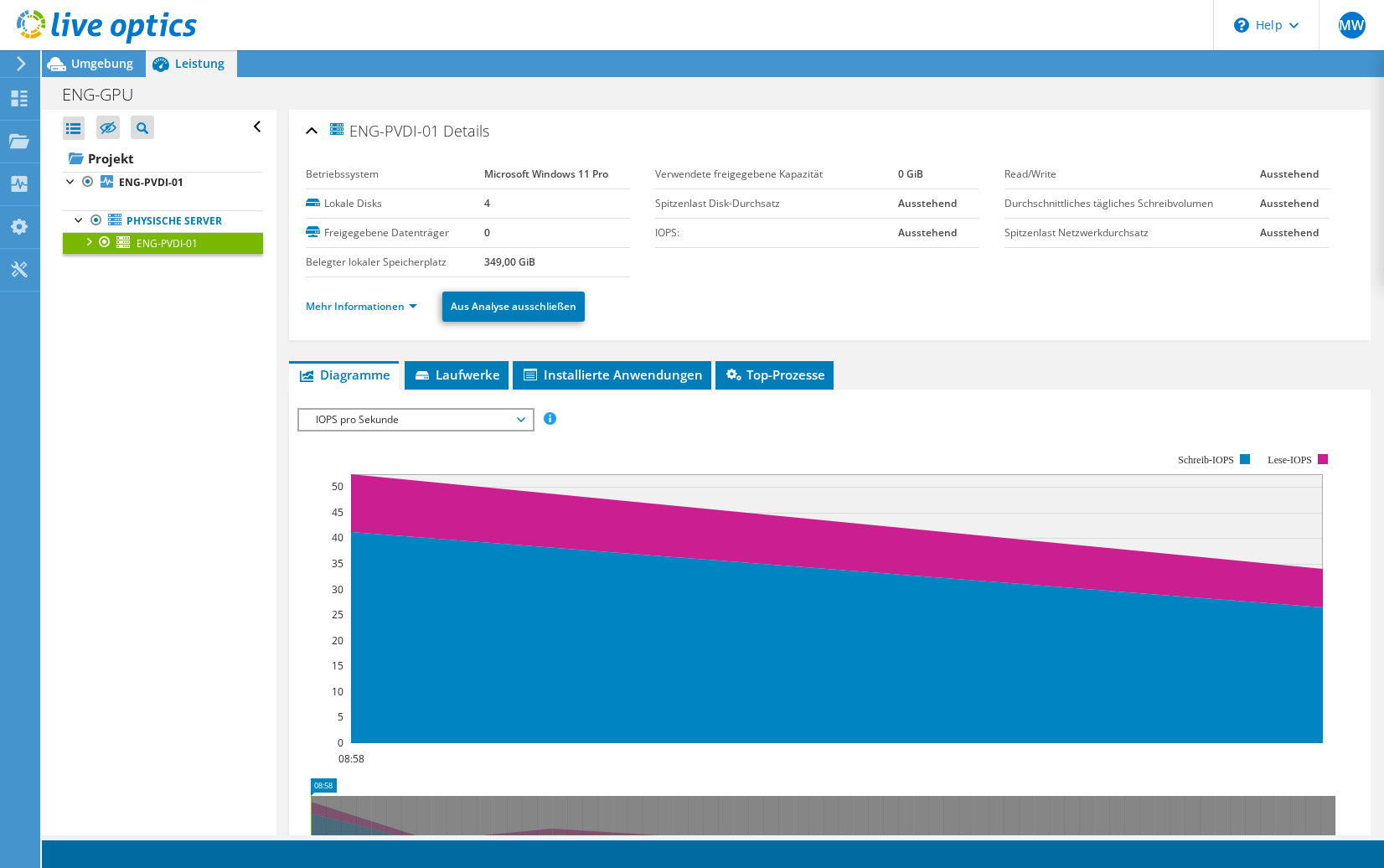
drag, startPoint x: 796, startPoint y: 17, endPoint x: 825, endPoint y: 56, distance: 48.6
click at [843, 102] on div "MW Endbenutzer Michael Wymann michael.wymann@netrics.ch Netrics Bern AG My Prof…" at bounding box center [692, 434] width 1384 height 868
drag, startPoint x: 817, startPoint y: 18, endPoint x: 898, endPoint y: 30, distance: 81.9
click at [898, 30] on header "MW Endbenutzer Michael Wymann michael.wymann@netrics.ch Netrics Bern AG My Prof…" at bounding box center [692, 25] width 1384 height 51
click at [103, 158] on link "Projekt" at bounding box center [163, 158] width 200 height 27
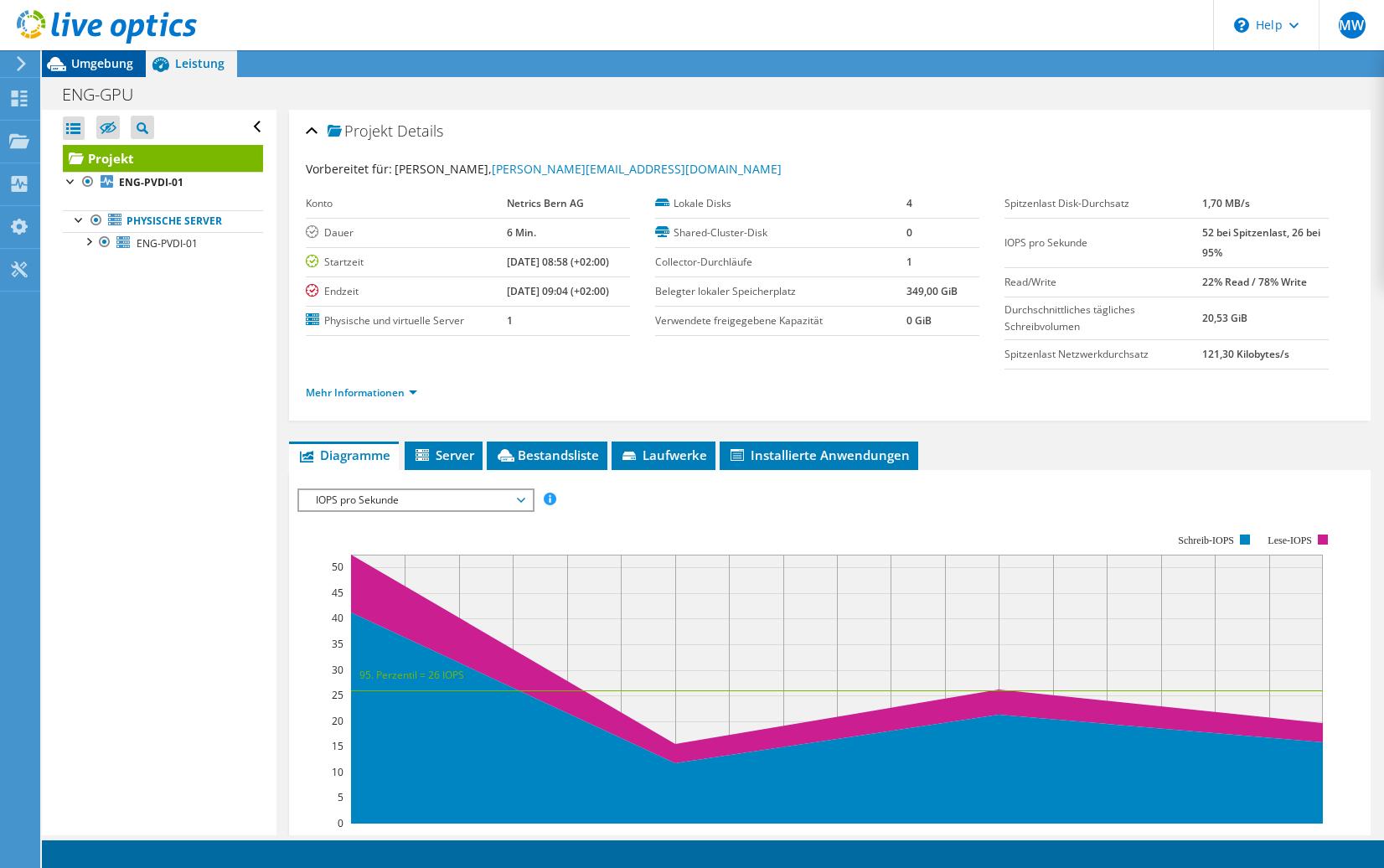
click at [106, 64] on span "Umgebung" at bounding box center [102, 63] width 62 height 16
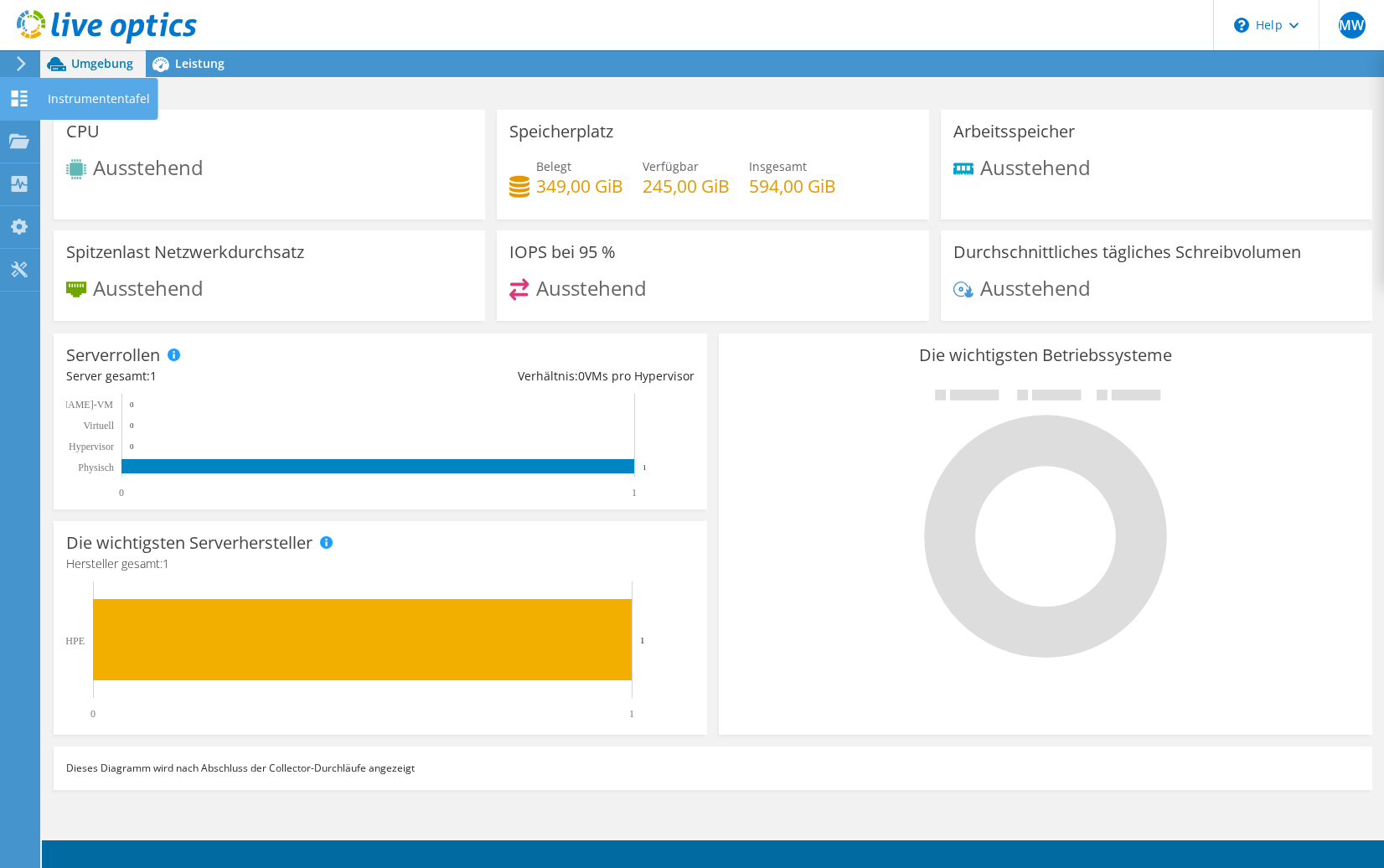
click at [22, 105] on use at bounding box center [20, 98] width 16 height 16
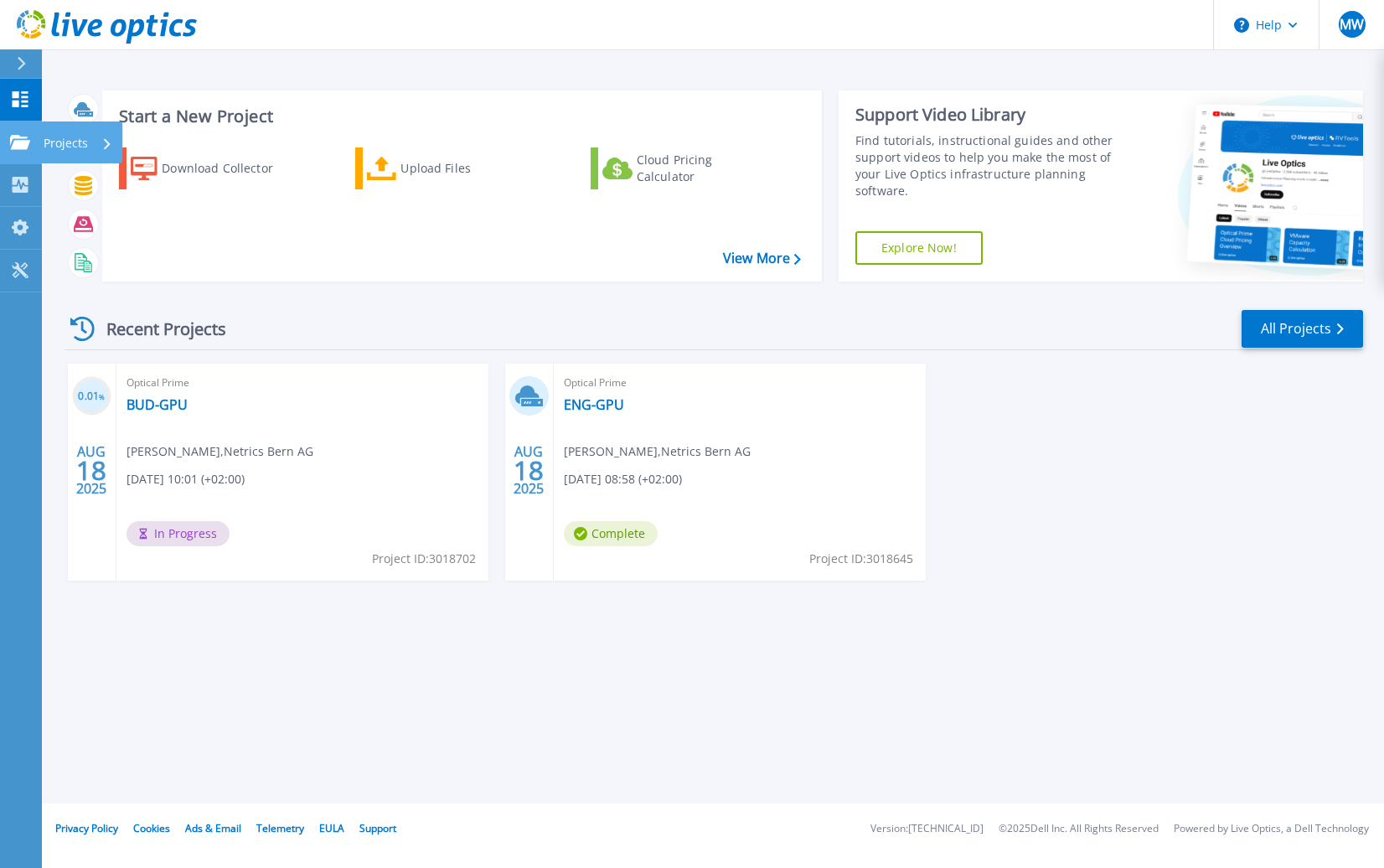
click at [14, 141] on icon at bounding box center [20, 142] width 20 height 14
click at [589, 617] on div "Recent Projects All Projects 0.01 % [DATE] Optical Prime BUD-GPU [PERSON_NAME] …" at bounding box center [713, 460] width 1299 height 332
click at [599, 408] on link "ENG-GPU" at bounding box center [593, 404] width 61 height 17
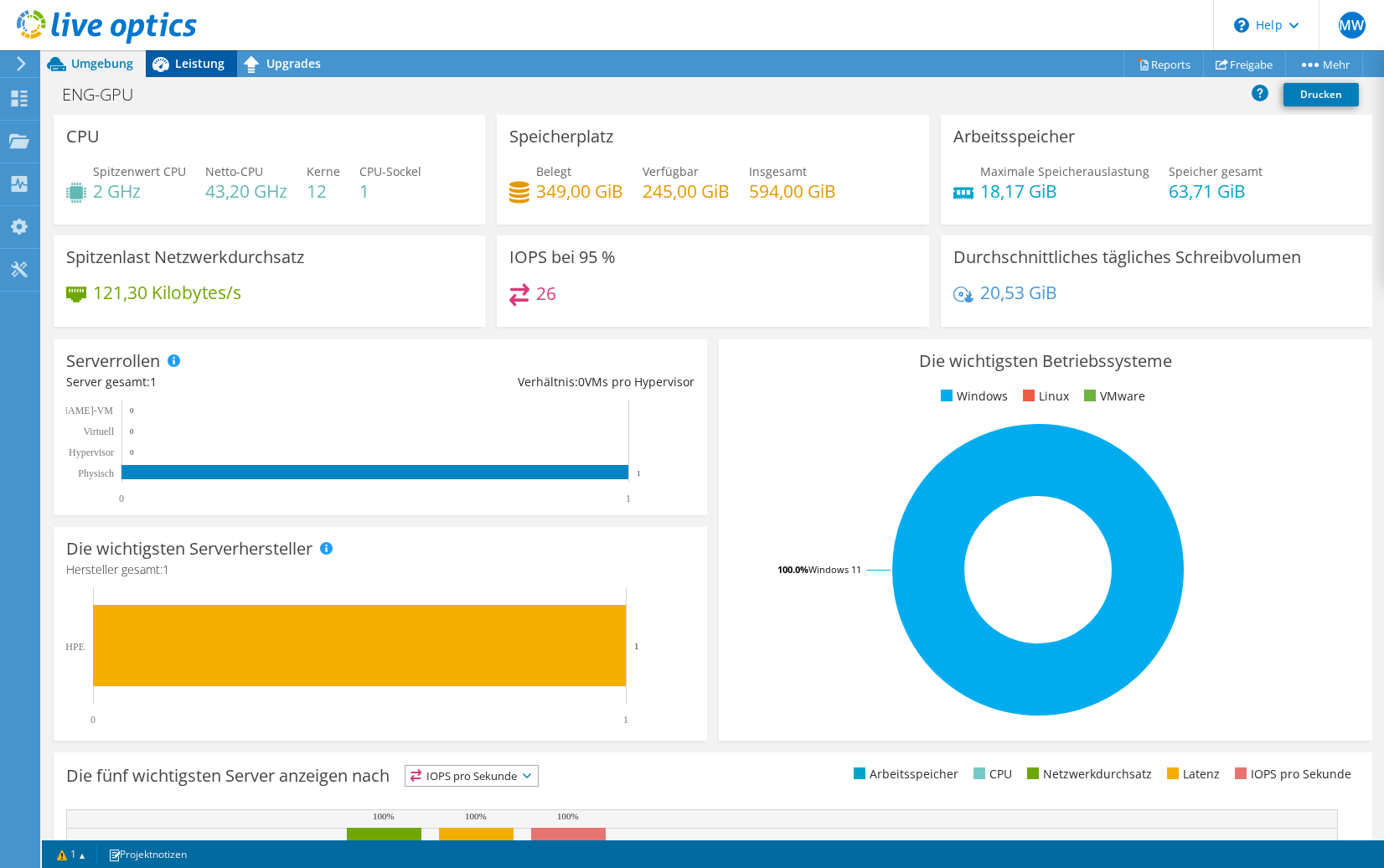
click at [205, 66] on span "Leistung" at bounding box center [199, 63] width 50 height 16
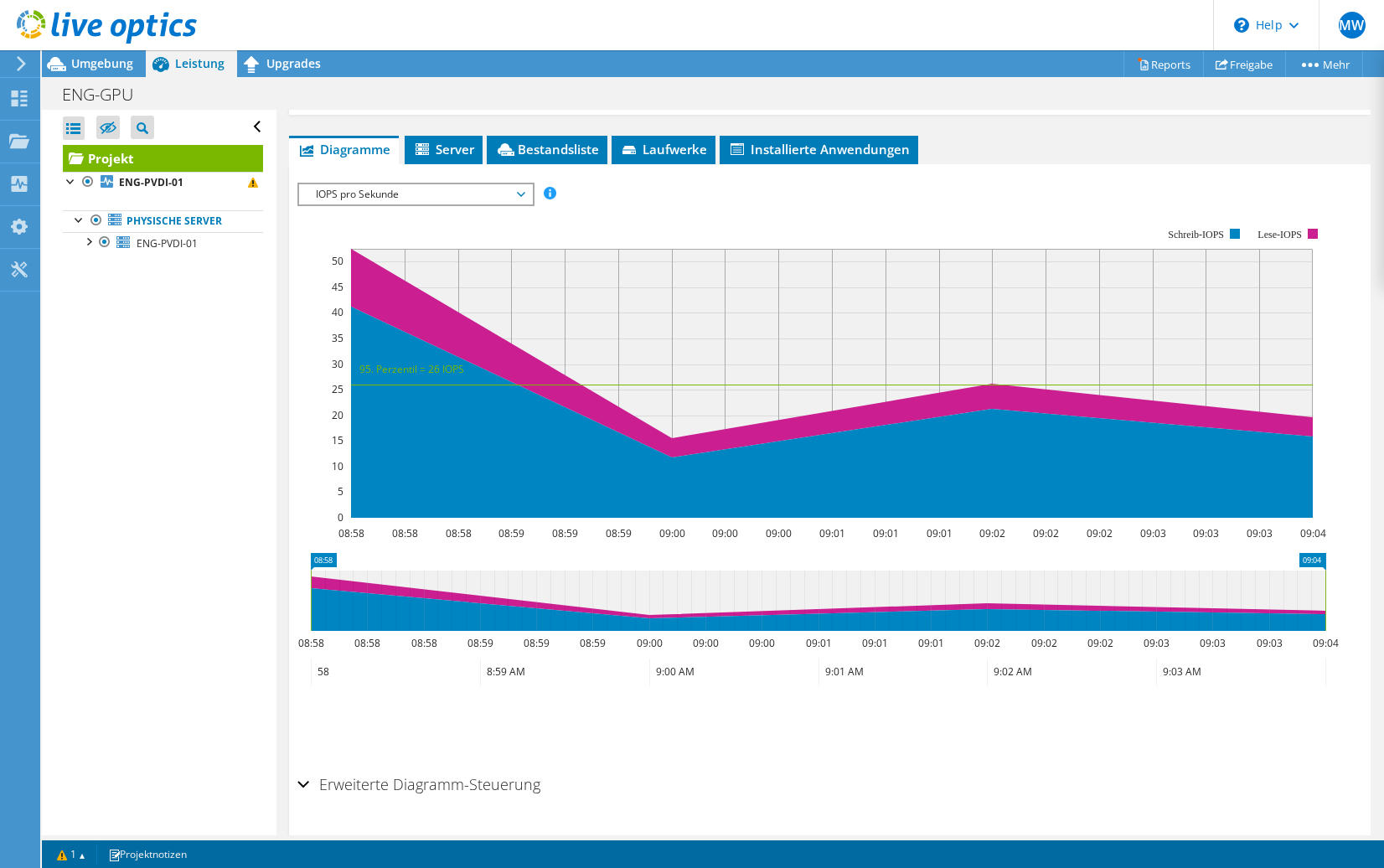
scroll to position [353, 0]
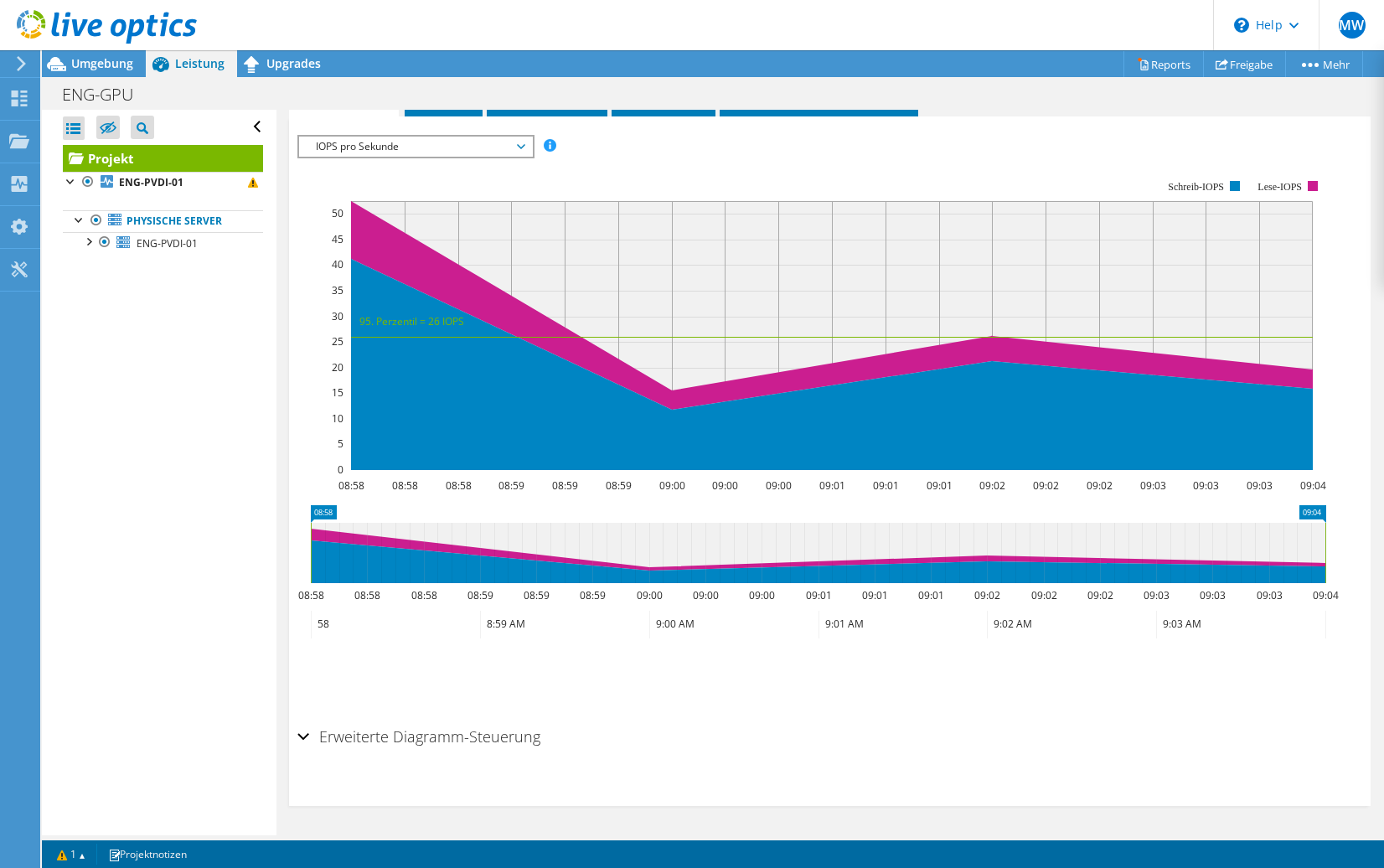
click at [304, 734] on div "Erweiterte Diagramm-Steuerung" at bounding box center [829, 737] width 1065 height 36
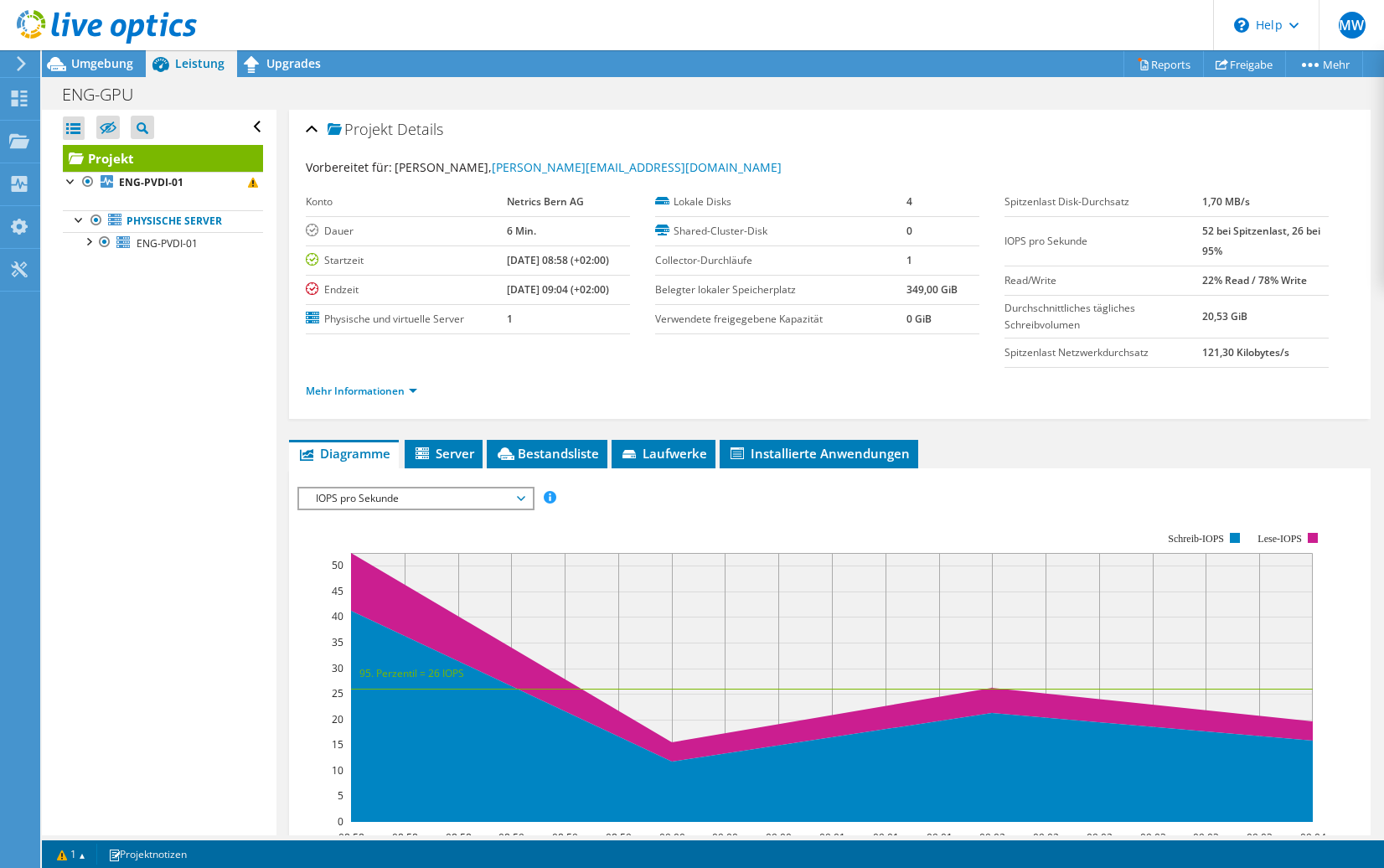
scroll to position [0, 0]
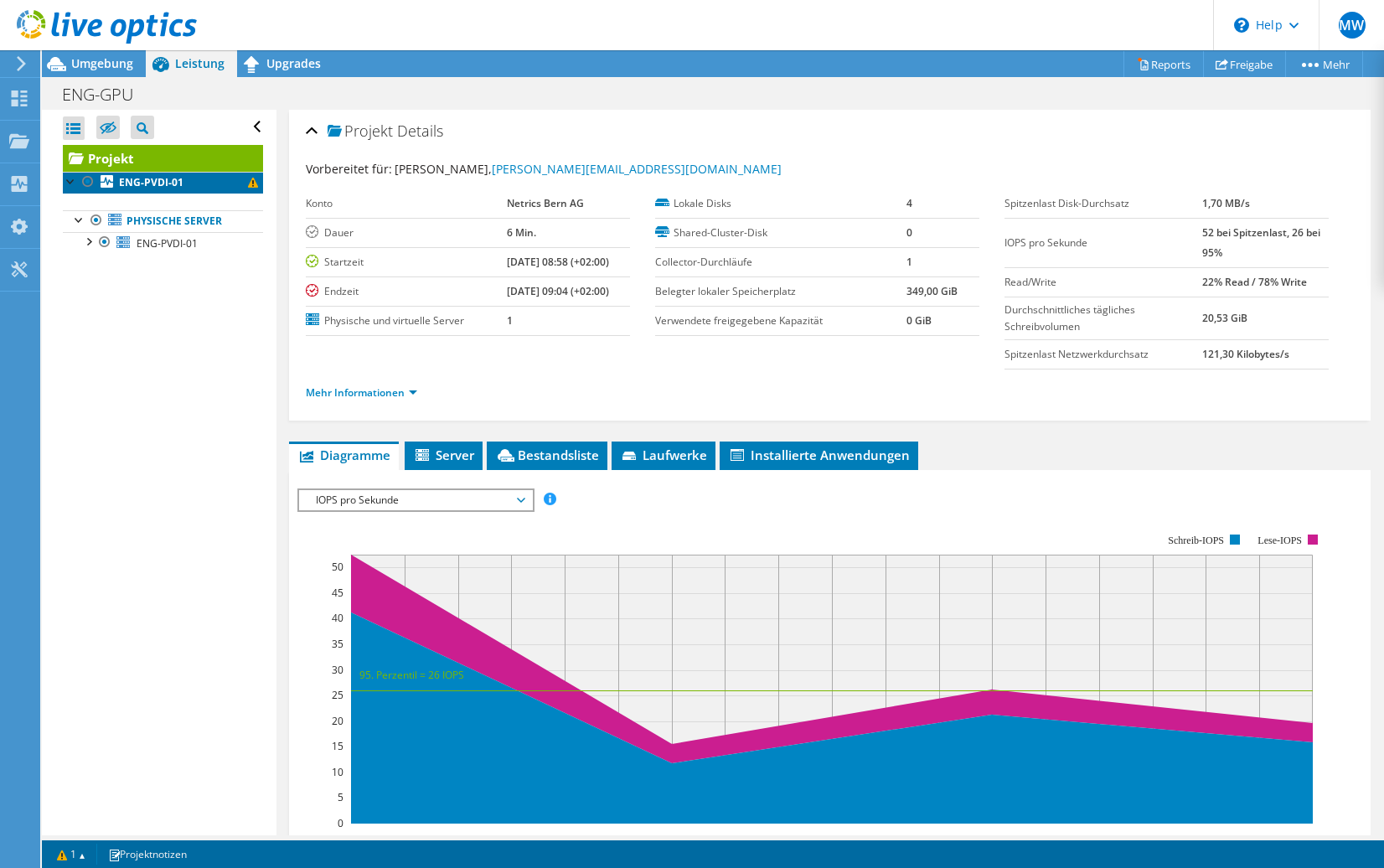
click at [248, 185] on span at bounding box center [253, 183] width 10 height 10
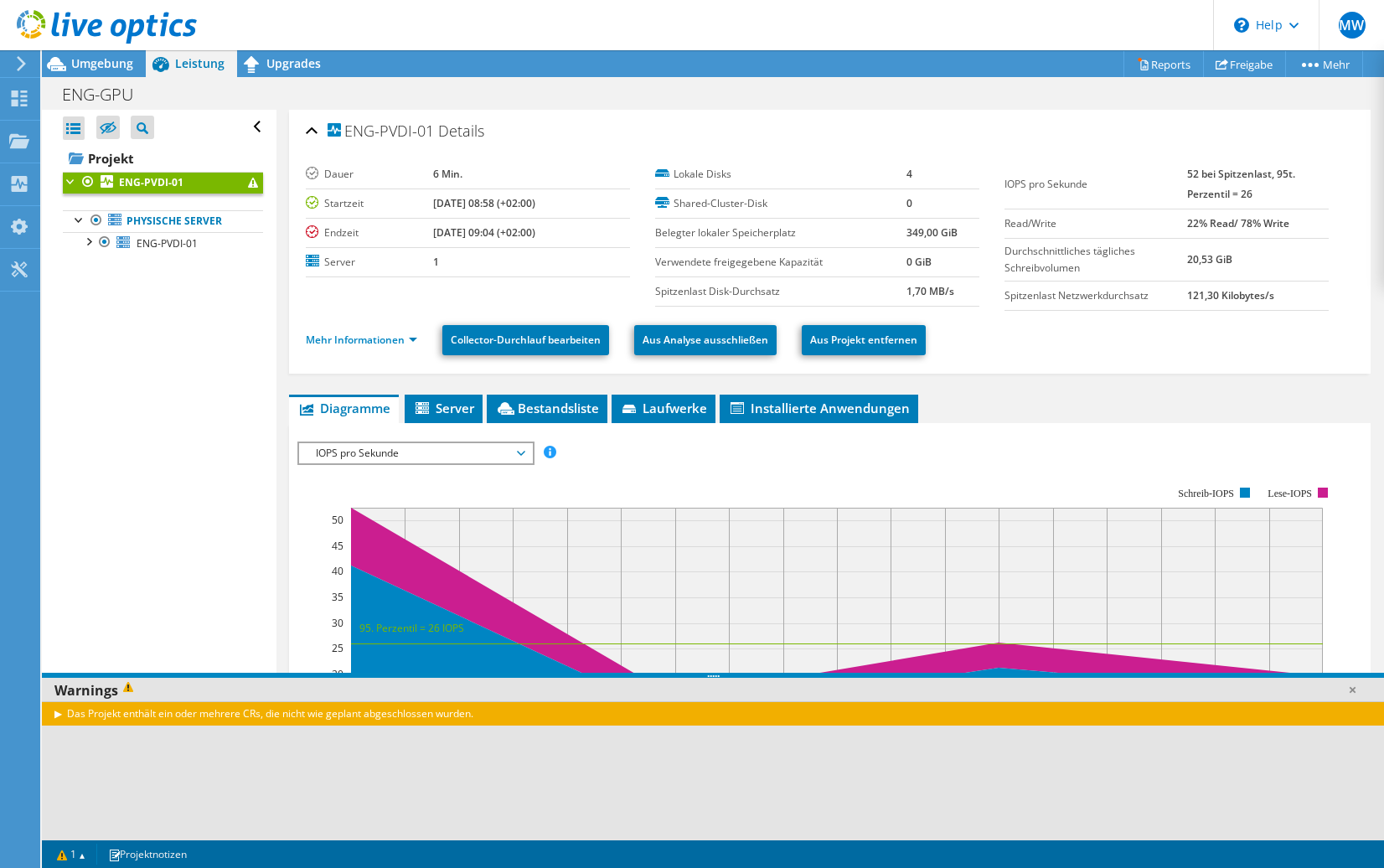
drag, startPoint x: 159, startPoint y: 181, endPoint x: 126, endPoint y: 186, distance: 33.4
click at [126, 186] on b "ENG-PVDI-01" at bounding box center [151, 182] width 64 height 14
click at [1157, 62] on link "Reports" at bounding box center [1163, 63] width 80 height 26
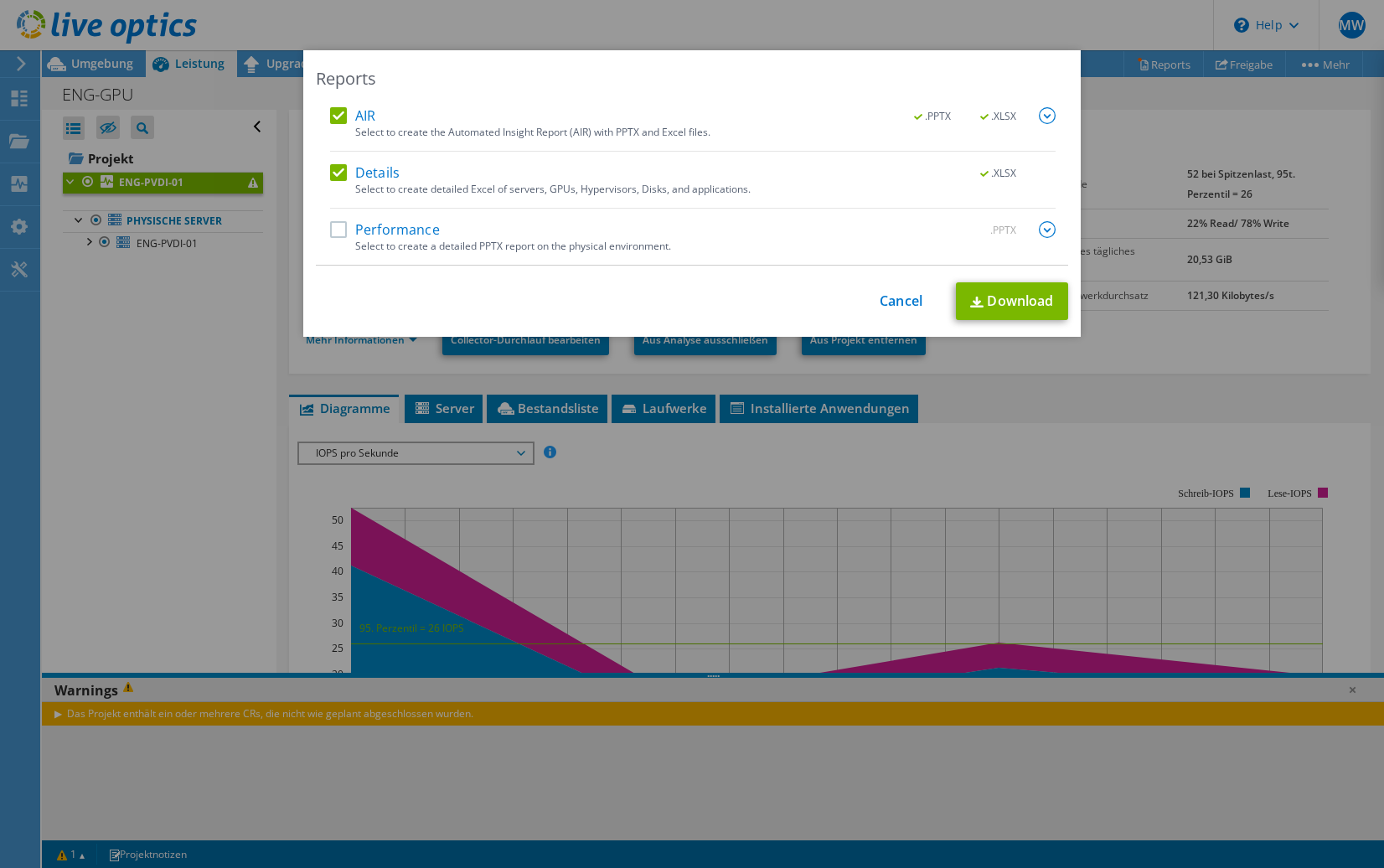
click at [336, 230] on label "Performance" at bounding box center [385, 229] width 110 height 17
click at [0, 0] on input "Performance" at bounding box center [0, 0] width 0 height 0
click at [897, 300] on link "Cancel" at bounding box center [900, 301] width 43 height 16
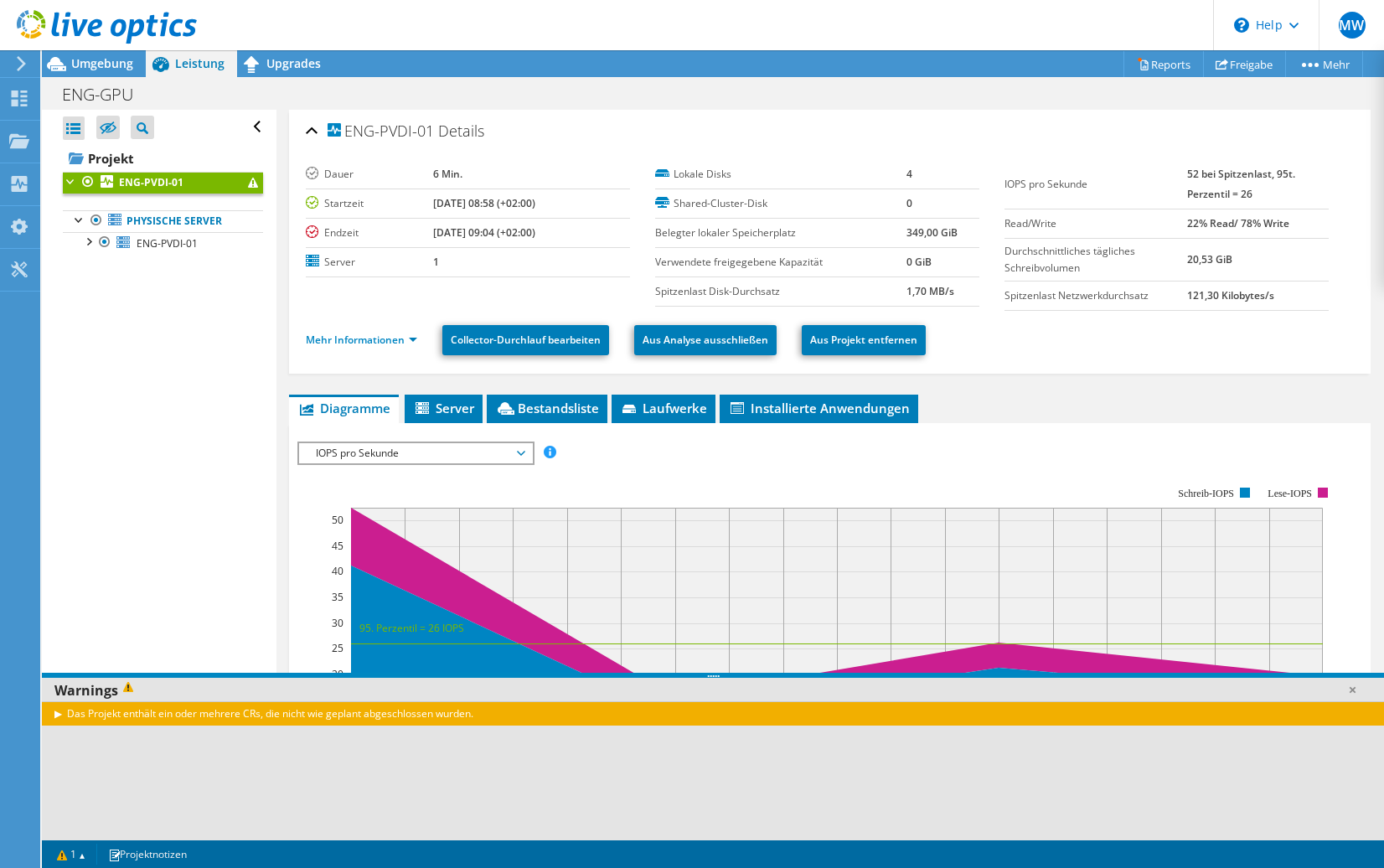
click at [65, 178] on div at bounding box center [70, 180] width 17 height 17
click at [83, 246] on div at bounding box center [87, 240] width 17 height 17
click at [62, 141] on div "Projekte" at bounding box center [80, 142] width 81 height 42
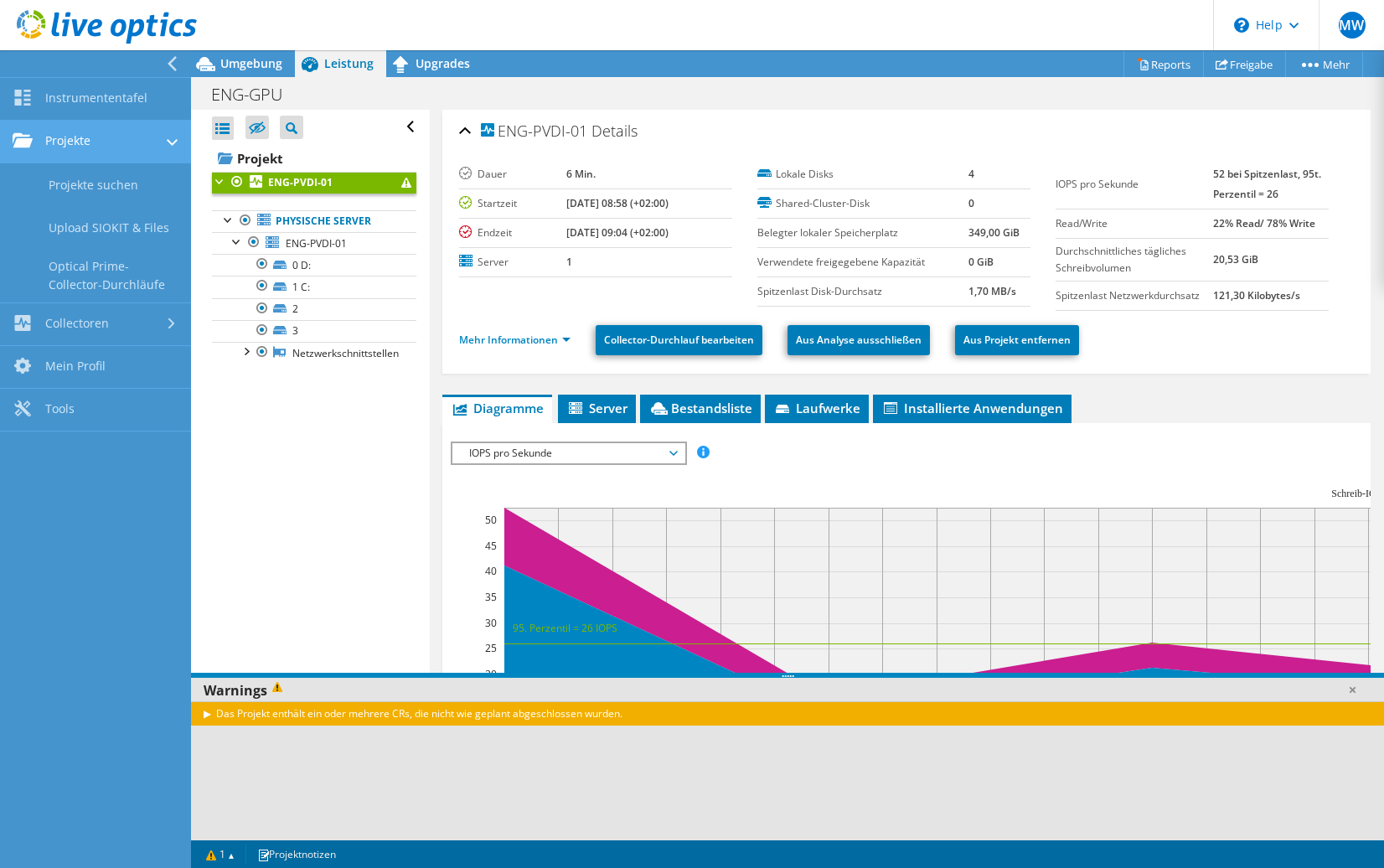
click at [73, 133] on link "Projekte" at bounding box center [95, 142] width 190 height 43
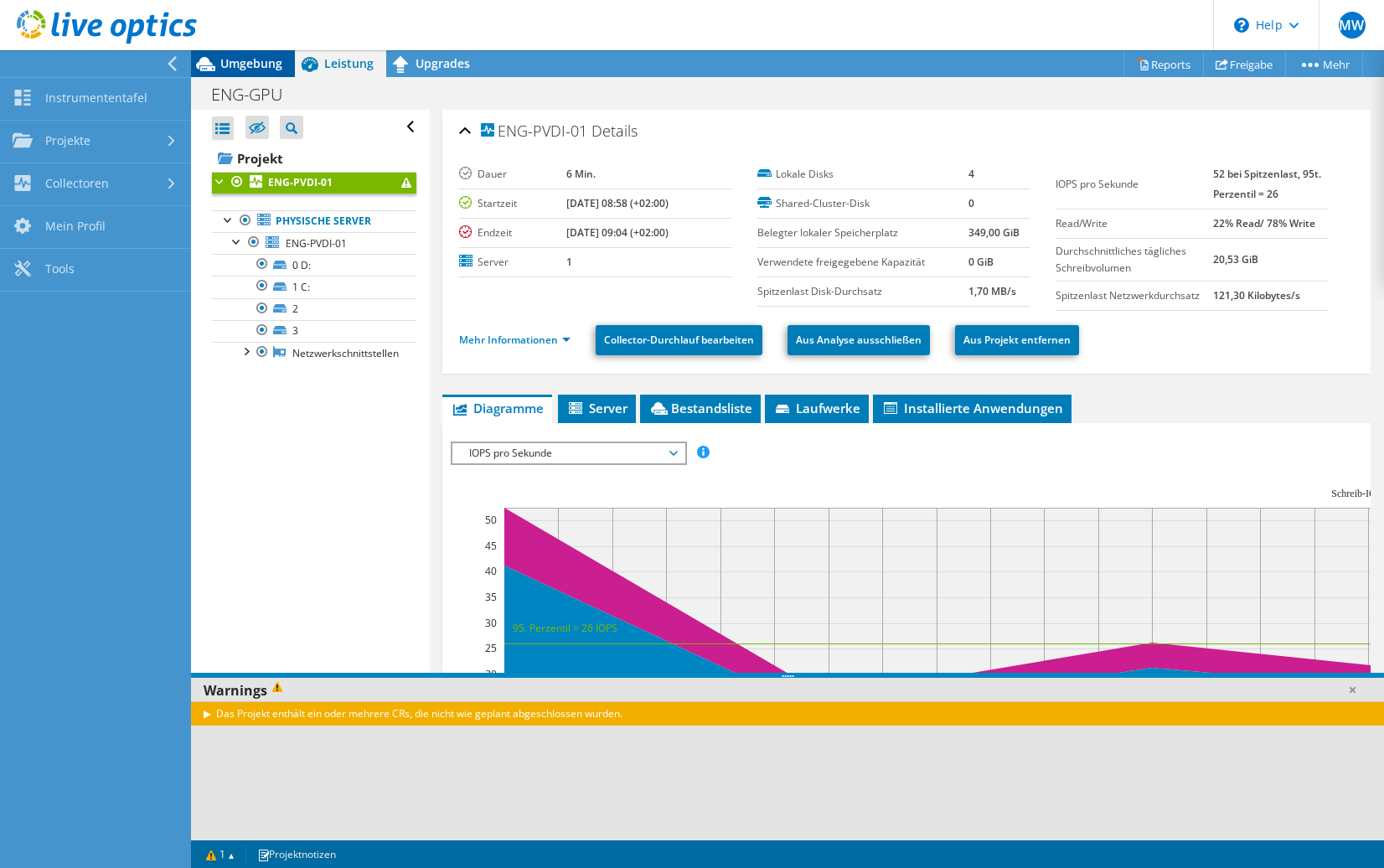
click at [221, 69] on span "Umgebung" at bounding box center [251, 63] width 62 height 16
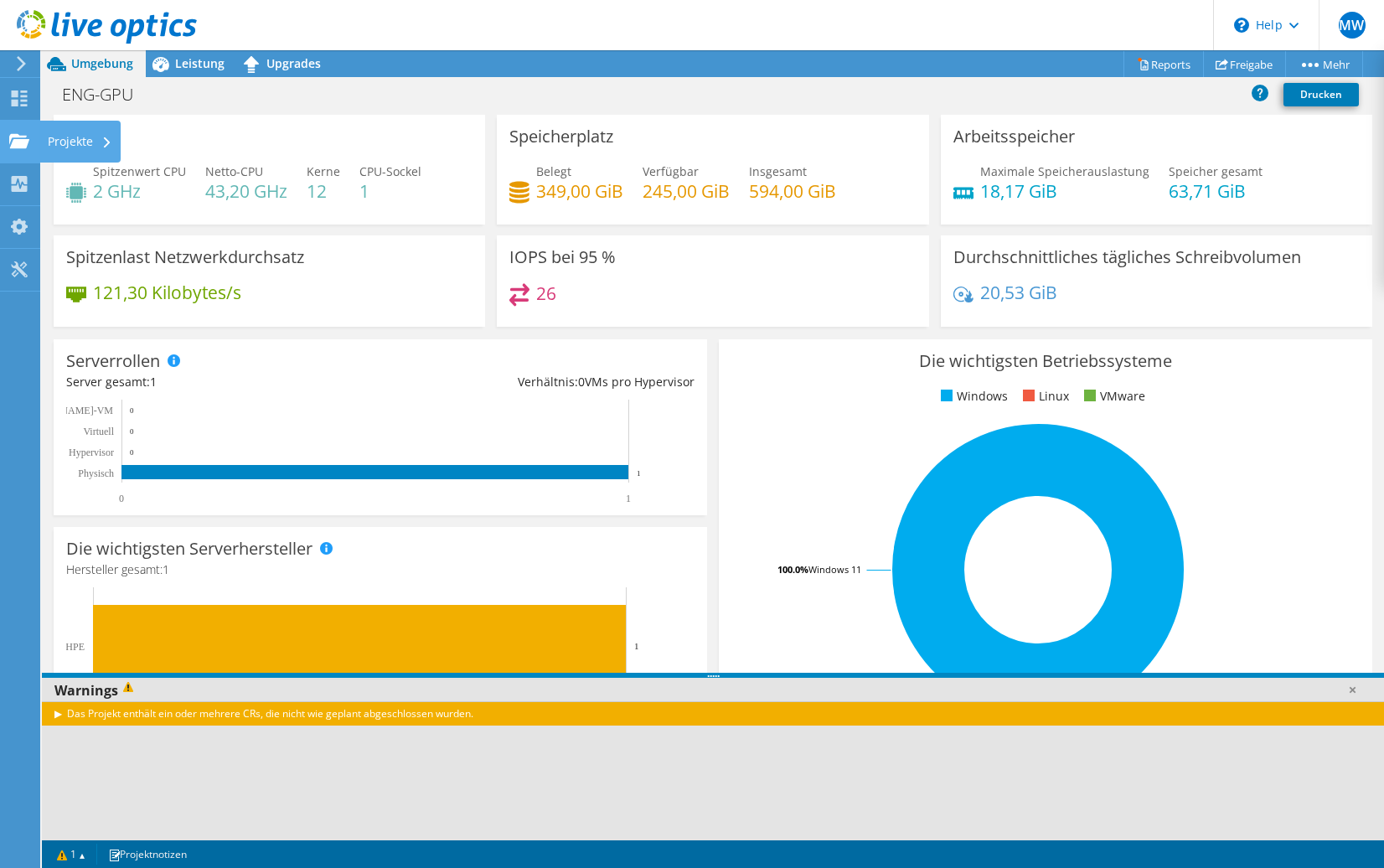
click at [17, 143] on use at bounding box center [19, 140] width 20 height 14
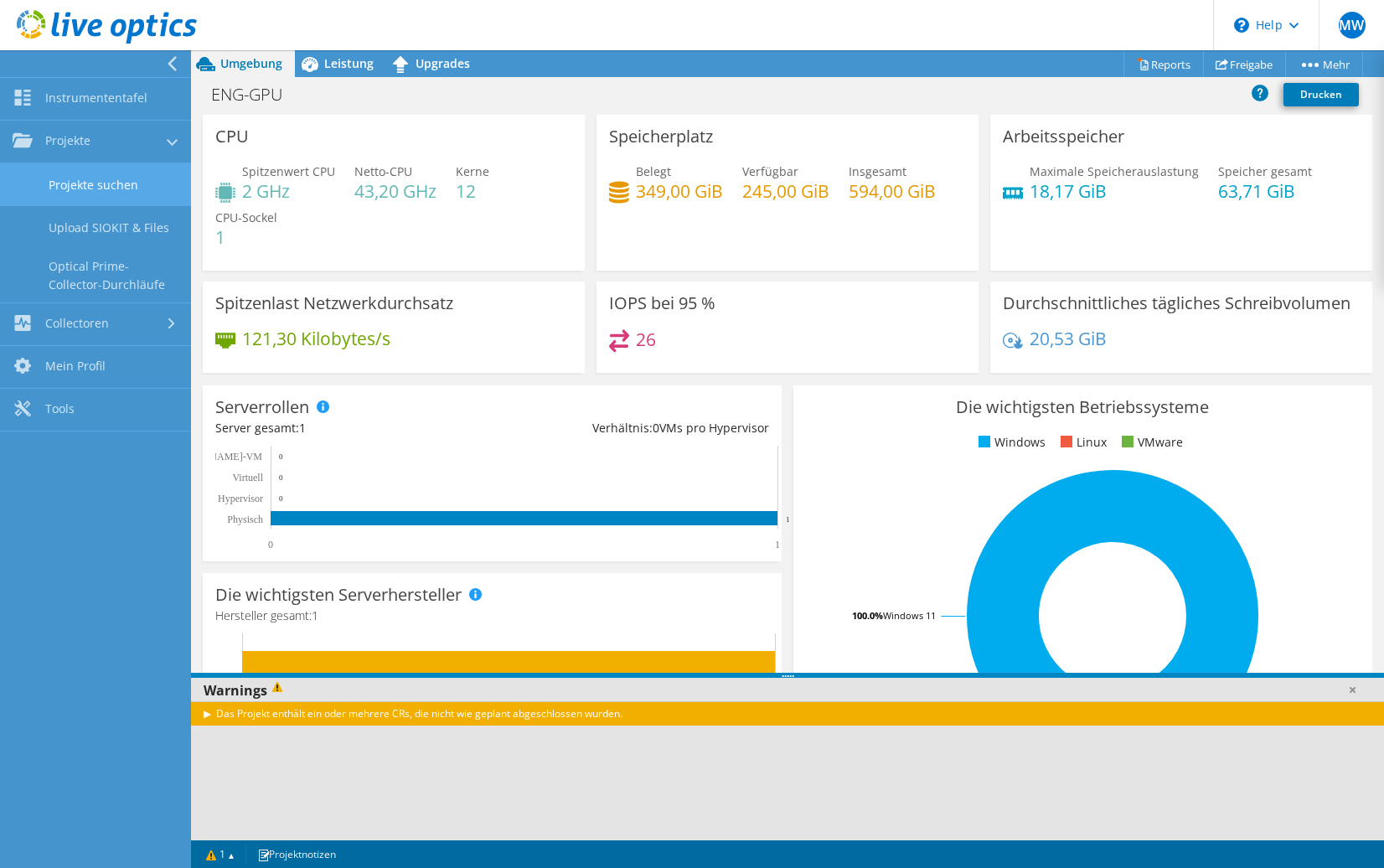
click at [81, 184] on link "Projekte suchen" at bounding box center [95, 185] width 190 height 43
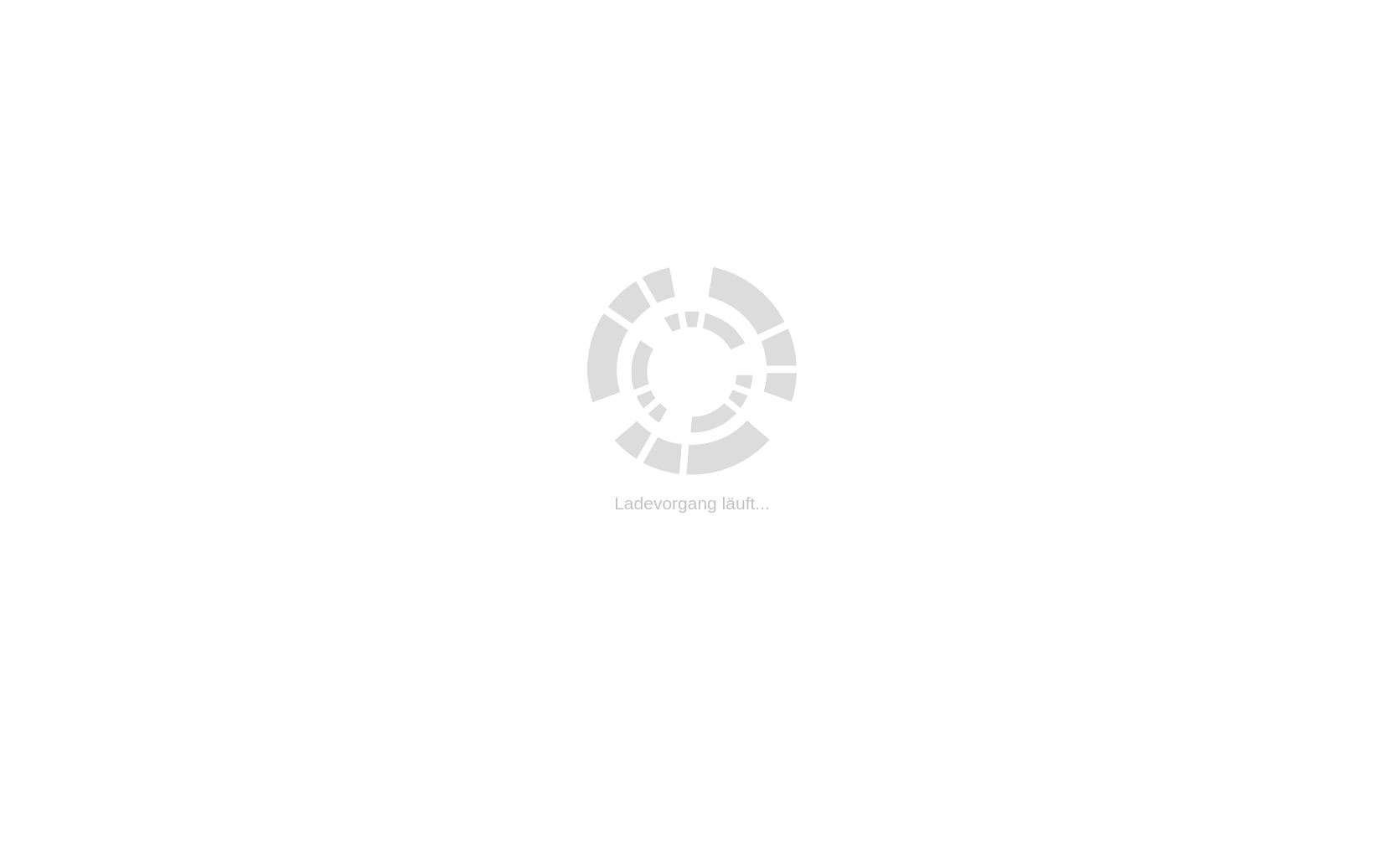
click at [81, 7] on html ".cls-1 { fill: #cecece; } .cls-1 { fill: #cecece; } Ladevorgang läuft..." at bounding box center [692, 3] width 1384 height 7
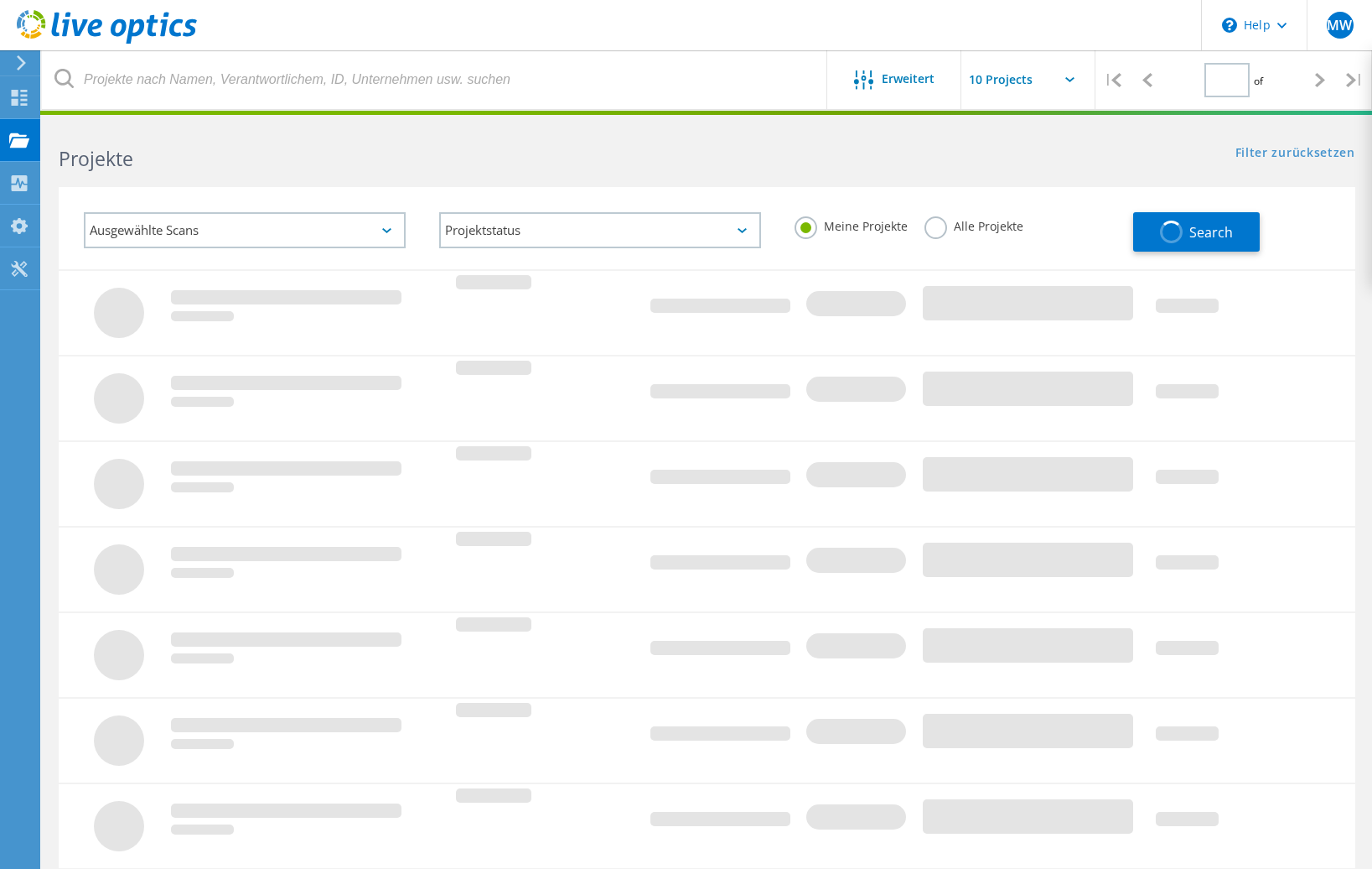
type input "1"
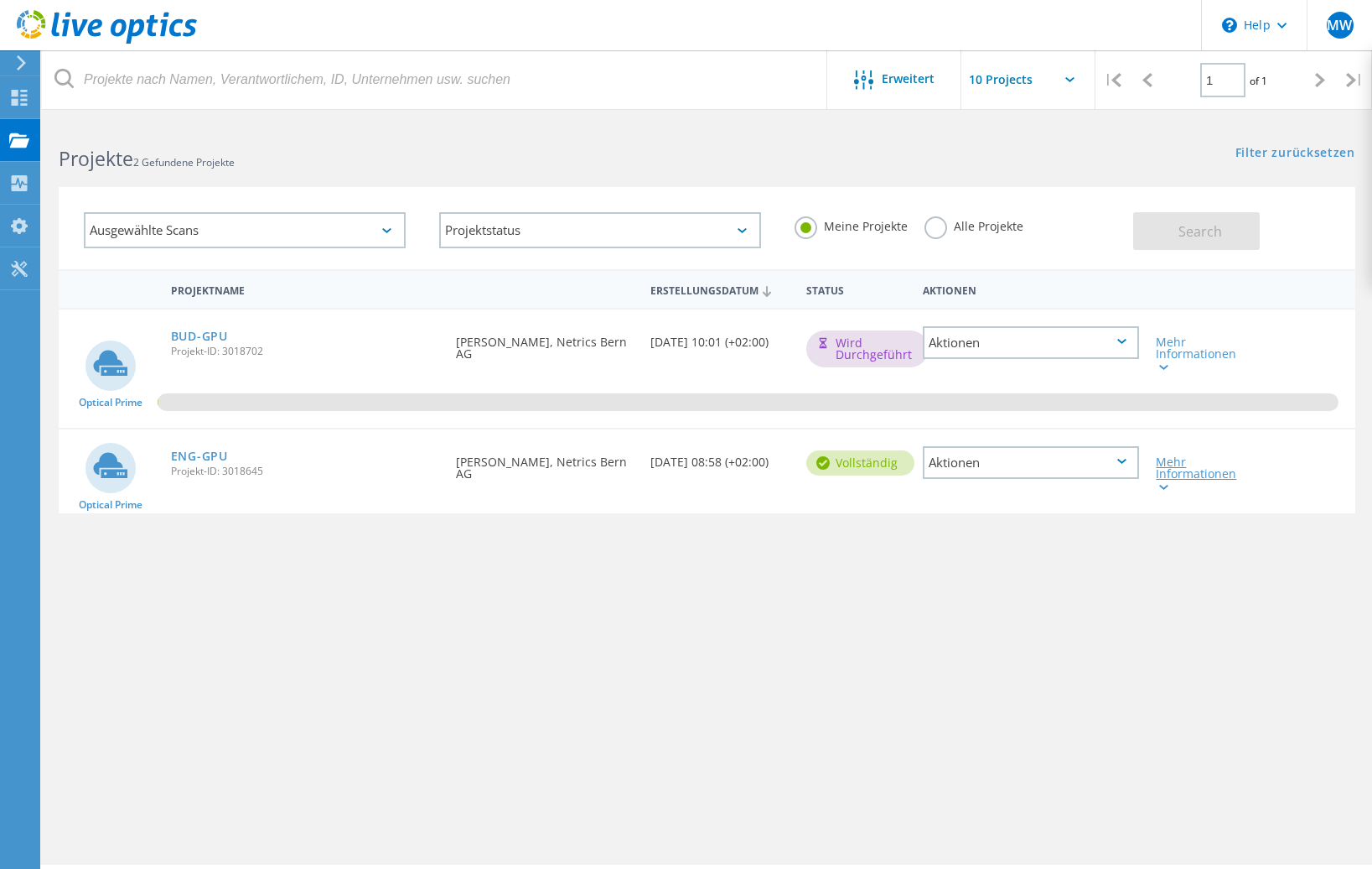
click at [1166, 488] on icon at bounding box center [1164, 487] width 9 height 5
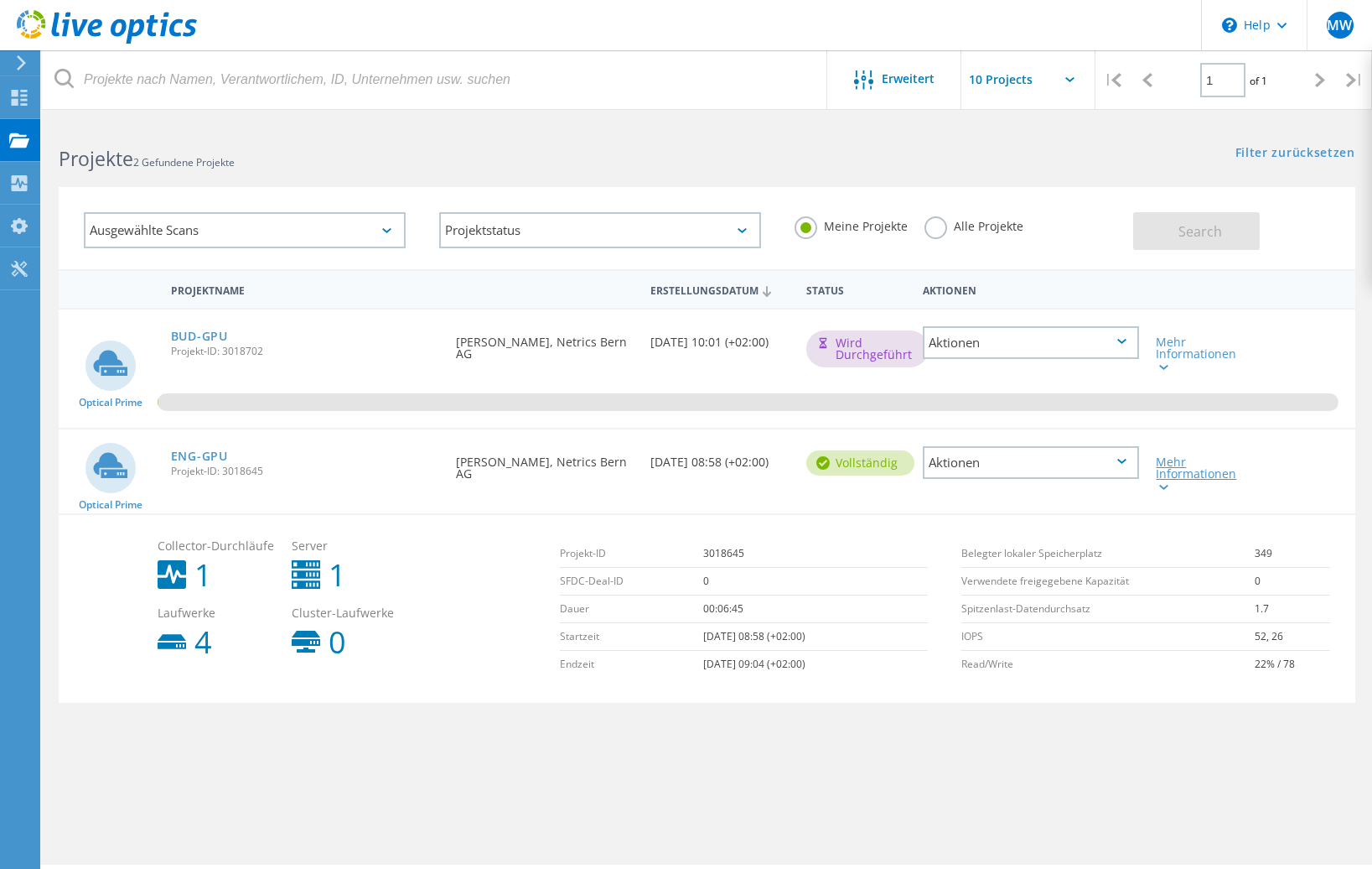
click at [1168, 488] on icon at bounding box center [1164, 487] width 9 height 5
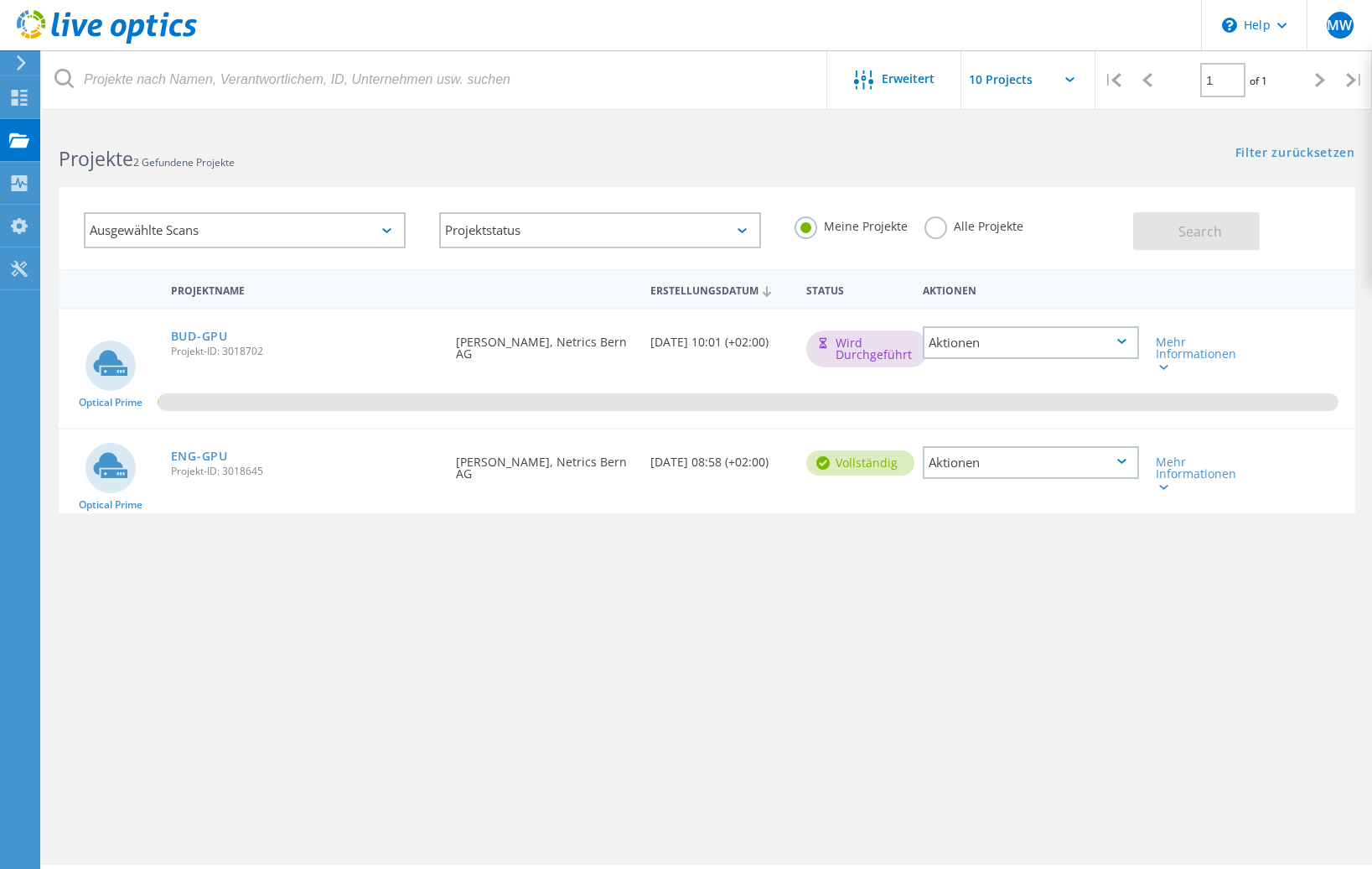
click at [1117, 458] on div "Aktionen" at bounding box center [1031, 462] width 216 height 33
click at [973, 504] on div "Löschen" at bounding box center [1030, 502] width 212 height 26
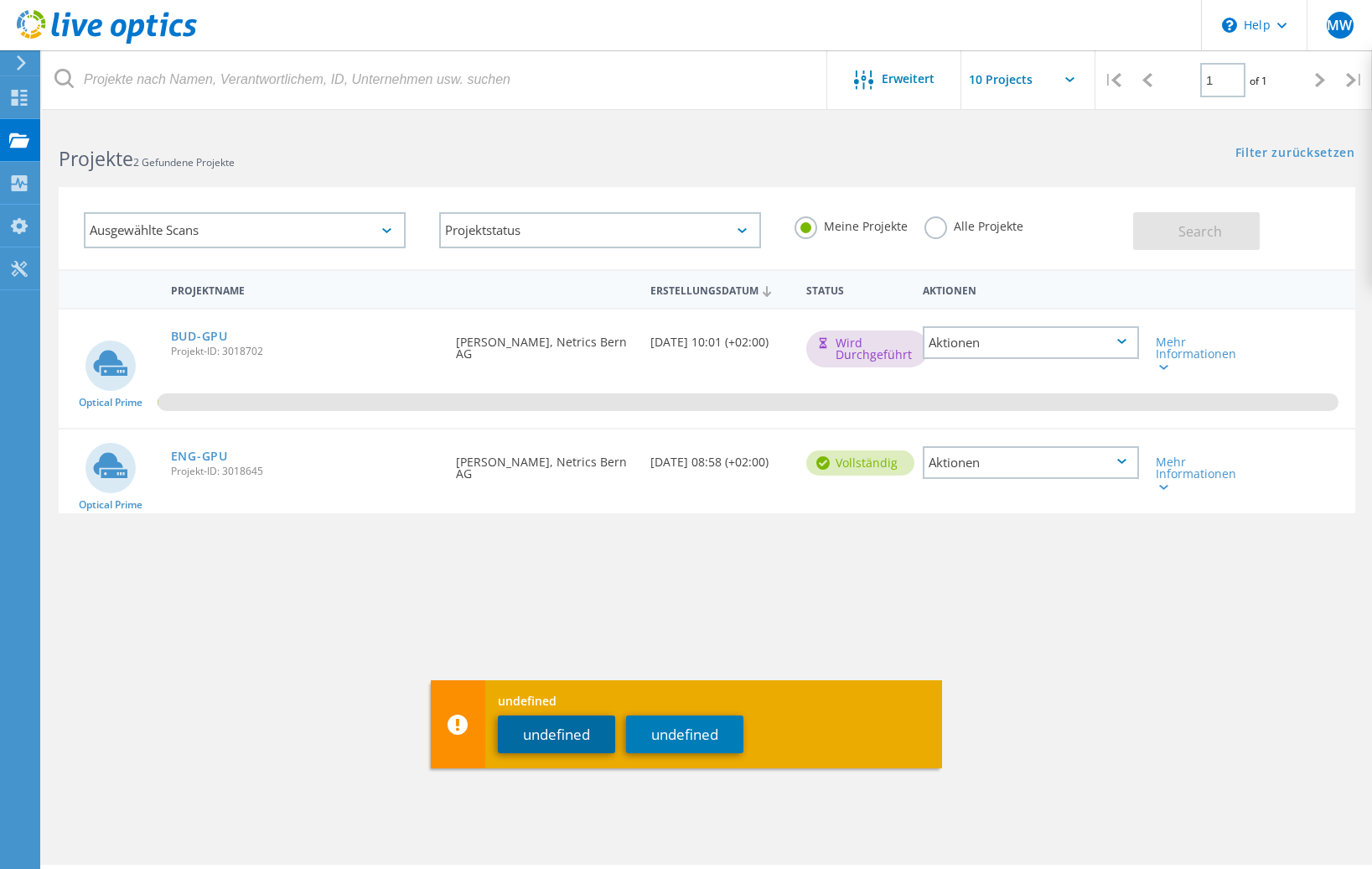
click at [544, 733] on button "undefined" at bounding box center [556, 734] width 117 height 38
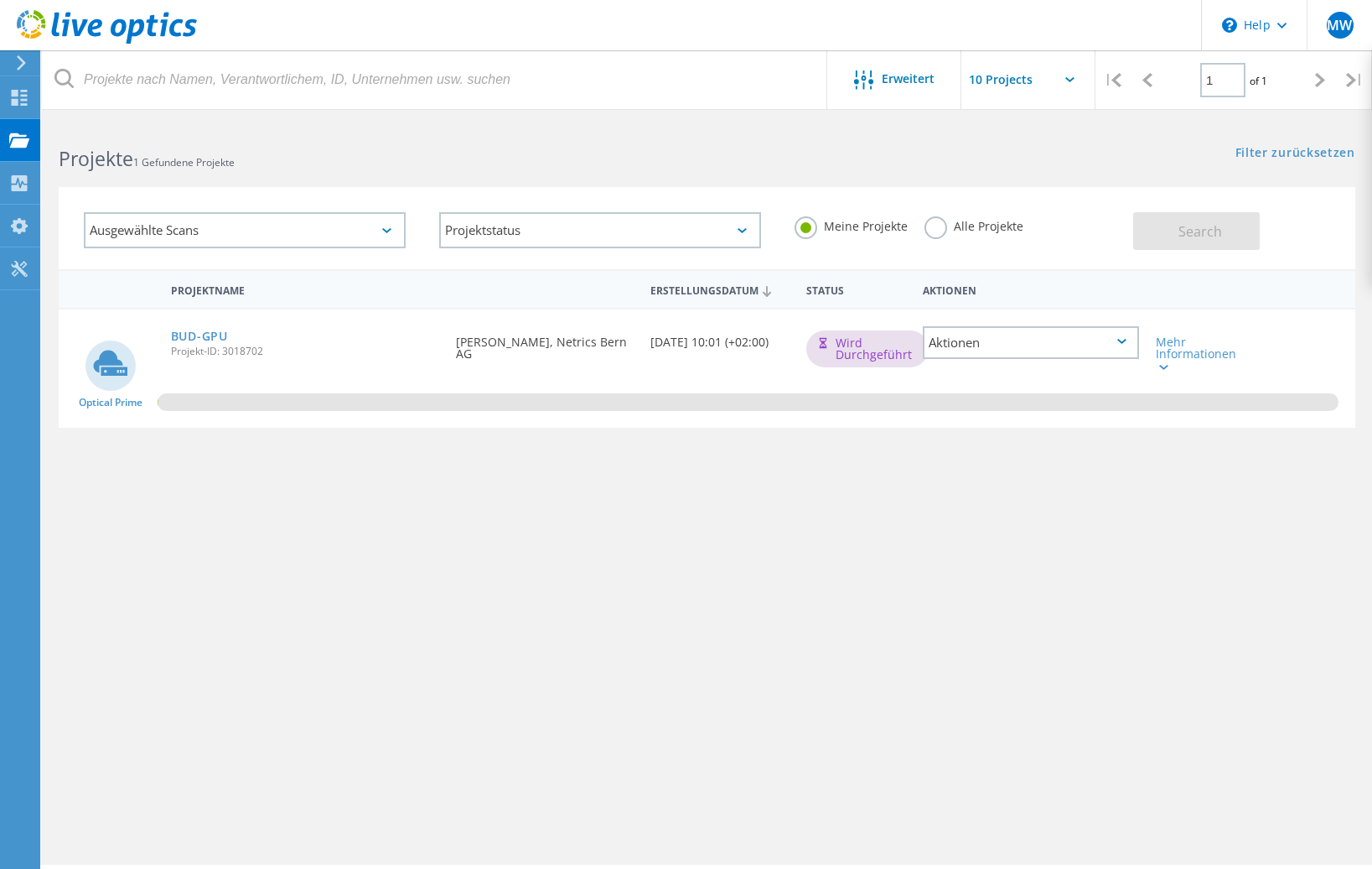
click at [604, 484] on div "Projektname Erstellungsdatum Status Aktionen Optical Prime BUD-GPU Projekt-ID: …" at bounding box center [707, 487] width 1297 height 436
click at [23, 138] on use at bounding box center [19, 139] width 20 height 14
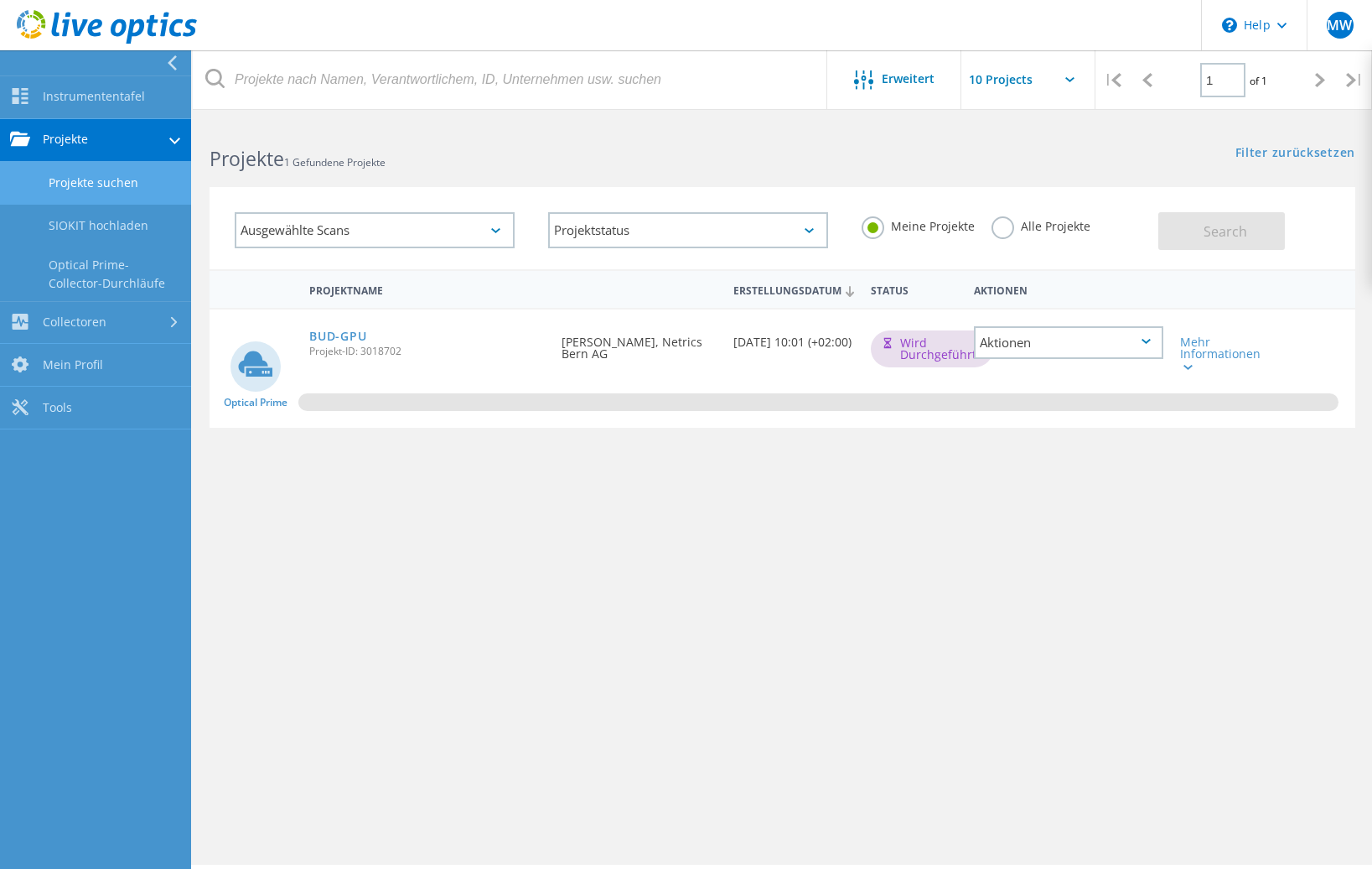
click at [92, 180] on link "Projekte suchen" at bounding box center [95, 183] width 191 height 43
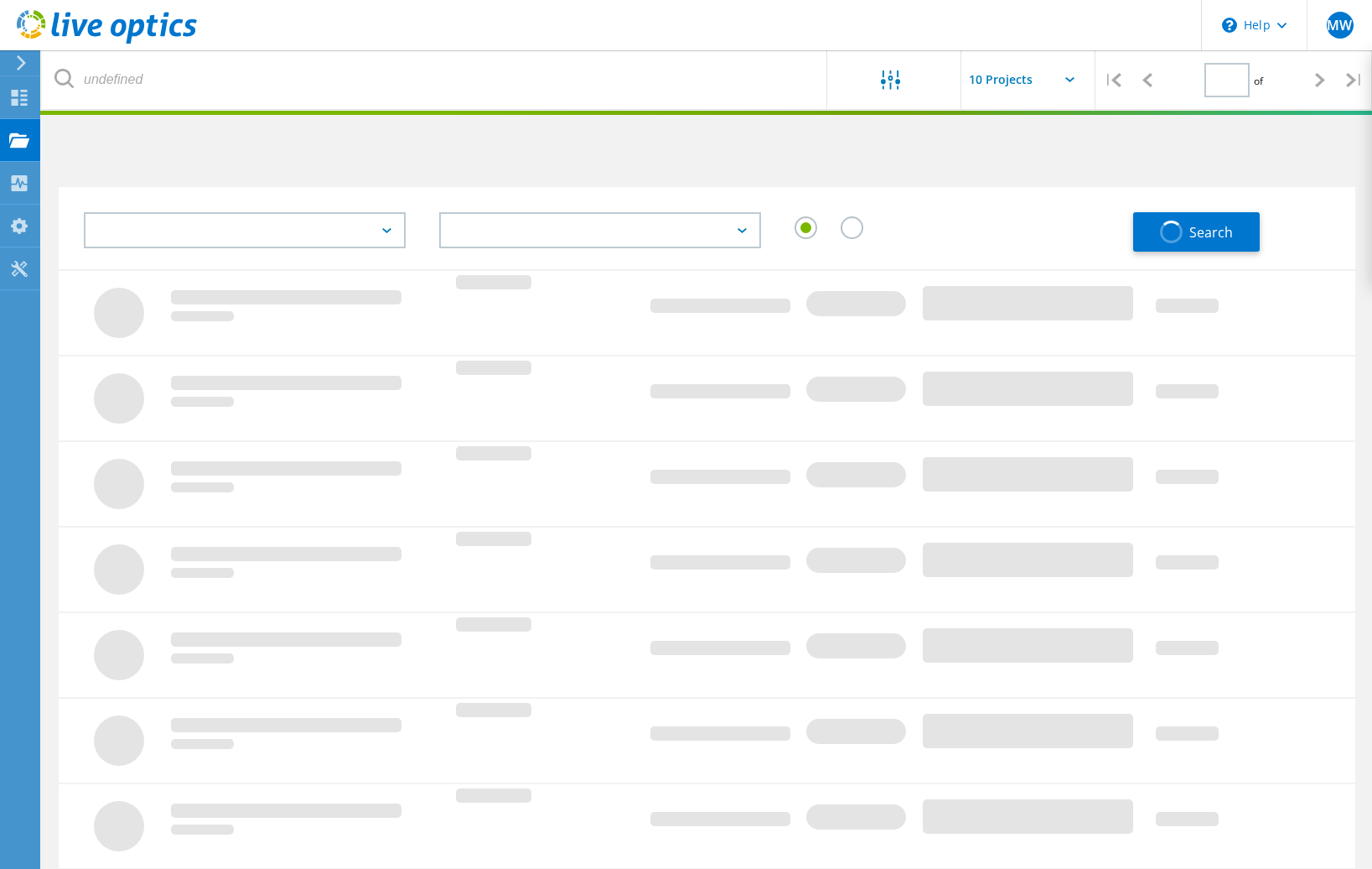
type input "1"
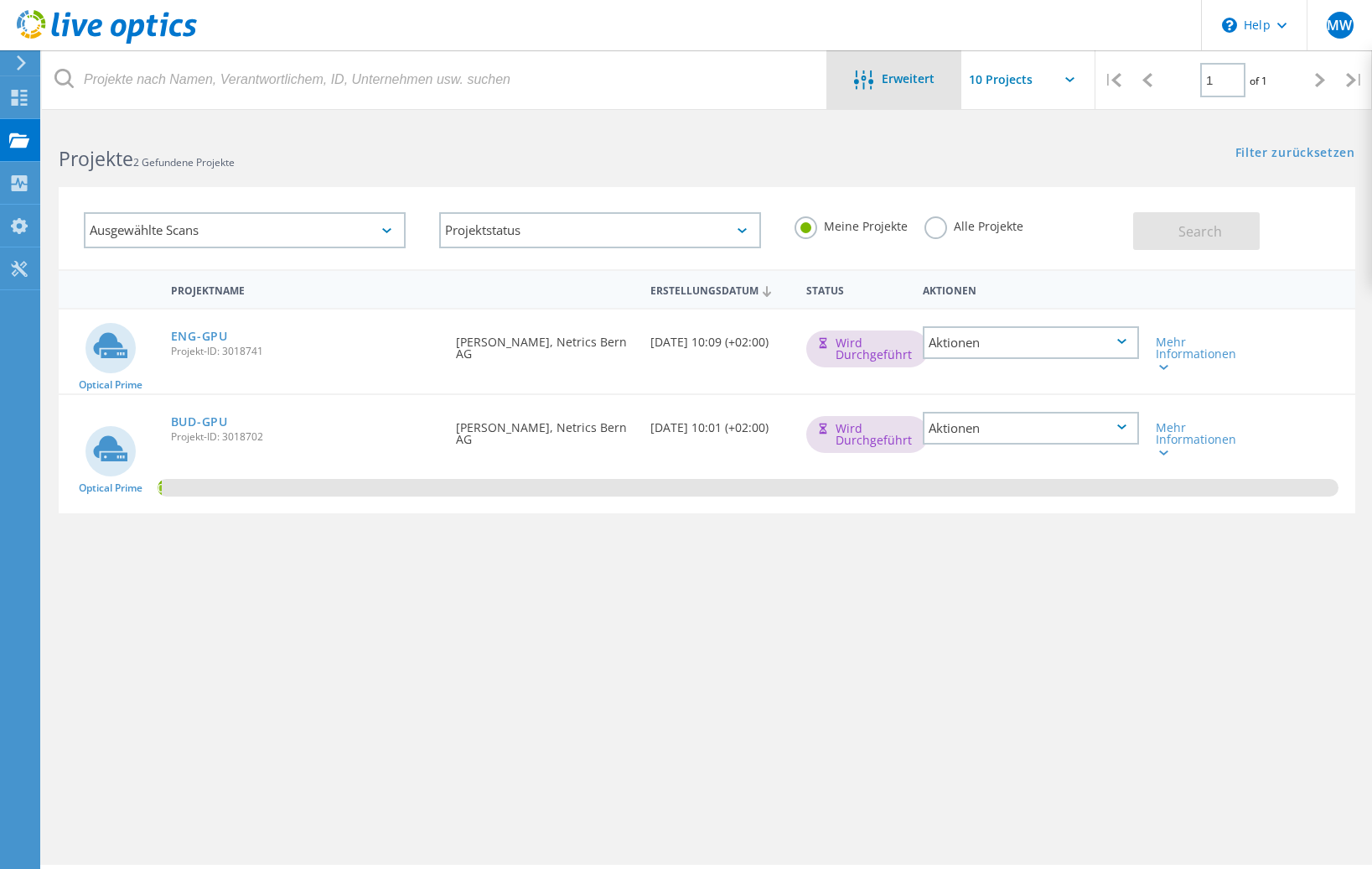
click at [892, 81] on span "Erweitert" at bounding box center [907, 78] width 53 height 12
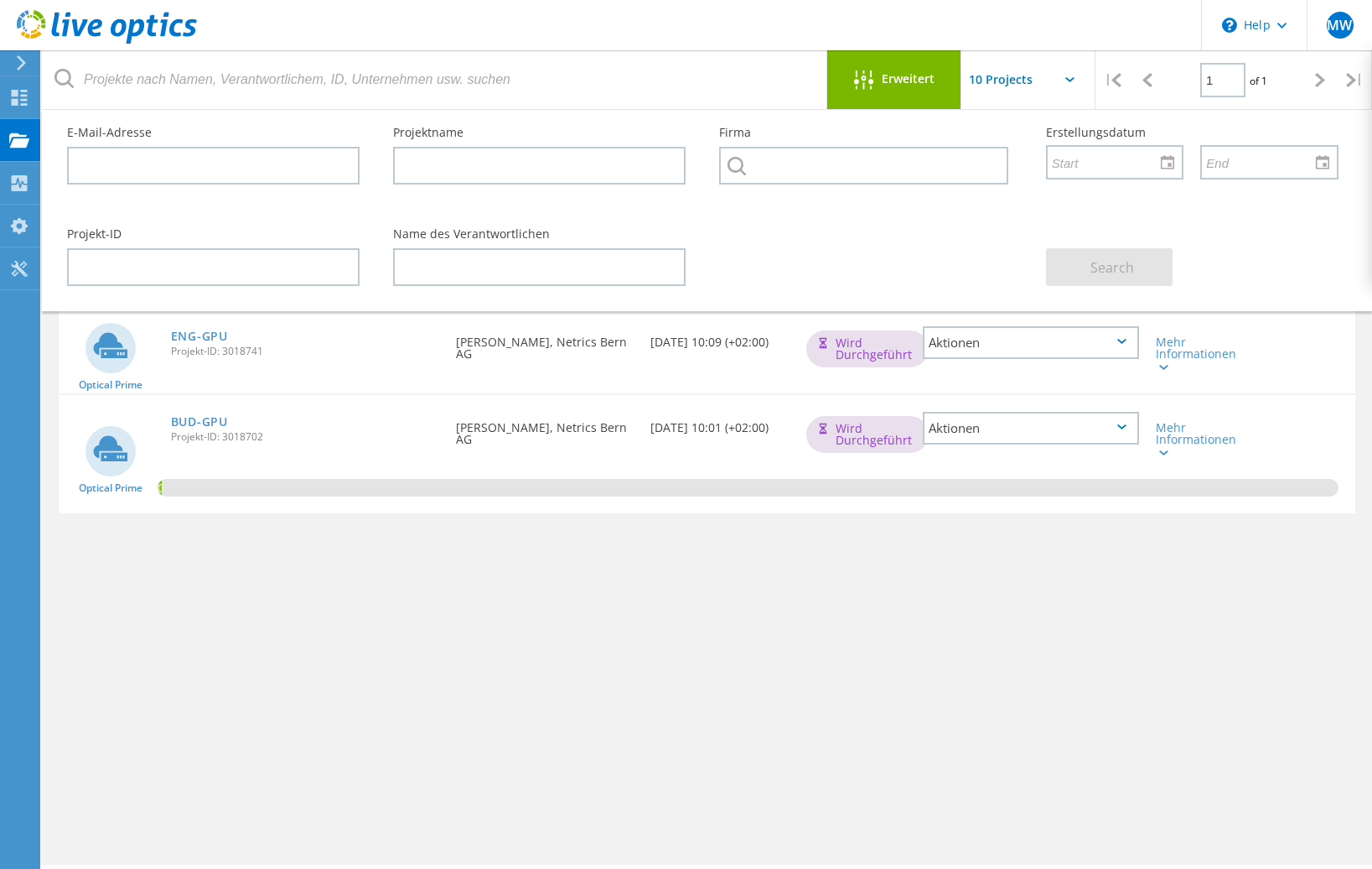
click at [886, 82] on span "Erweitert" at bounding box center [907, 78] width 53 height 12
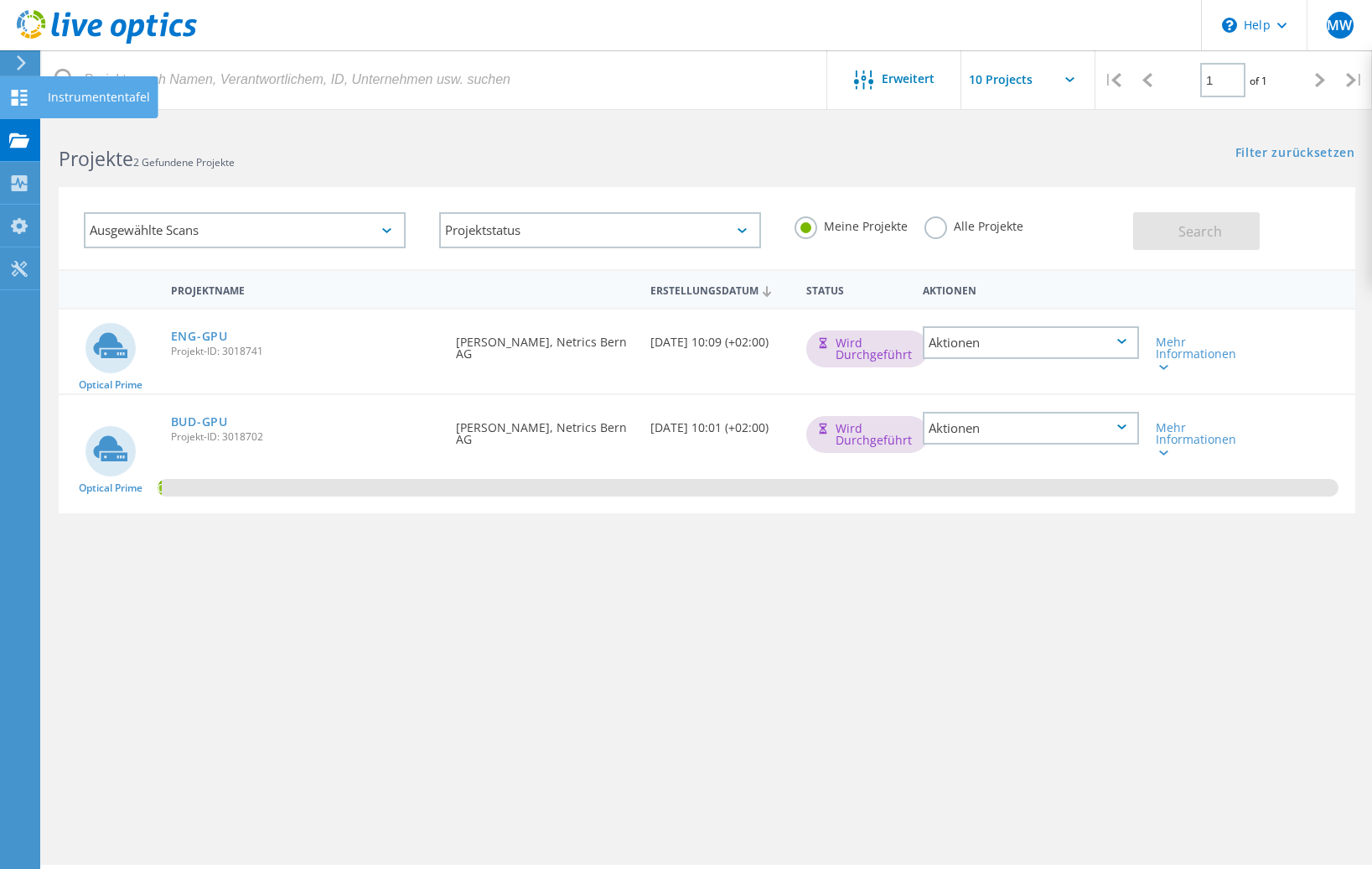
click at [17, 95] on use at bounding box center [20, 97] width 16 height 16
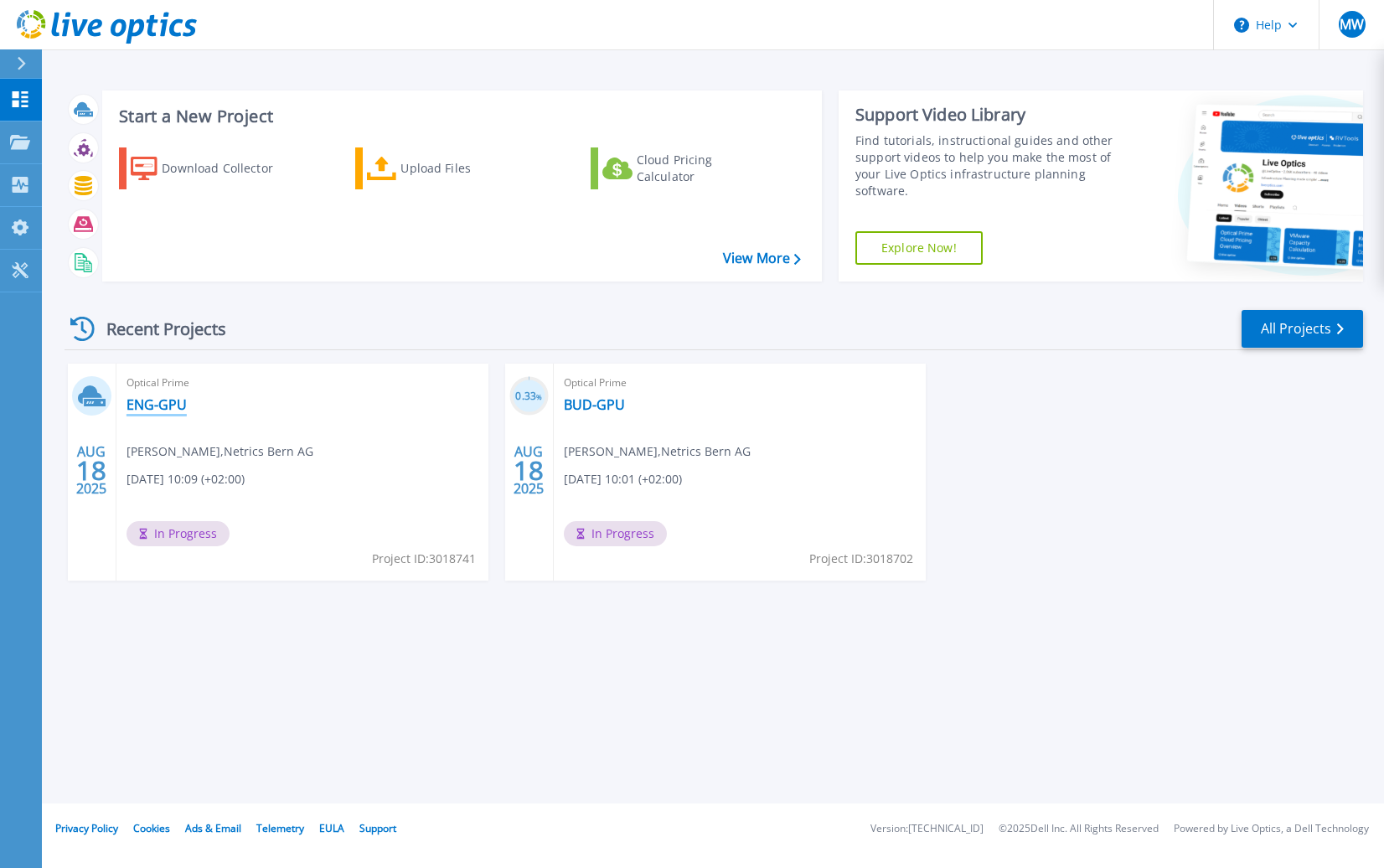
click at [147, 401] on link "ENG-GPU" at bounding box center [156, 404] width 61 height 17
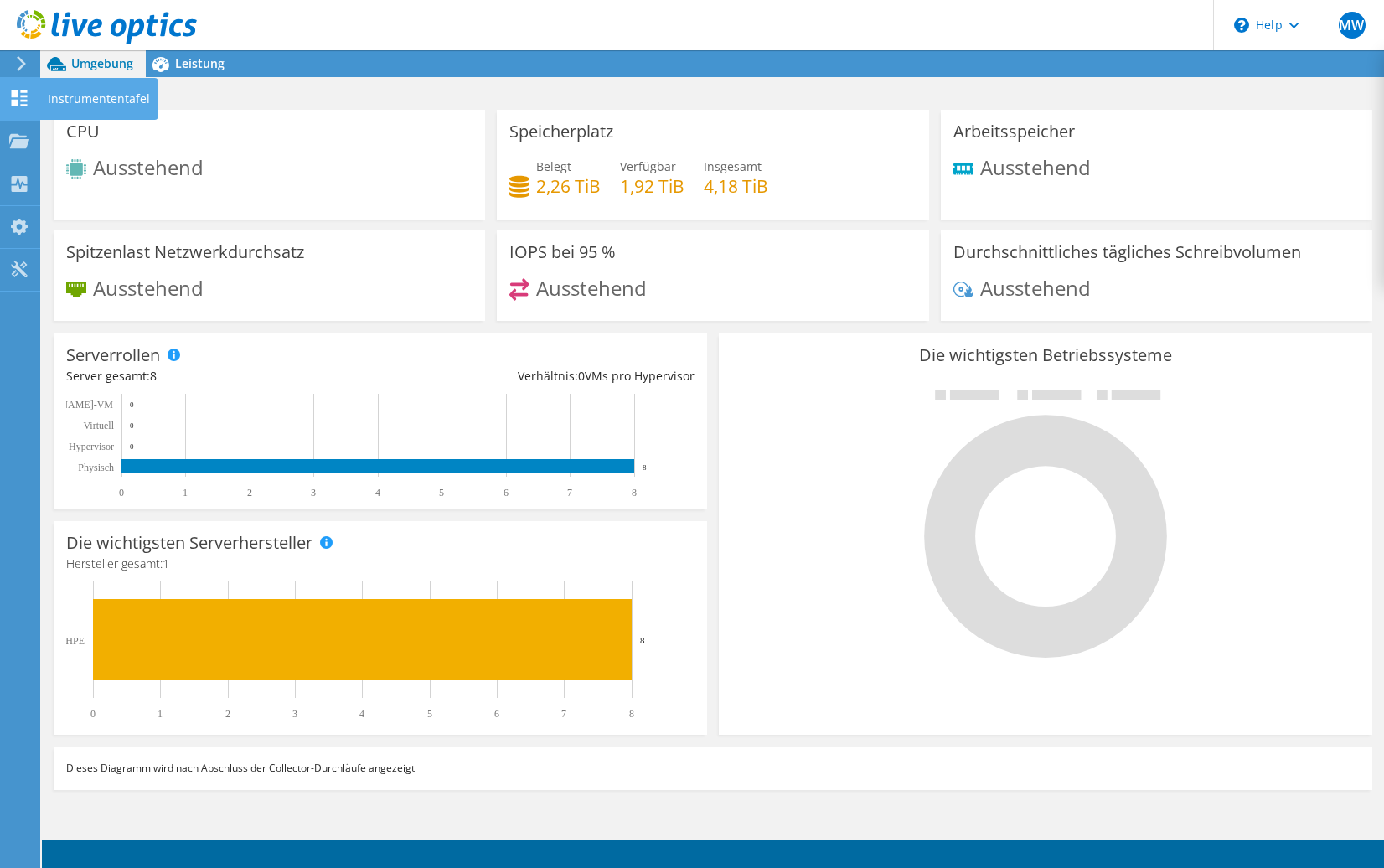
click at [19, 98] on icon at bounding box center [19, 98] width 20 height 16
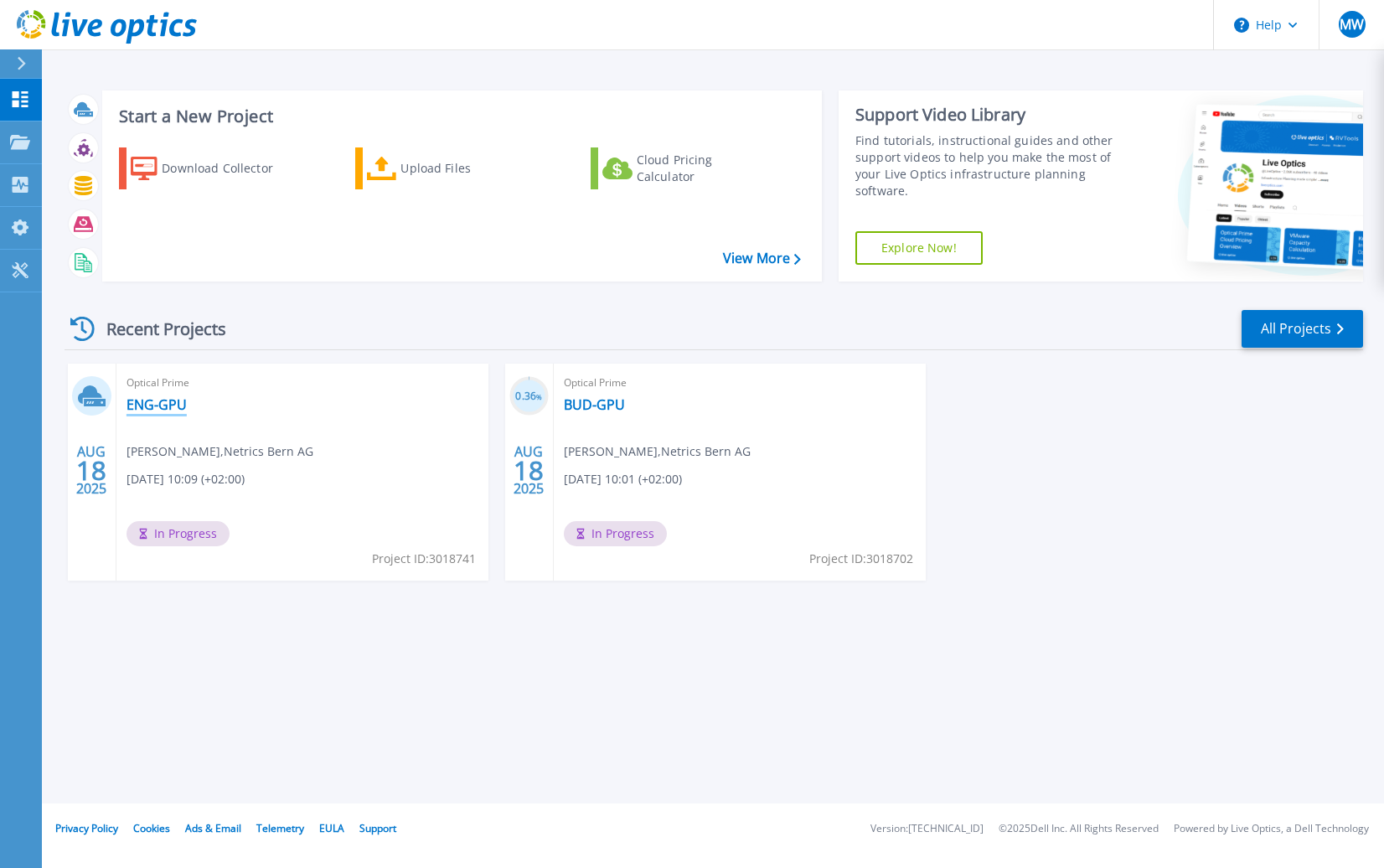
click at [158, 412] on link "ENG-GPU" at bounding box center [156, 404] width 61 height 17
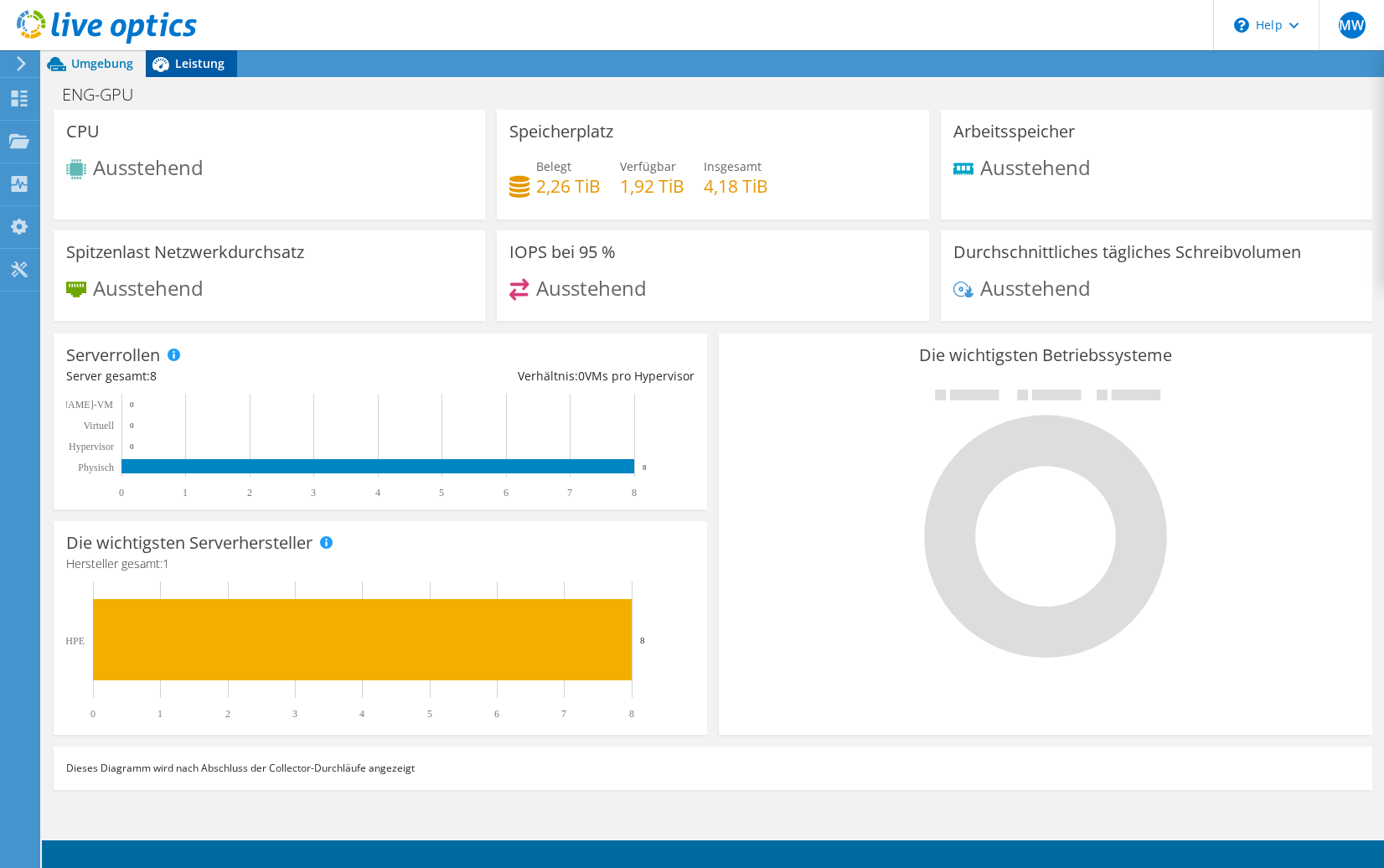
click at [193, 64] on span "Leistung" at bounding box center [199, 63] width 50 height 16
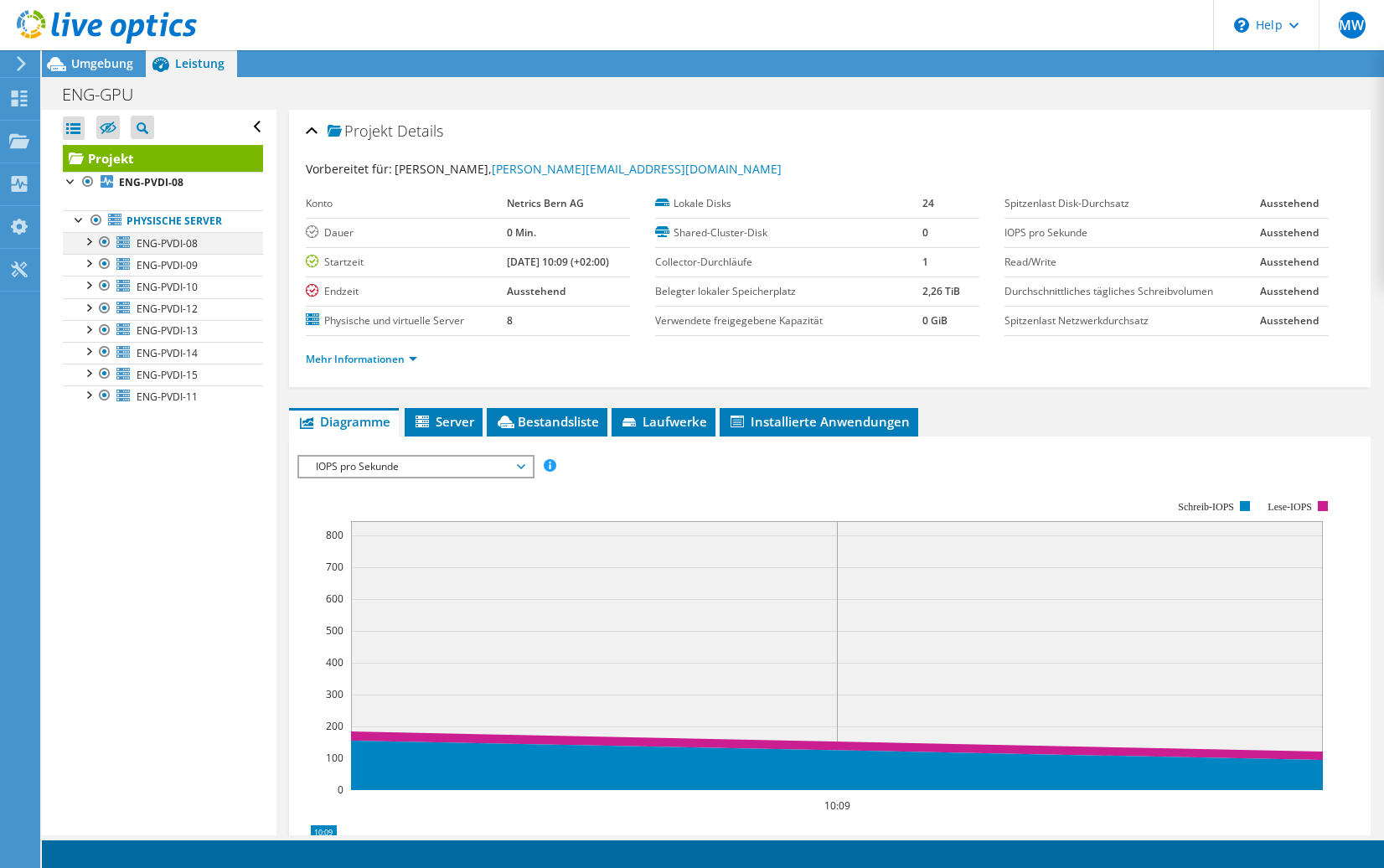
click at [85, 239] on div at bounding box center [87, 240] width 17 height 17
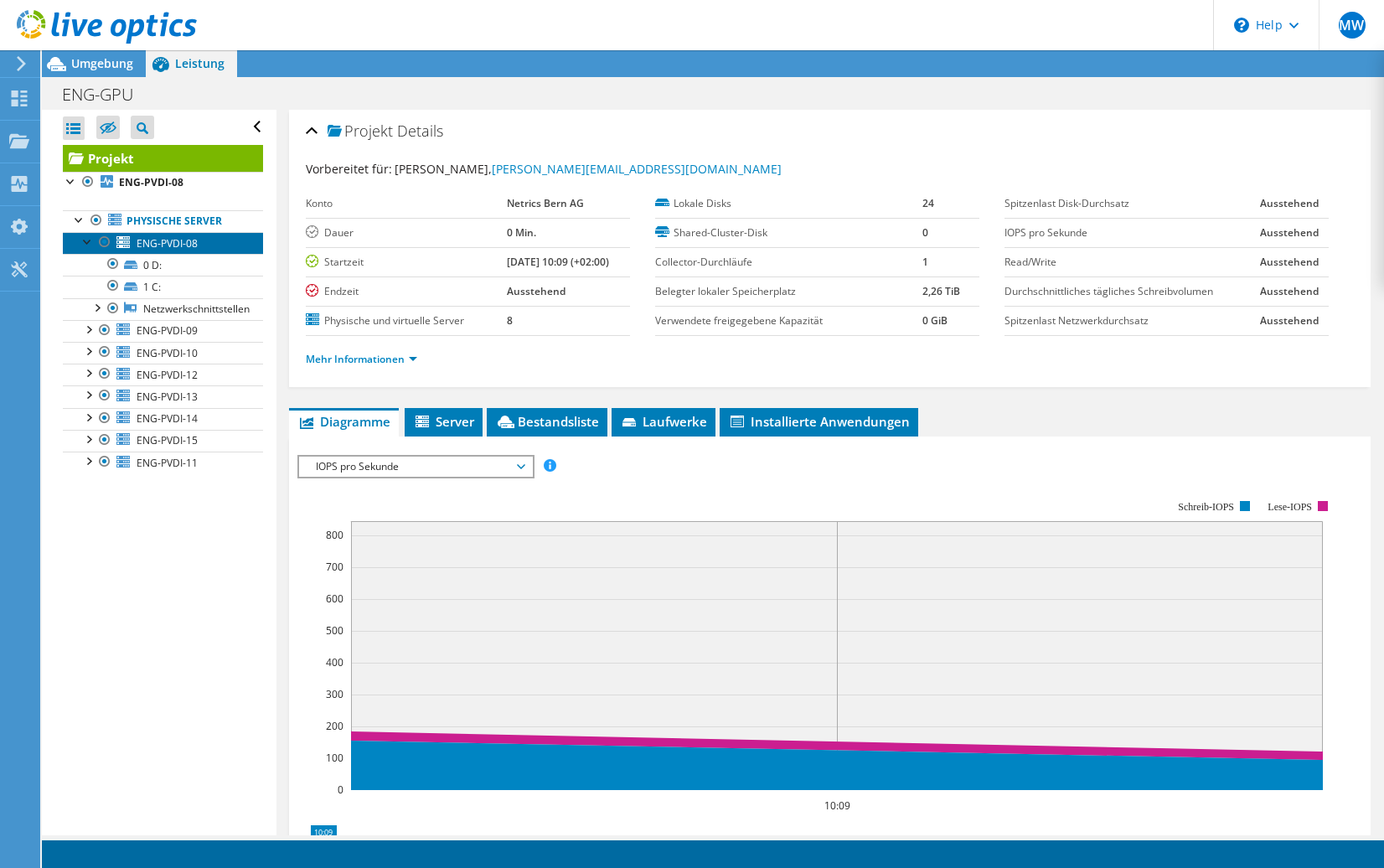
click at [177, 240] on span "ENG-PVDI-08" at bounding box center [168, 243] width 62 height 14
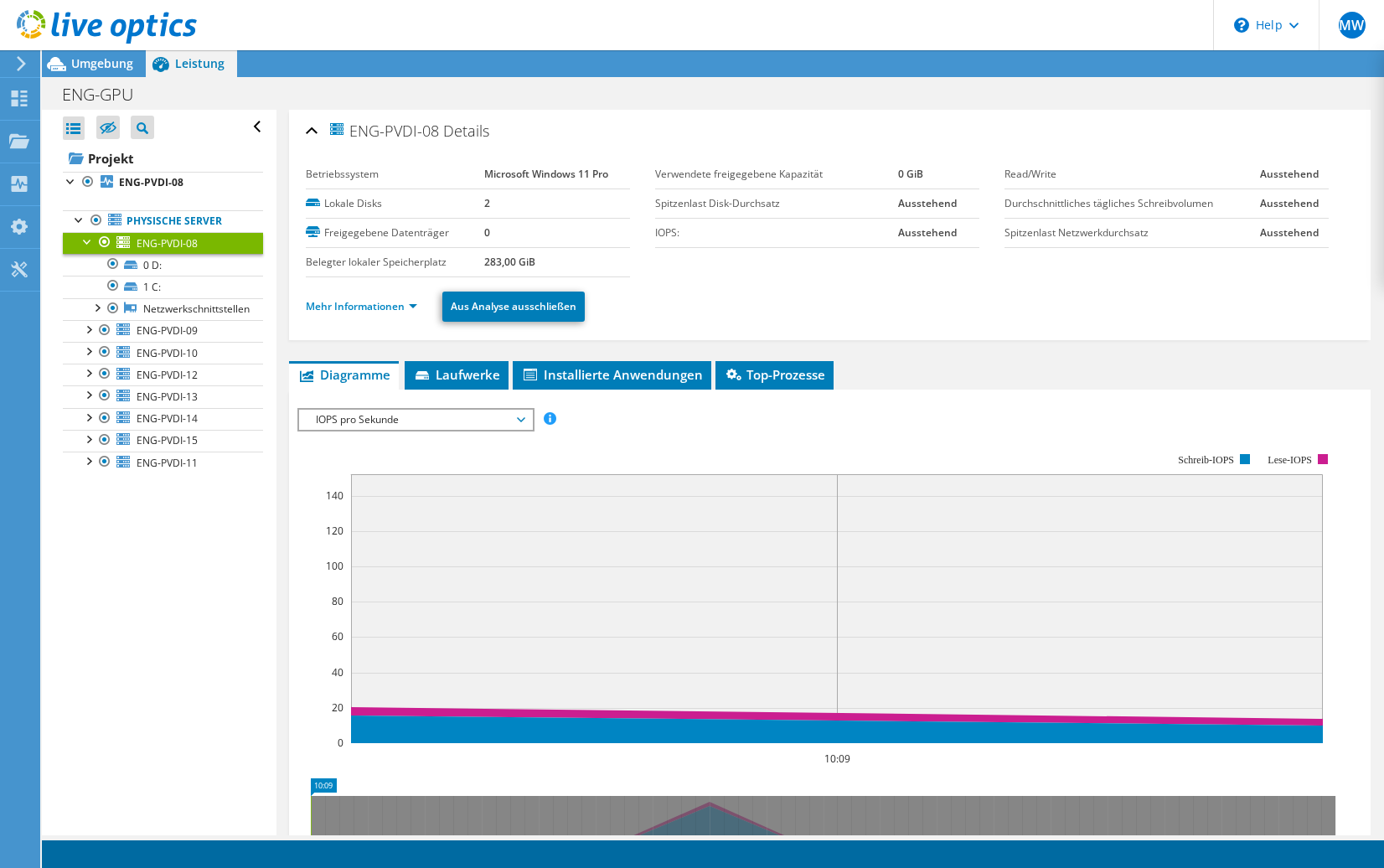
click at [79, 238] on div at bounding box center [87, 240] width 17 height 17
click at [460, 372] on span "Laufwerke" at bounding box center [456, 374] width 87 height 17
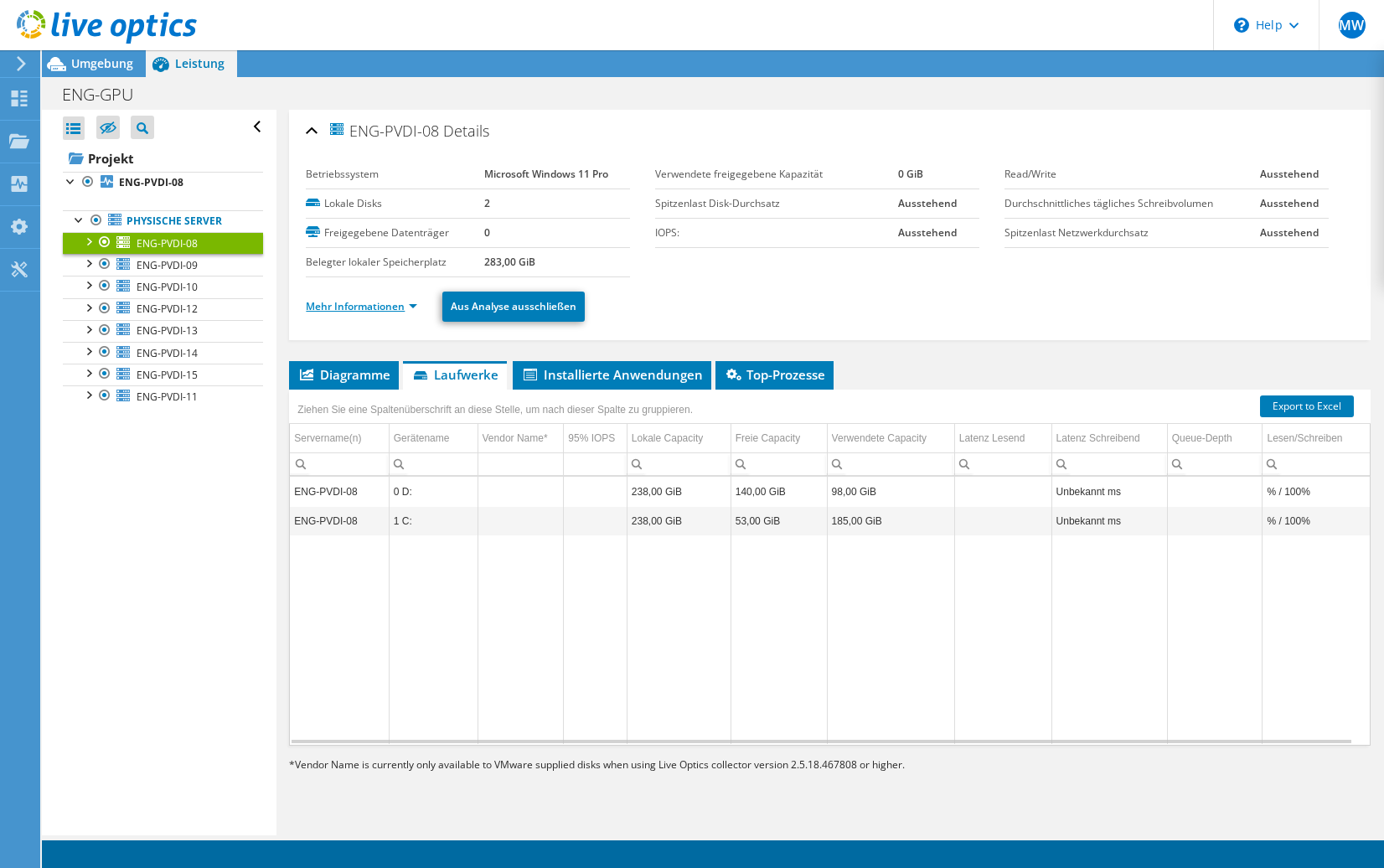
click at [400, 307] on link "Mehr Informationen" at bounding box center [361, 306] width 111 height 14
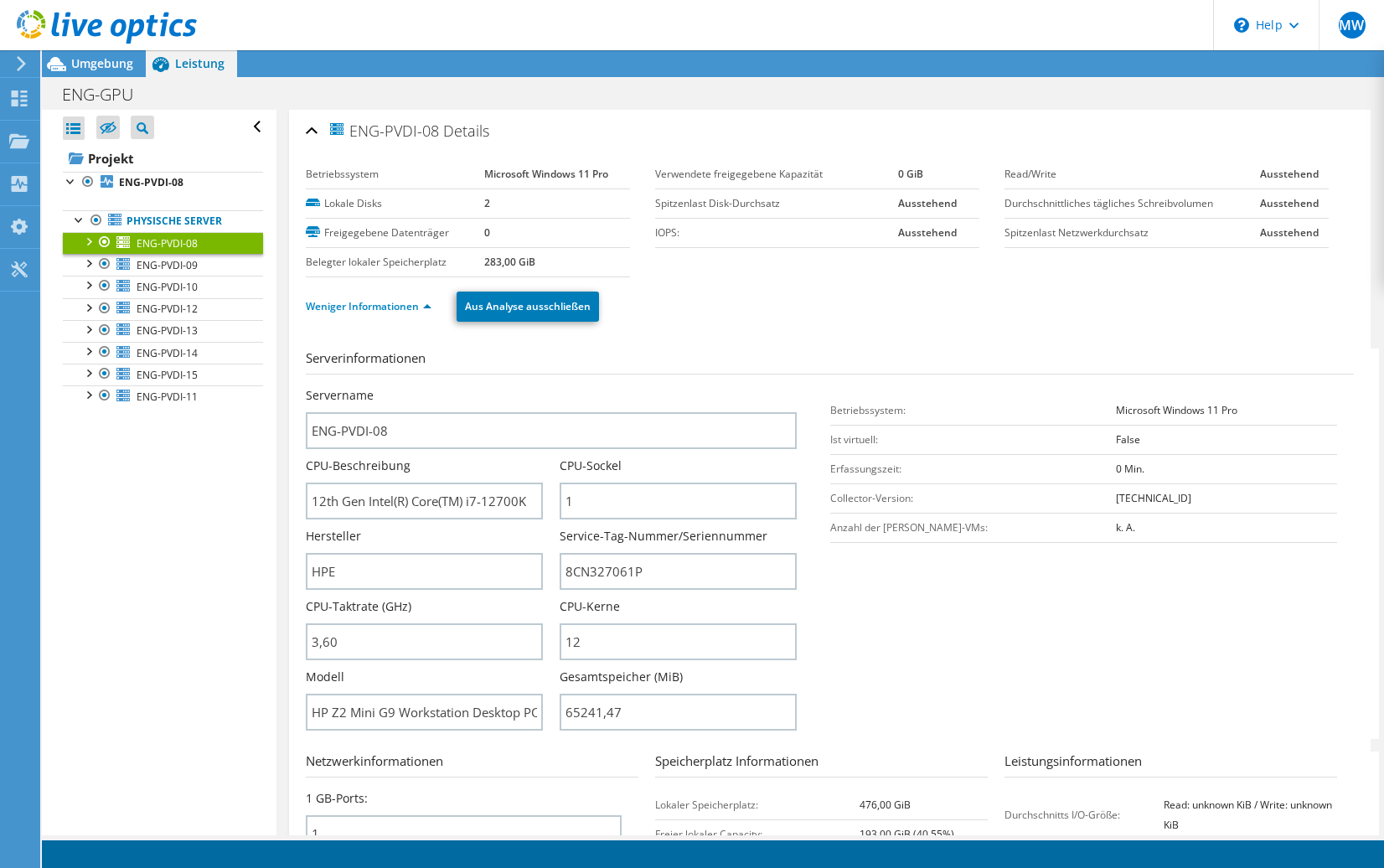
click at [306, 126] on div "ENG-PVDI-08 Details Betriebssystem Microsoft Windows 11 Pro Lokale Disks 2 Frei…" at bounding box center [829, 642] width 1081 height 1064
click at [313, 126] on div "ENG-PVDI-08 Details" at bounding box center [829, 132] width 1048 height 36
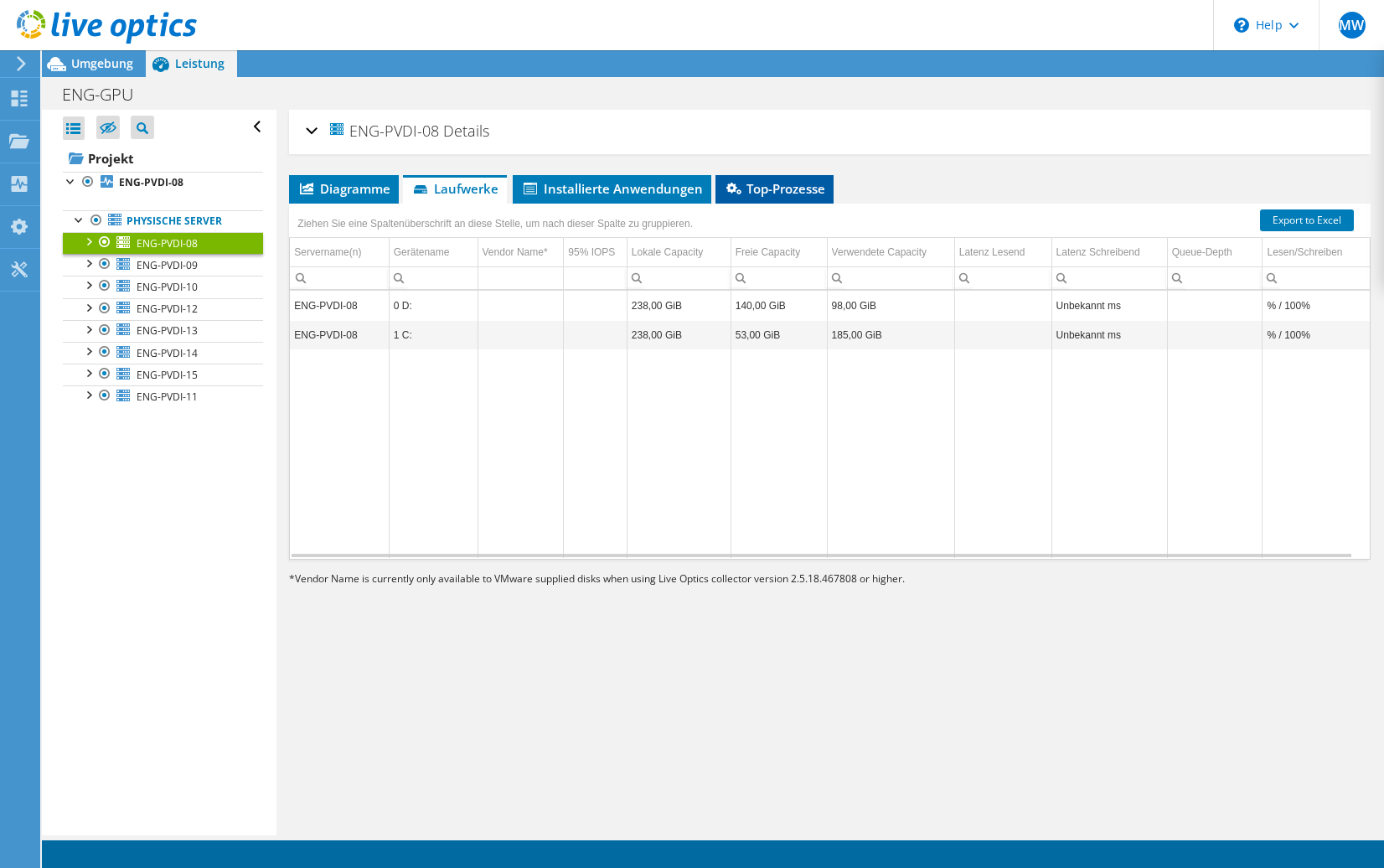
click at [771, 190] on span "Top-Prozesse" at bounding box center [774, 188] width 101 height 17
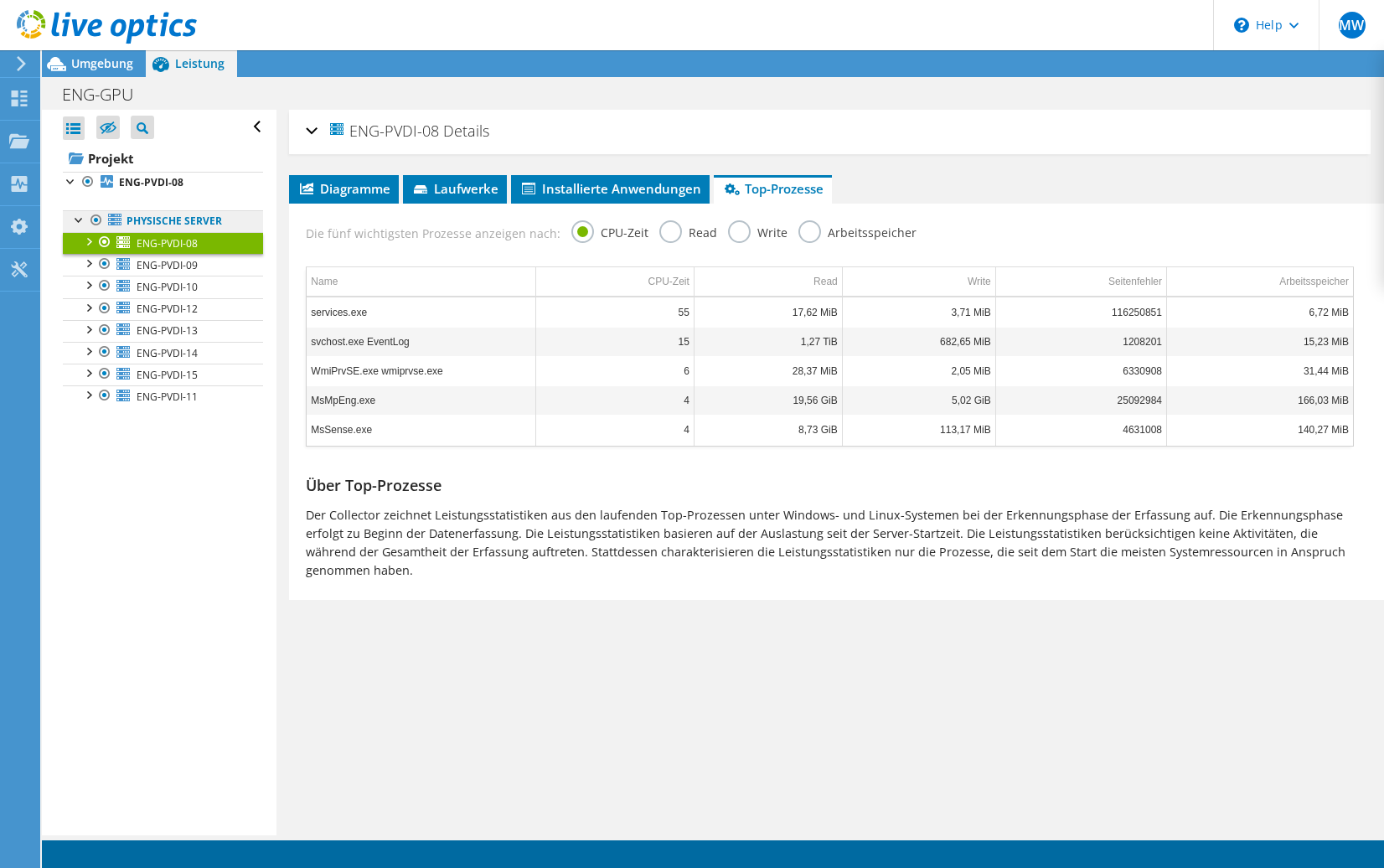
click at [155, 221] on link "Physische Server" at bounding box center [163, 221] width 200 height 22
click at [317, 190] on span "Diagramme" at bounding box center [344, 188] width 93 height 17
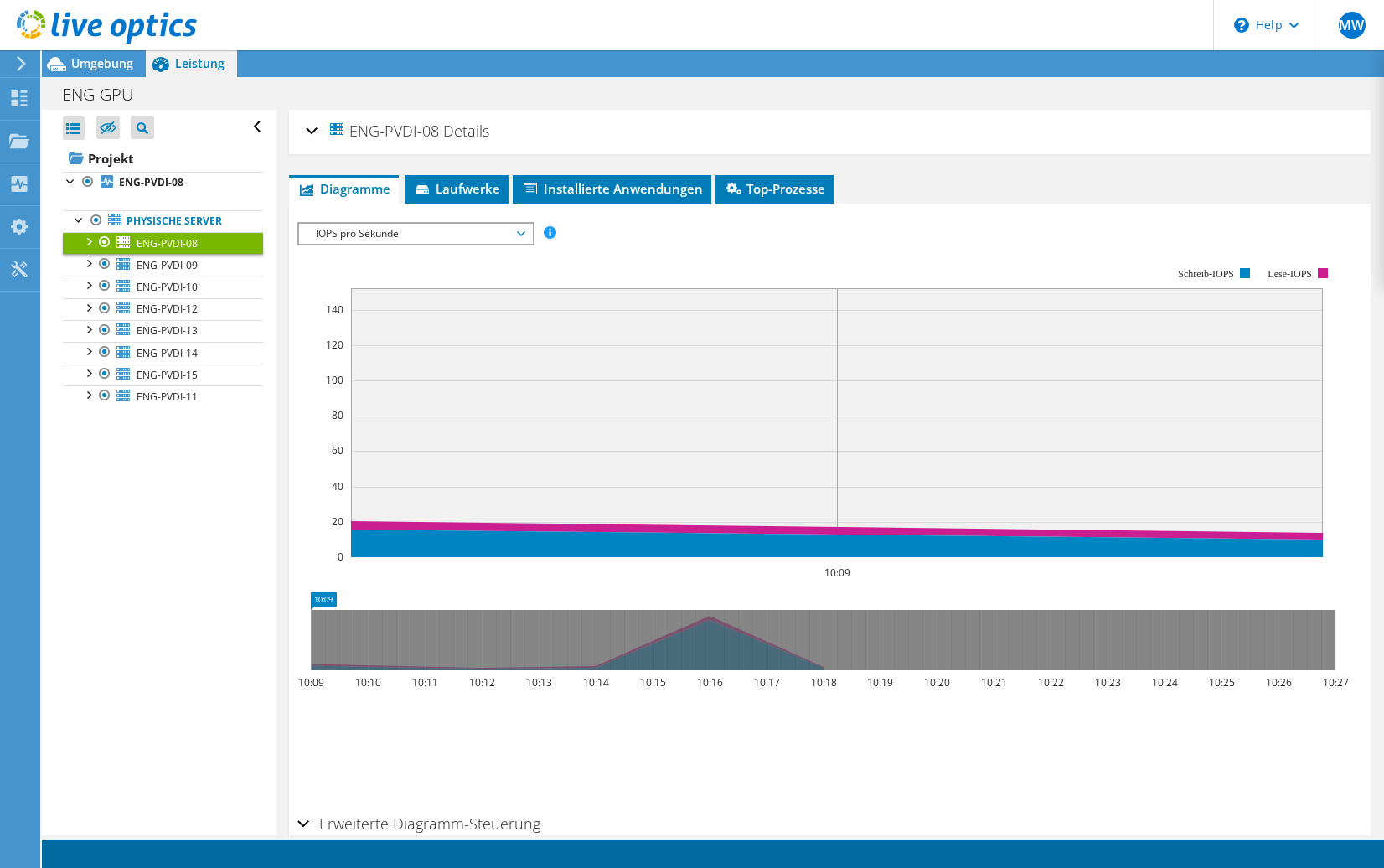
click at [370, 232] on span "IOPS pro Sekunde" at bounding box center [415, 233] width 215 height 20
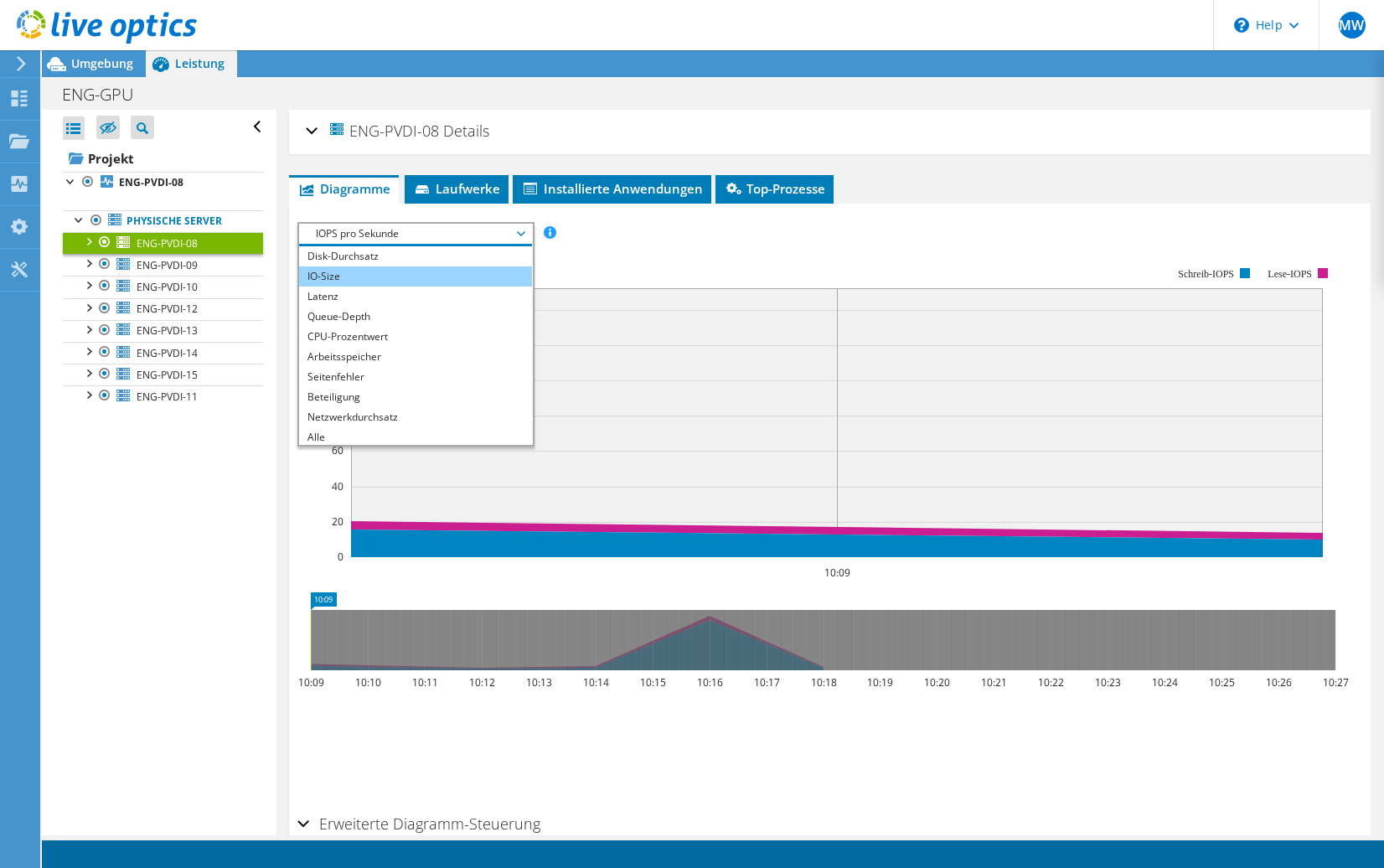
scroll to position [20, 0]
click at [146, 440] on div "Alle öffnen Alle schließen Ausgeschlossene Knoten verbergen Projektbaumfilter" at bounding box center [159, 472] width 234 height 725
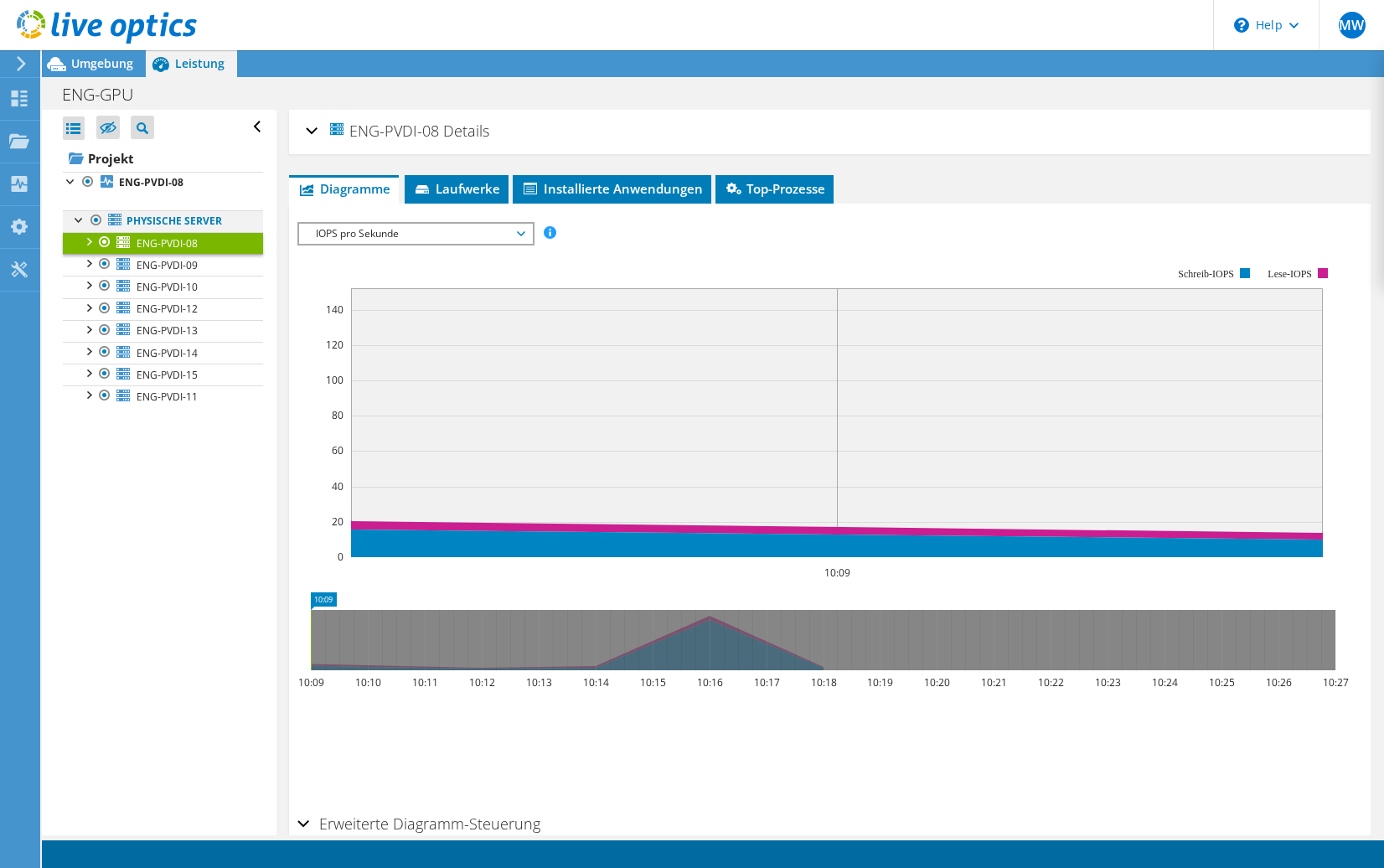
click at [72, 218] on div at bounding box center [79, 218] width 17 height 17
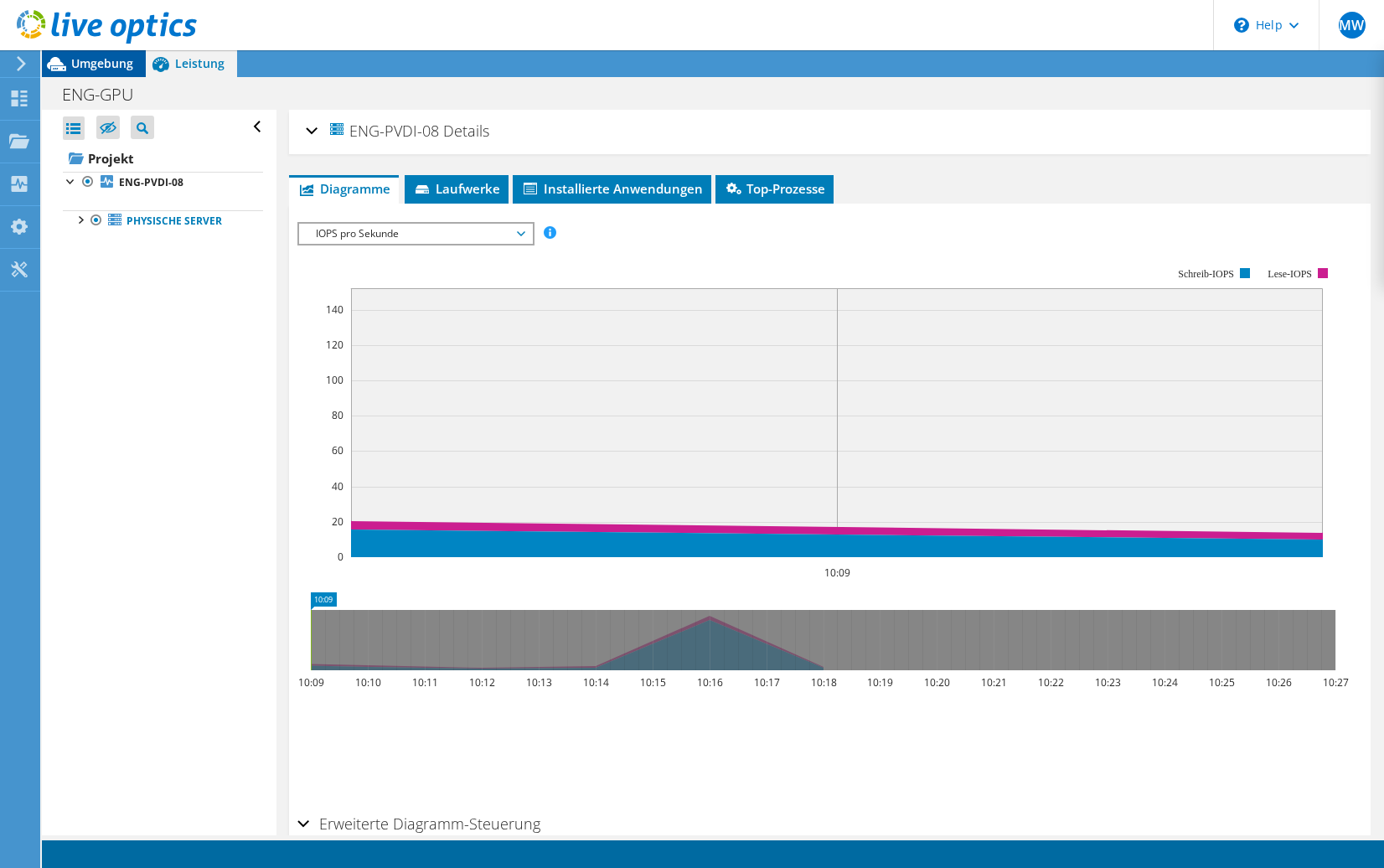
click at [90, 62] on span "Umgebung" at bounding box center [102, 63] width 62 height 16
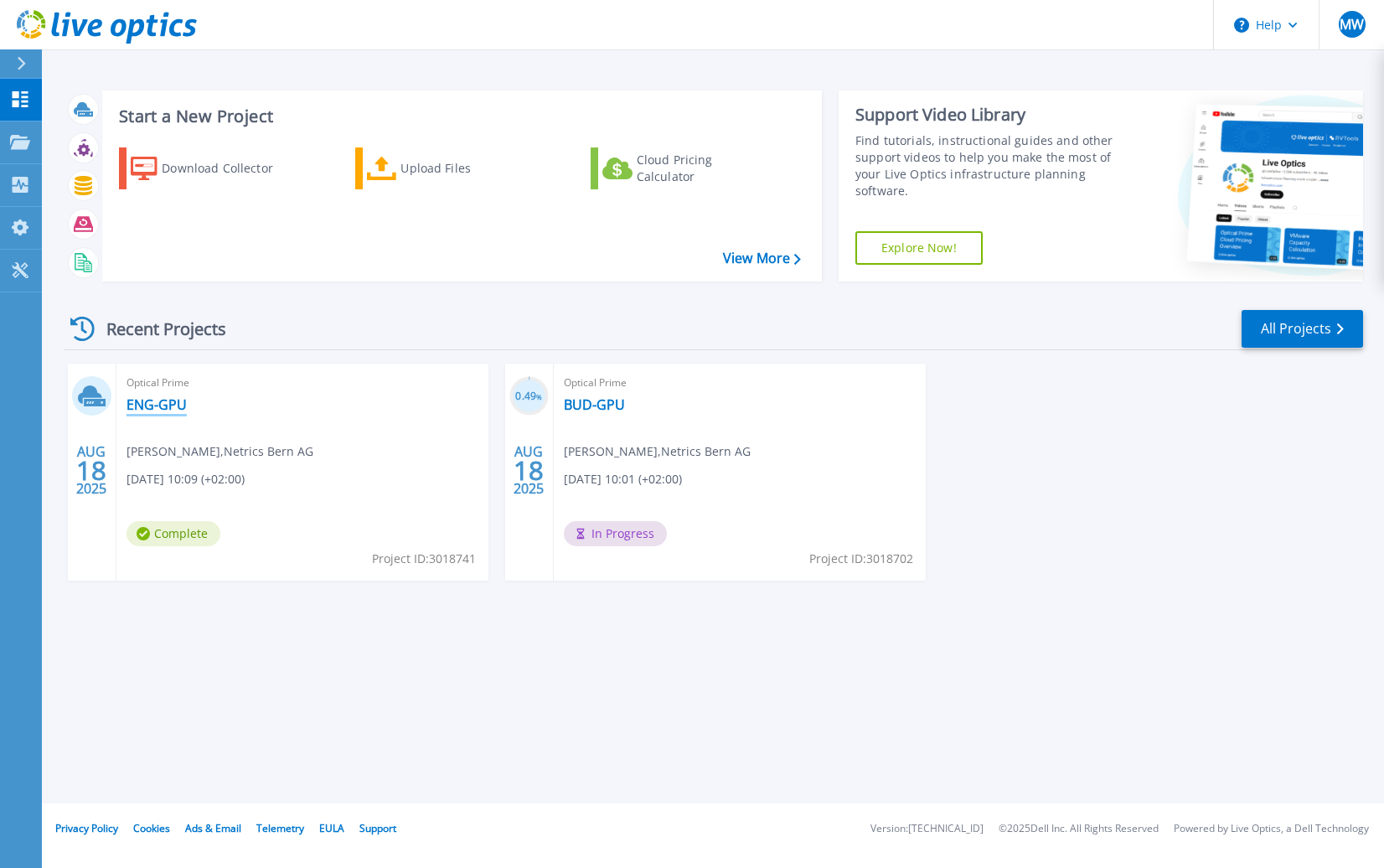
click at [158, 409] on link "ENG-GPU" at bounding box center [156, 404] width 61 height 17
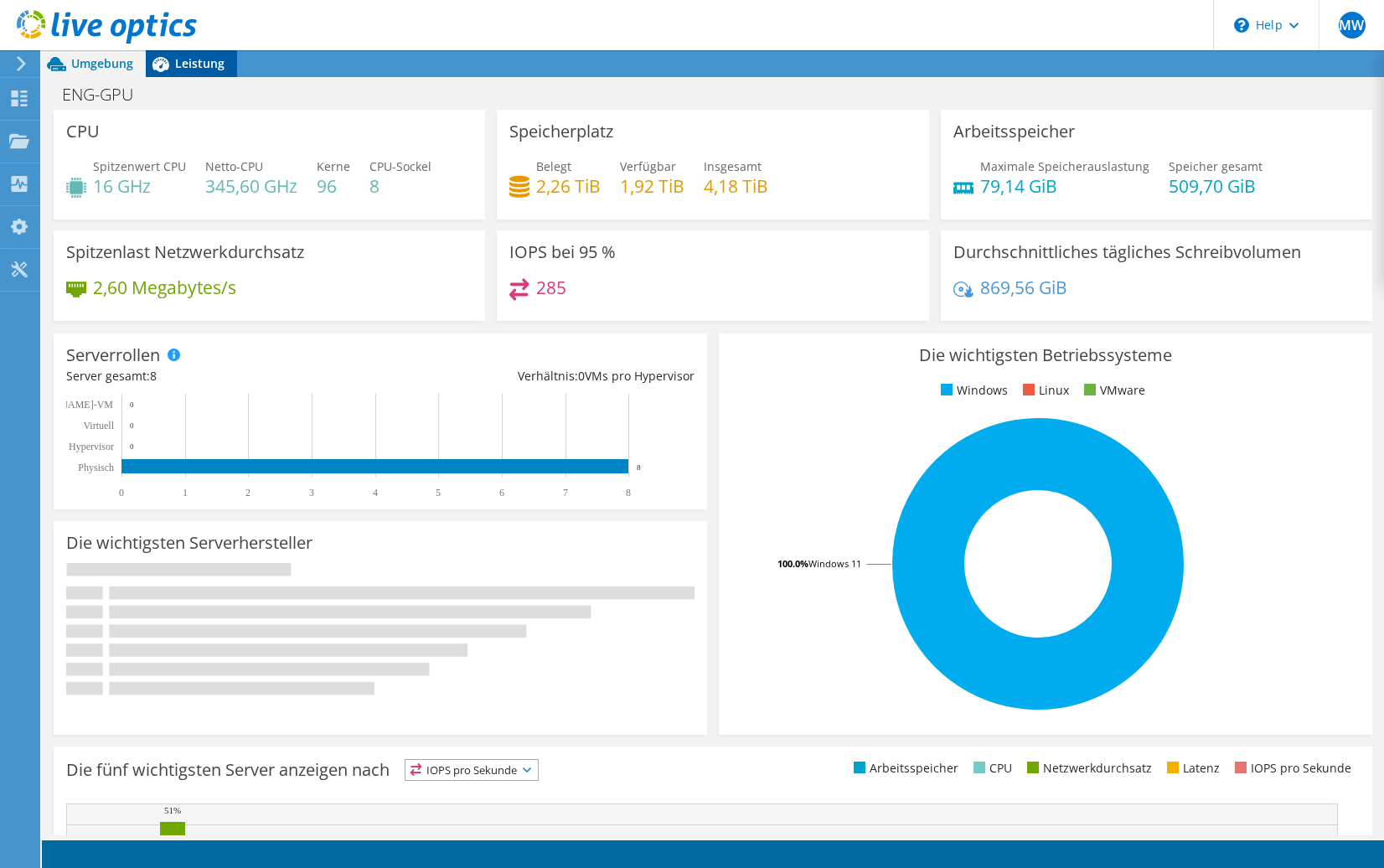
click at [194, 62] on span "Leistung" at bounding box center [199, 63] width 50 height 16
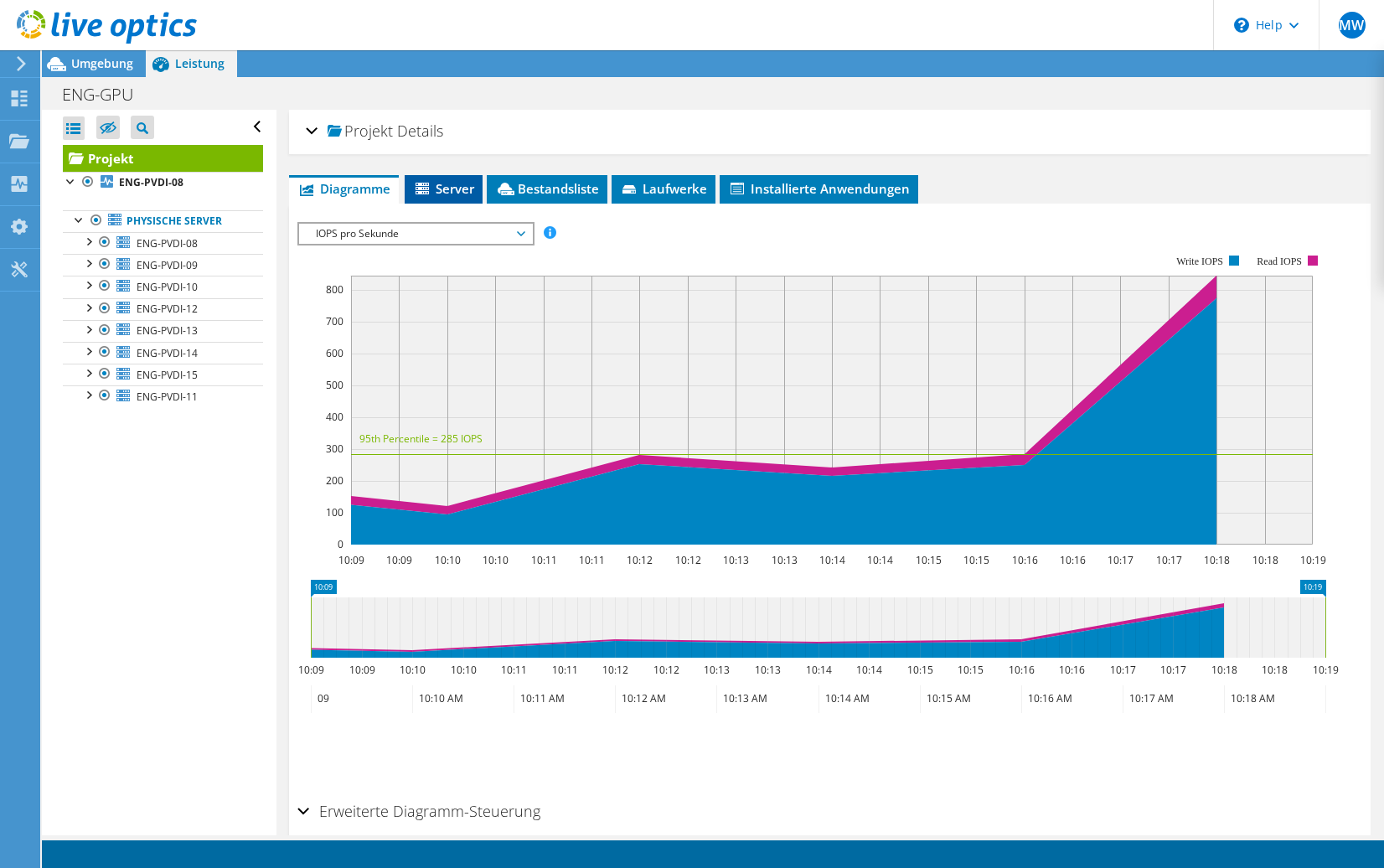
click at [434, 181] on span "Server" at bounding box center [443, 188] width 62 height 17
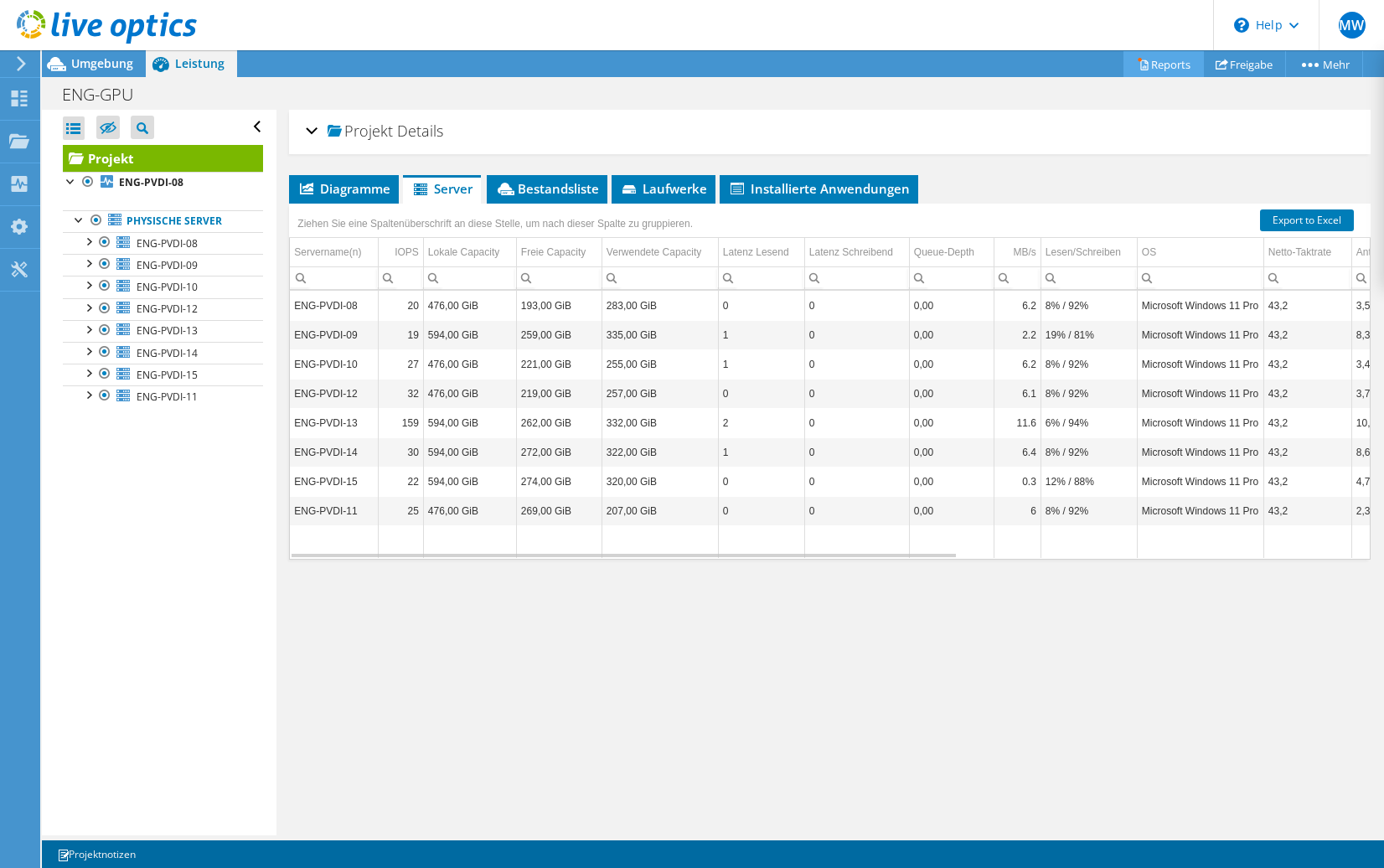
click at [1164, 62] on link "Reports" at bounding box center [1163, 63] width 80 height 26
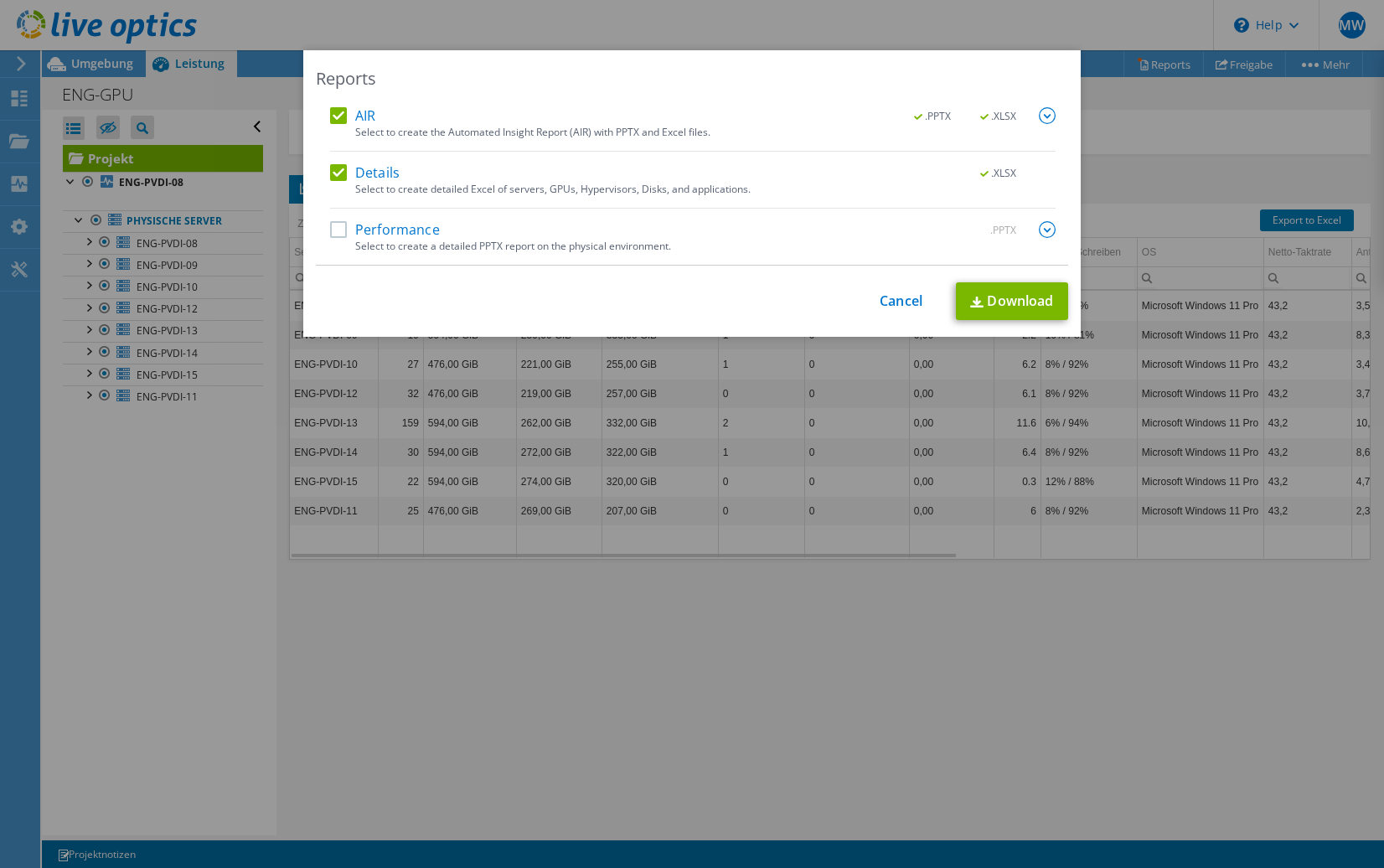
click at [330, 234] on label "Performance" at bounding box center [385, 229] width 110 height 17
click at [0, 0] on input "Performance" at bounding box center [0, 0] width 0 height 0
click at [1010, 299] on link "Download" at bounding box center [1011, 302] width 112 height 38
click at [900, 293] on link "Cancel" at bounding box center [900, 301] width 43 height 16
